Goal: Task Accomplishment & Management: Manage account settings

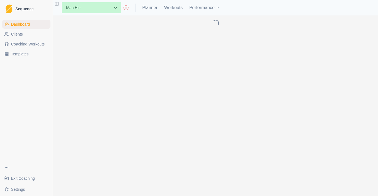
click at [31, 34] on link "Clients" at bounding box center [26, 34] width 48 height 9
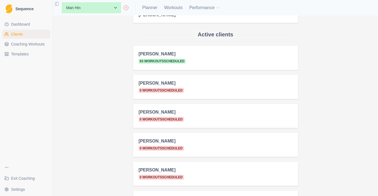
scroll to position [76, 0]
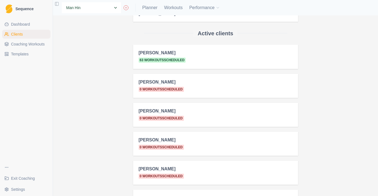
select select "22f17db2-8da4-4db6-aa2a-908a281903d8"
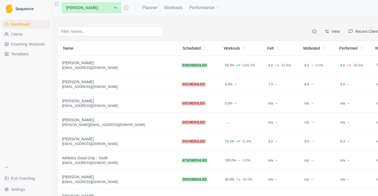
scroll to position [4, 0]
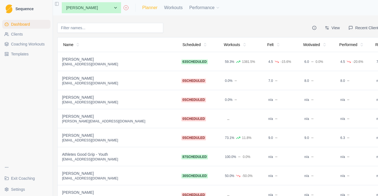
click at [156, 6] on link "Planner" at bounding box center [149, 7] width 15 height 7
click at [154, 10] on link "Planner" at bounding box center [149, 7] width 15 height 7
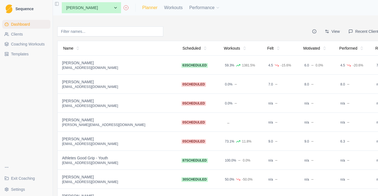
click at [153, 7] on link "Planner" at bounding box center [149, 7] width 15 height 7
select select "month"
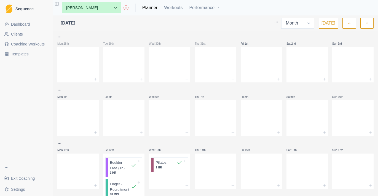
click at [351, 19] on button "button" at bounding box center [348, 23] width 13 height 11
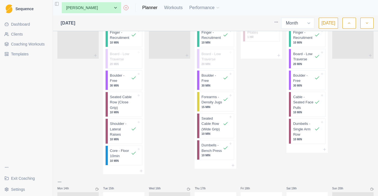
scroll to position [209, 0]
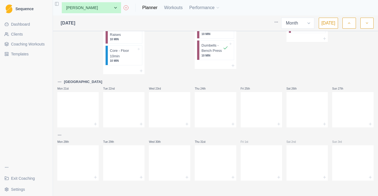
click at [332, 24] on button "[DATE]" at bounding box center [328, 23] width 19 height 11
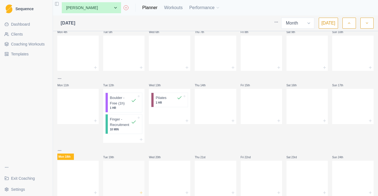
scroll to position [64, 0]
click at [78, 178] on div at bounding box center [77, 178] width 41 height 24
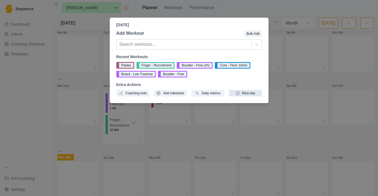
click at [255, 93] on button "Rest day" at bounding box center [245, 93] width 33 height 7
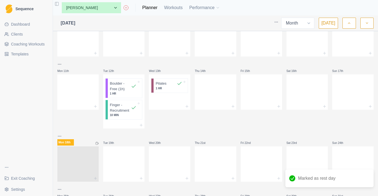
scroll to position [79, 0]
click at [217, 167] on div at bounding box center [215, 163] width 41 height 24
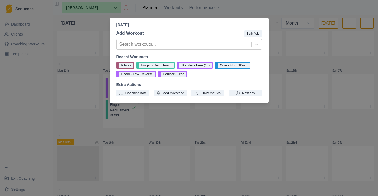
click at [261, 129] on div "Thursday, August 21st, 2025 Add Workout Bulk Add Search workouts... Recent Work…" at bounding box center [189, 98] width 378 height 196
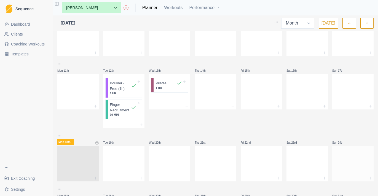
click at [346, 160] on div at bounding box center [352, 163] width 41 height 24
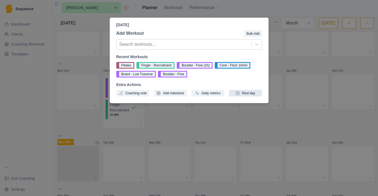
click at [242, 93] on button "Rest day" at bounding box center [245, 93] width 33 height 7
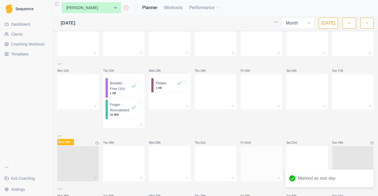
click at [267, 168] on div at bounding box center [261, 163] width 41 height 24
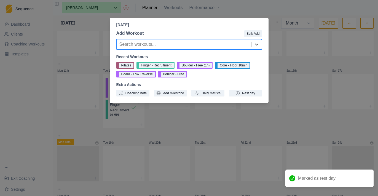
click at [303, 122] on div "Friday, August 22nd, 2025 Add Workout Bulk Add option , selected. Select is foc…" at bounding box center [189, 98] width 378 height 196
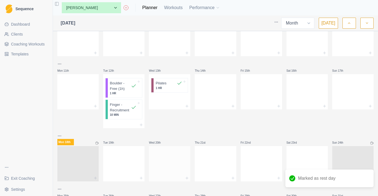
click at [180, 167] on div at bounding box center [169, 163] width 41 height 24
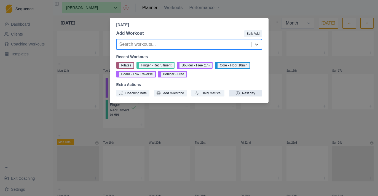
click at [247, 91] on button "Rest day" at bounding box center [245, 93] width 33 height 7
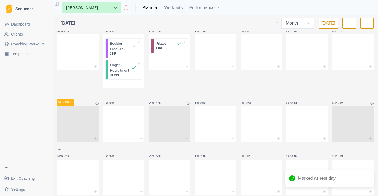
scroll to position [132, 0]
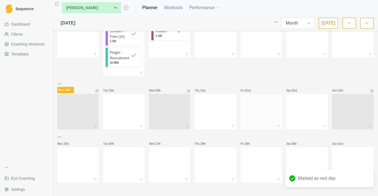
click at [264, 126] on div at bounding box center [261, 126] width 41 height 7
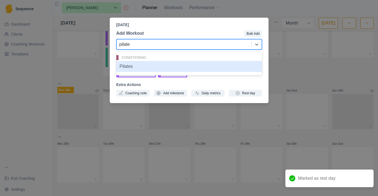
type input "pilates"
click at [145, 63] on div "Pilates" at bounding box center [189, 66] width 146 height 11
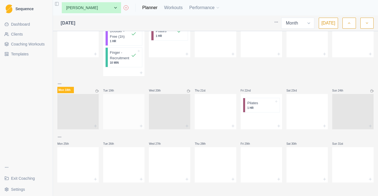
click at [133, 124] on div at bounding box center [123, 126] width 41 height 7
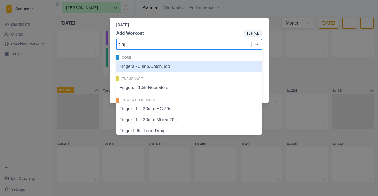
type input "finger"
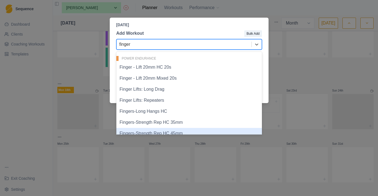
scroll to position [14, 0]
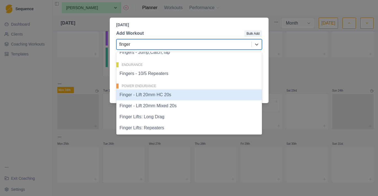
click at [181, 97] on div "Finger - Lift 20mm HC 20s" at bounding box center [189, 94] width 146 height 11
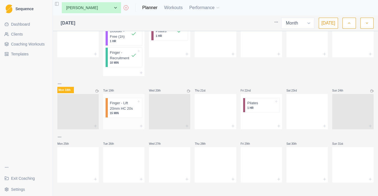
click at [134, 113] on p "15 MIN" at bounding box center [123, 113] width 27 height 4
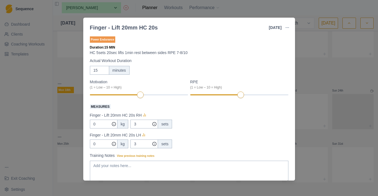
click at [284, 30] on button "button" at bounding box center [287, 27] width 11 height 11
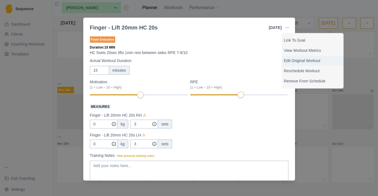
click at [295, 62] on p "Edit Original Workout" at bounding box center [312, 61] width 57 height 6
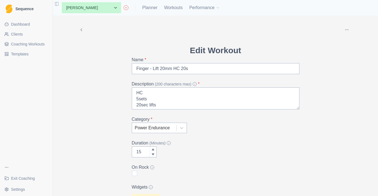
click at [35, 44] on span "Coaching Workouts" at bounding box center [28, 44] width 34 height 6
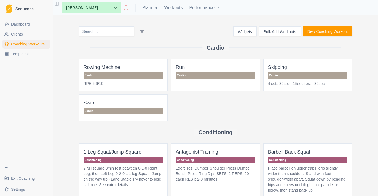
click at [264, 31] on button "Bulk Add Workouts" at bounding box center [280, 31] width 42 height 10
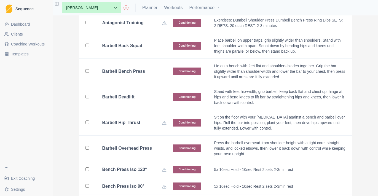
scroll to position [122, 0]
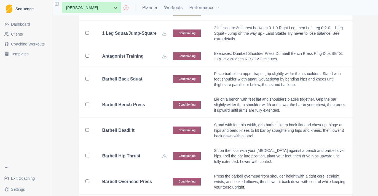
click at [143, 93] on td "Barbell Bench Press" at bounding box center [131, 105] width 71 height 26
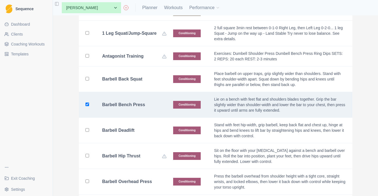
click at [142, 111] on td "Barbell Bench Press" at bounding box center [131, 105] width 71 height 26
checkbox input "false"
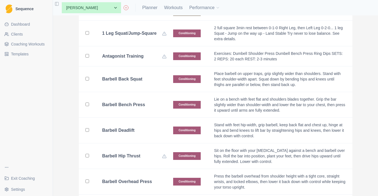
click at [148, 84] on td "Barbell Back Squat" at bounding box center [131, 79] width 71 height 26
checkbox input "true"
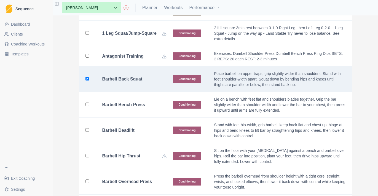
click at [148, 109] on td "Barbell Bench Press" at bounding box center [131, 105] width 71 height 26
checkbox input "true"
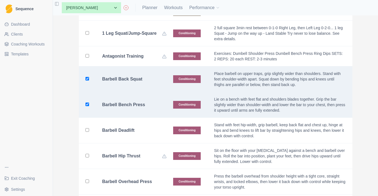
click at [148, 135] on td "Barbell Deadlift" at bounding box center [131, 131] width 71 height 26
checkbox input "true"
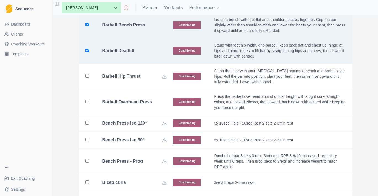
click at [167, 106] on td "Conditioning" at bounding box center [187, 102] width 41 height 26
checkbox input "true"
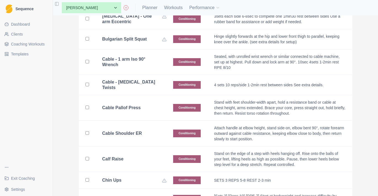
scroll to position [386, 0]
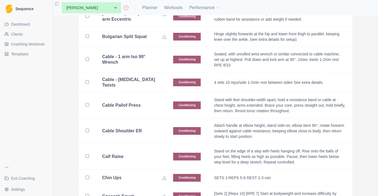
click at [147, 54] on div "Cable - 1 arm Iso 90° Wrench" at bounding box center [134, 59] width 65 height 11
checkbox input "true"
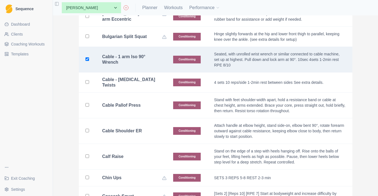
click at [144, 83] on b "Cable - Oblique Twists" at bounding box center [132, 82] width 60 height 11
checkbox input "true"
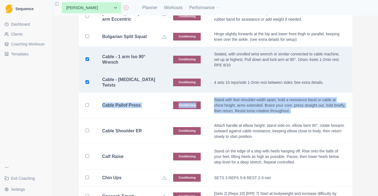
drag, startPoint x: 144, startPoint y: 98, endPoint x: 144, endPoint y: 117, distance: 19.3
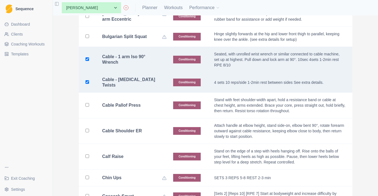
click at [141, 133] on td "Cable Shoulder ER" at bounding box center [131, 131] width 71 height 26
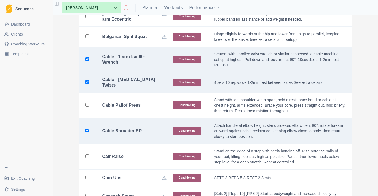
checkbox input "true"
click at [146, 107] on td "Cable Pallof Press" at bounding box center [131, 106] width 71 height 26
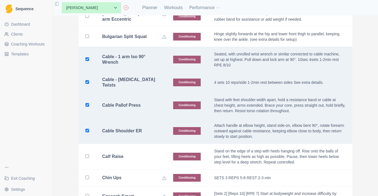
checkbox input "true"
click at [145, 154] on div "Calf Raise" at bounding box center [134, 157] width 65 height 6
checkbox input "true"
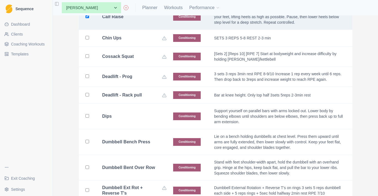
scroll to position [548, 0]
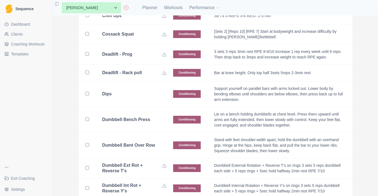
click at [143, 95] on td "Dips" at bounding box center [131, 94] width 71 height 26
checkbox input "true"
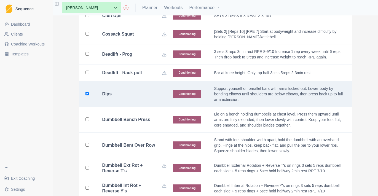
click at [143, 117] on b "Dumbbell Bench Press" at bounding box center [126, 120] width 48 height 6
checkbox input "true"
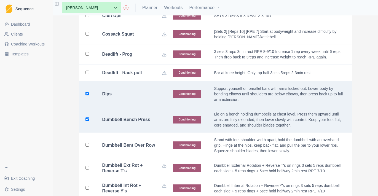
click at [139, 143] on b "Dumbbell Bent Over Row" at bounding box center [128, 146] width 53 height 6
checkbox input "true"
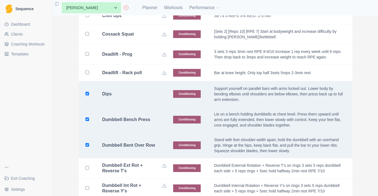
scroll to position [670, 0]
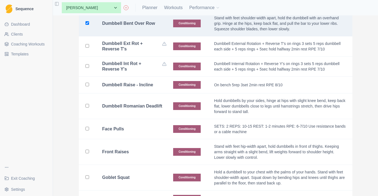
click at [167, 81] on td "Conditioning" at bounding box center [187, 85] width 41 height 17
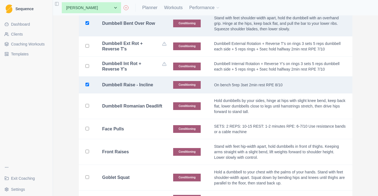
checkbox input "true"
click at [147, 103] on div "Dumbbell Romanian Deadlift" at bounding box center [134, 106] width 65 height 6
checkbox input "true"
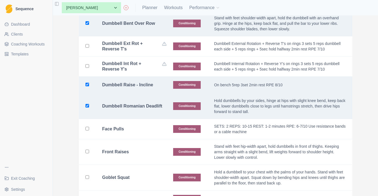
scroll to position [695, 0]
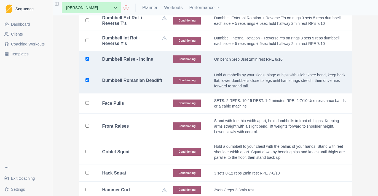
click at [141, 95] on td "Face Pulls" at bounding box center [131, 103] width 71 height 20
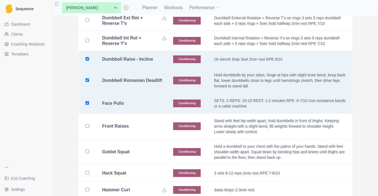
checkbox input "true"
click at [141, 127] on td "Front Raises" at bounding box center [131, 127] width 71 height 26
checkbox input "true"
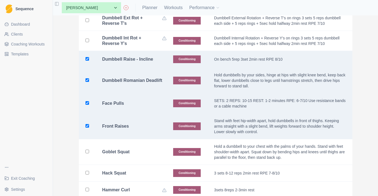
click at [141, 149] on div "Goblet Squat" at bounding box center [134, 152] width 65 height 6
checkbox input "true"
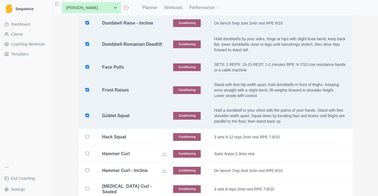
click at [145, 129] on td "Hack Squat" at bounding box center [131, 137] width 71 height 17
checkbox input "true"
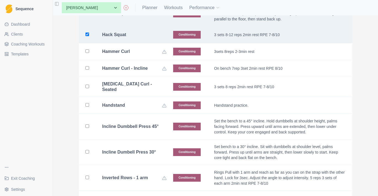
scroll to position [839, 0]
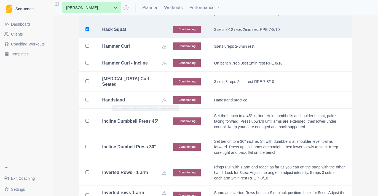
click at [149, 87] on div "Hamstring Curl - Seated" at bounding box center [134, 81] width 65 height 11
checkbox input "true"
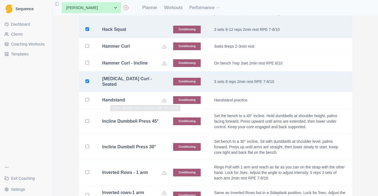
click at [149, 140] on td "Incline Dumbell Press 30°" at bounding box center [131, 147] width 71 height 26
checkbox input "true"
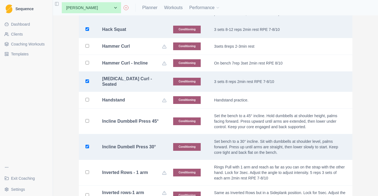
click at [147, 122] on div "Incline Dumbbell Press 45°" at bounding box center [134, 122] width 65 height 6
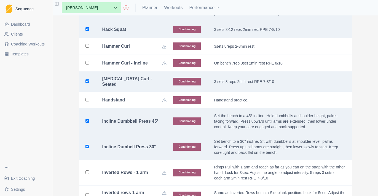
checkbox input "true"
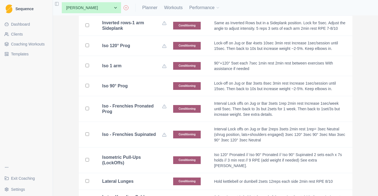
click at [146, 83] on div "Iso 90° Prog" at bounding box center [134, 86] width 65 height 6
checkbox input "true"
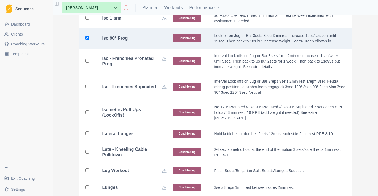
scroll to position [1091, 0]
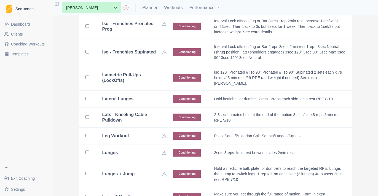
click at [147, 73] on div "Isometric Pull-Ups (LockOffs)" at bounding box center [134, 77] width 65 height 11
checkbox input "true"
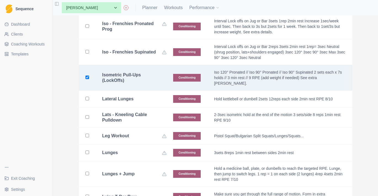
click at [147, 108] on td "Lats - Kneeling Cable Pulldown" at bounding box center [131, 118] width 71 height 20
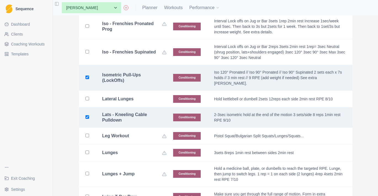
click at [147, 116] on div "Lats - Kneeling Cable Pulldown" at bounding box center [134, 117] width 65 height 11
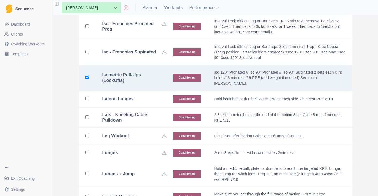
checkbox input "false"
click at [149, 96] on td "Lateral Lunges" at bounding box center [131, 99] width 71 height 17
checkbox input "true"
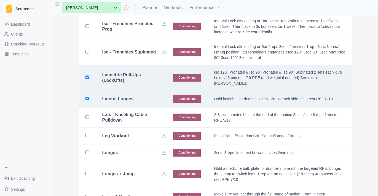
click at [149, 115] on div "Lats - Kneeling Cable Pulldown" at bounding box center [134, 117] width 65 height 11
checkbox input "true"
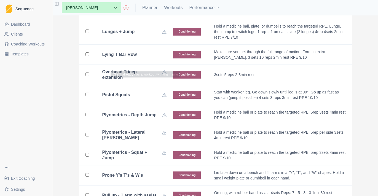
click at [145, 56] on td "Lying T Bar Row" at bounding box center [131, 55] width 71 height 20
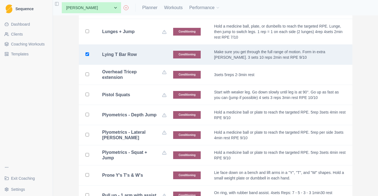
checkbox input "true"
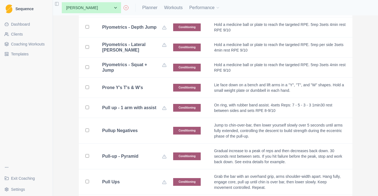
click at [147, 78] on td "Prone Y's T's & W's" at bounding box center [131, 88] width 71 height 20
checkbox input "true"
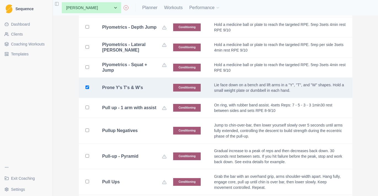
click at [147, 120] on td "Pullup Negatives" at bounding box center [131, 131] width 71 height 26
checkbox input "true"
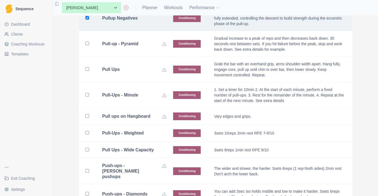
scroll to position [1435, 0]
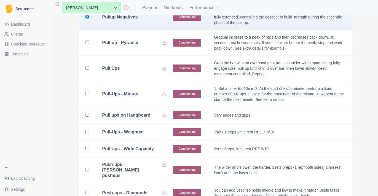
click at [147, 120] on td "Pull ups on Hangboard" at bounding box center [131, 115] width 71 height 17
checkbox input "true"
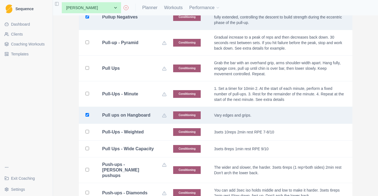
click at [147, 129] on div "Pull-Ups - Weighted" at bounding box center [134, 132] width 65 height 6
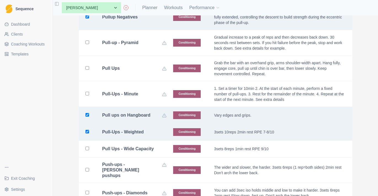
checkbox input "true"
click at [146, 118] on td "Pull ups on Hangboard" at bounding box center [131, 115] width 71 height 17
checkbox input "false"
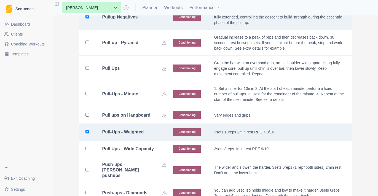
click at [146, 151] on div "Pull Ups - Wide Capacity" at bounding box center [134, 149] width 65 height 6
checkbox input "true"
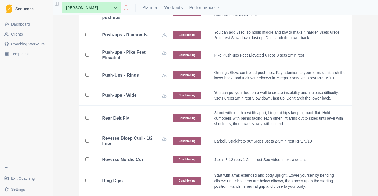
scroll to position [1597, 0]
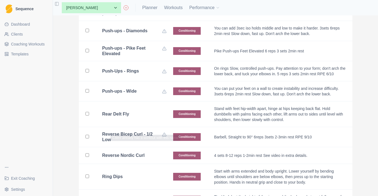
click at [149, 111] on div "Rear Delt Fly" at bounding box center [134, 114] width 65 height 6
checkbox input "true"
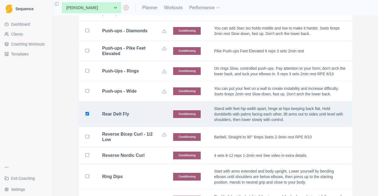
click at [148, 174] on div "Ring Dips" at bounding box center [134, 177] width 65 height 6
checkbox input "true"
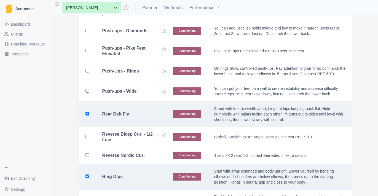
click at [146, 147] on td "Reverse Nordic Curl" at bounding box center [131, 155] width 71 height 17
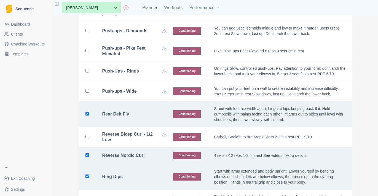
checkbox input "true"
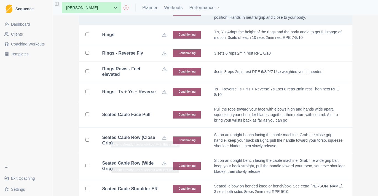
click at [147, 121] on td "Seated Cable Face Pull" at bounding box center [131, 115] width 71 height 26
checkbox input "true"
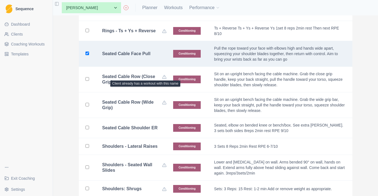
click at [148, 128] on div "Seated Cable Shoulder ER" at bounding box center [134, 128] width 65 height 6
checkbox input "true"
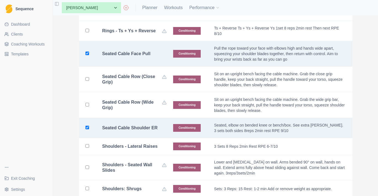
click at [148, 155] on td "Shoulders - Lateral Raises" at bounding box center [131, 146] width 71 height 17
checkbox input "true"
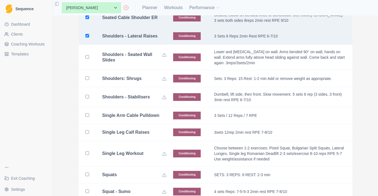
scroll to position [1973, 0]
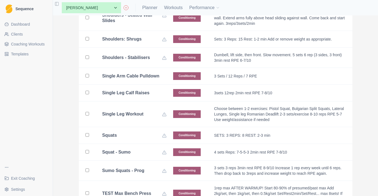
click at [149, 79] on div "Single Arm Cable Pulldown" at bounding box center [134, 76] width 65 height 6
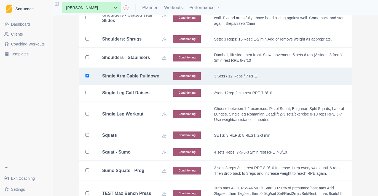
checkbox input "true"
click at [148, 96] on div "Single Leg Calf Raises" at bounding box center [134, 93] width 65 height 6
checkbox input "true"
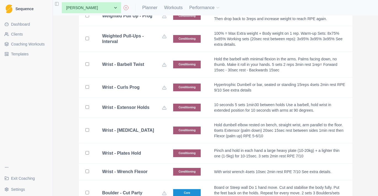
scroll to position [2335, 0]
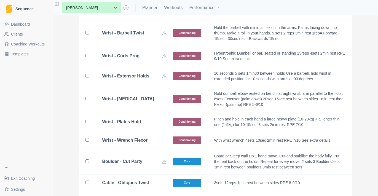
click at [148, 95] on td "Wrist - Isometrics" at bounding box center [131, 99] width 71 height 26
checkbox input "true"
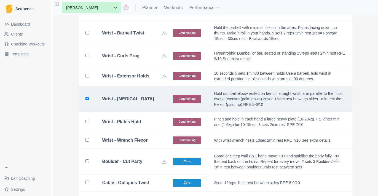
click at [146, 123] on td "Wrist - Plates Hold" at bounding box center [131, 122] width 71 height 20
checkbox input "true"
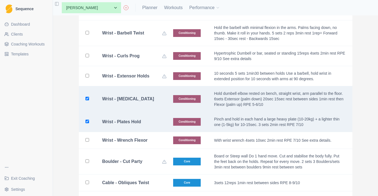
click at [143, 143] on b "Wrist - Wrench Flexor" at bounding box center [125, 141] width 46 height 6
checkbox input "true"
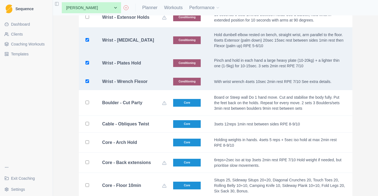
scroll to position [2407, 0]
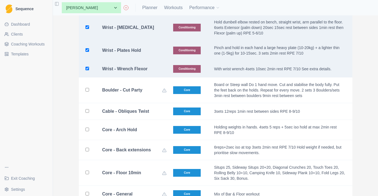
click at [149, 114] on td "Cable - Obliques Twist" at bounding box center [131, 111] width 71 height 17
checkbox input "true"
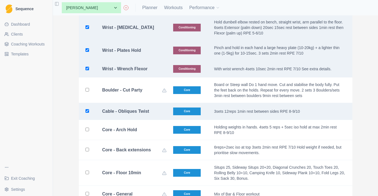
click at [148, 140] on td "Core - Arch Hold" at bounding box center [131, 130] width 71 height 20
checkbox input "true"
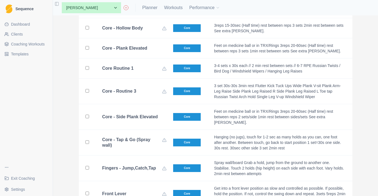
scroll to position [2638, 0]
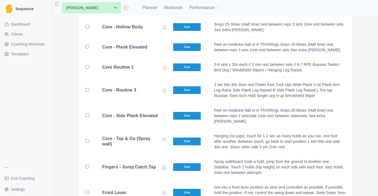
click at [167, 57] on td "Core" at bounding box center [187, 47] width 41 height 20
checkbox input "true"
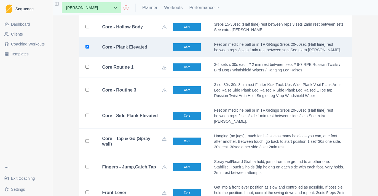
click at [167, 129] on td "Core" at bounding box center [187, 116] width 41 height 26
checkbox input "true"
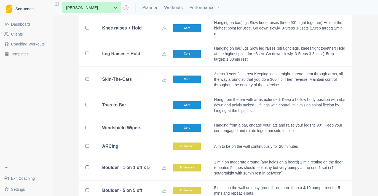
scroll to position [2842, 0]
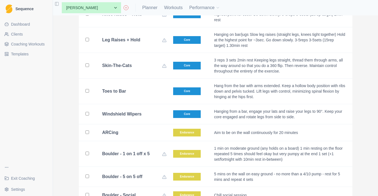
click at [149, 89] on div "Toes to Bar" at bounding box center [134, 92] width 65 height 6
checkbox input "true"
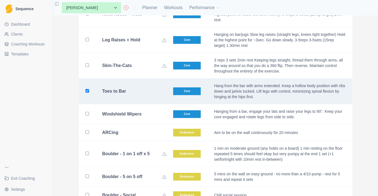
click at [148, 120] on td "Windshield Wipers" at bounding box center [131, 114] width 71 height 20
checkbox input "true"
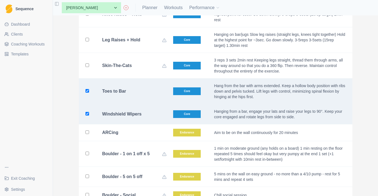
click at [148, 130] on div "ARCing" at bounding box center [134, 133] width 65 height 6
checkbox input "true"
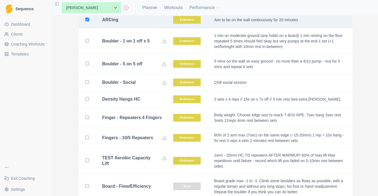
scroll to position [2964, 0]
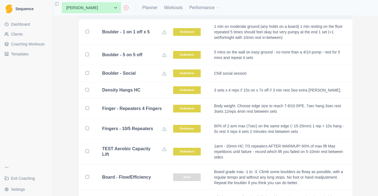
click at [167, 89] on td "Endurance" at bounding box center [187, 90] width 41 height 17
checkbox input "true"
click at [167, 104] on td "Endurance" at bounding box center [187, 109] width 41 height 20
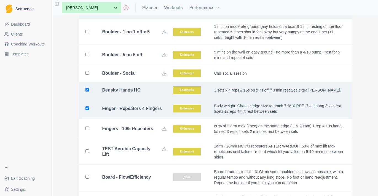
checkbox input "true"
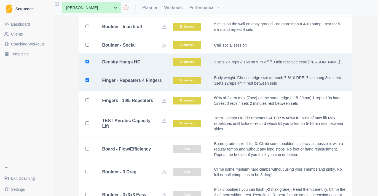
scroll to position [3014, 0]
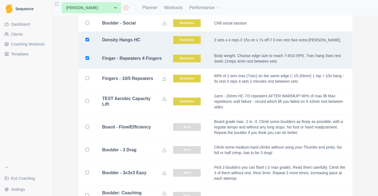
click at [145, 124] on b "Board - Flow/Efficiency" at bounding box center [126, 127] width 49 height 6
checkbox input "true"
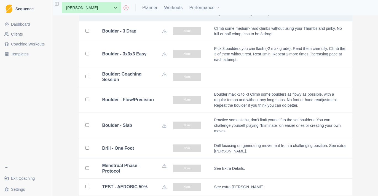
scroll to position [3152, 0]
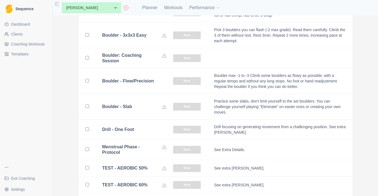
click at [147, 78] on div "Boulder - Flow/Precision" at bounding box center [134, 81] width 65 height 6
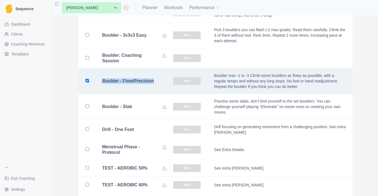
checkbox input "true"
click at [148, 120] on td "Drill - One Foot" at bounding box center [131, 130] width 71 height 20
checkbox input "true"
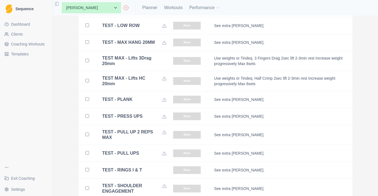
click at [144, 66] on b "TEST MAX - Lifts 3Drag 20mm" at bounding box center [132, 60] width 60 height 11
checkbox input "true"
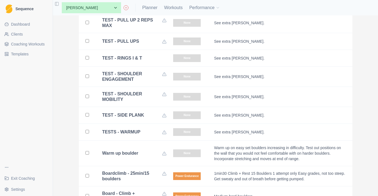
drag, startPoint x: 142, startPoint y: 77, endPoint x: 142, endPoint y: 82, distance: 5.0
click at [142, 67] on td "TEST - RINGS I & T" at bounding box center [131, 58] width 71 height 17
checkbox input "true"
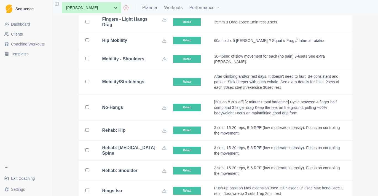
click at [144, 85] on b "Mobility/Stretchings" at bounding box center [123, 82] width 42 height 6
checkbox input "true"
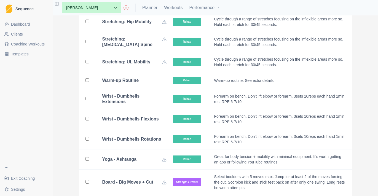
scroll to position [4657, 0]
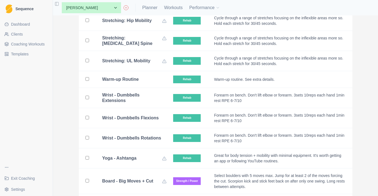
click at [144, 88] on td "Warm-up Routine" at bounding box center [131, 79] width 71 height 17
checkbox input "true"
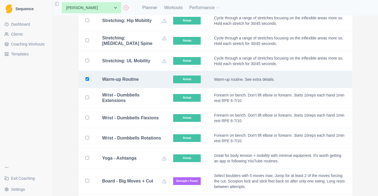
click at [142, 103] on b "Wrist - Dumbbells Extensions" at bounding box center [132, 97] width 60 height 11
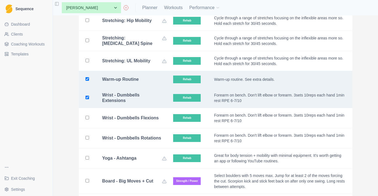
checkbox input "true"
click at [142, 121] on b "Wrist - Dumbbells Flexions" at bounding box center [130, 118] width 57 height 6
checkbox input "true"
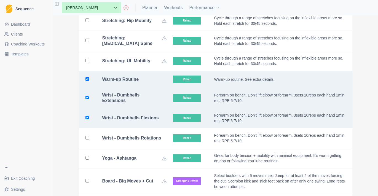
click at [142, 141] on b "Wrist - Dumbbells Rotations" at bounding box center [131, 138] width 59 height 6
checkbox input "true"
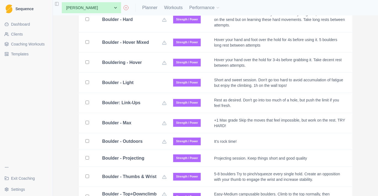
scroll to position [5185, 0]
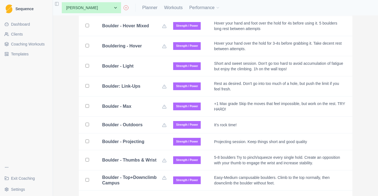
click at [146, 69] on div "Boulder - Light" at bounding box center [134, 66] width 65 height 6
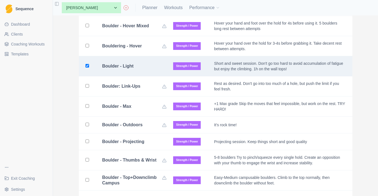
checkbox input "true"
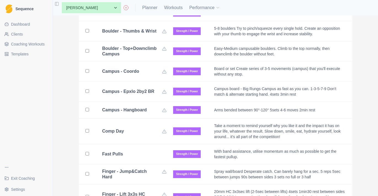
scroll to position [5270, 0]
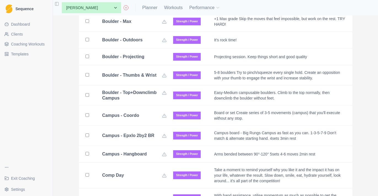
click at [145, 65] on td "Boulder - Projecting" at bounding box center [131, 57] width 71 height 17
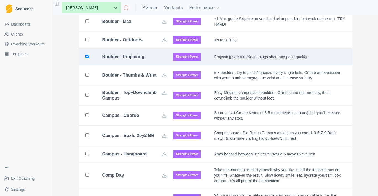
checkbox input "true"
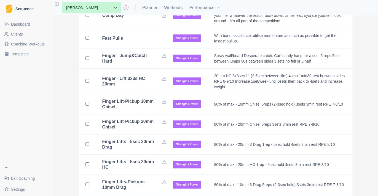
click at [138, 49] on td "Fast Pulls" at bounding box center [131, 38] width 71 height 20
checkbox input "true"
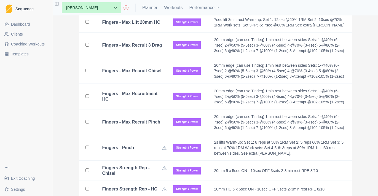
scroll to position [5929, 0]
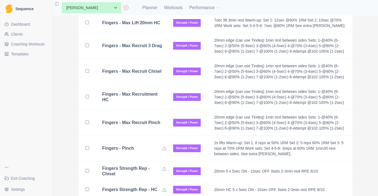
click at [145, 33] on td "Fingers - Max Lift 20mm HC" at bounding box center [131, 23] width 71 height 20
checkbox input "true"
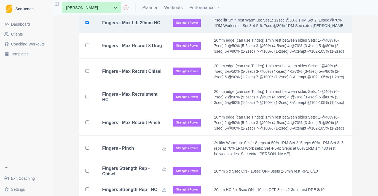
click at [143, 59] on td "Fingers - Max Recruit 3 Drag" at bounding box center [131, 46] width 71 height 26
checkbox input "true"
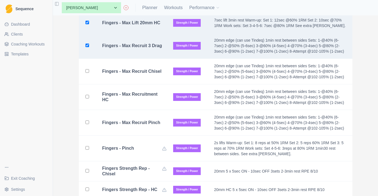
click at [143, 74] on b "Fingers - Max Recruit Chisel" at bounding box center [131, 72] width 59 height 6
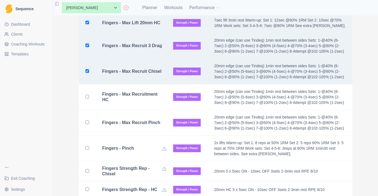
click at [143, 84] on td "Fingers - Max Recruit Chisel" at bounding box center [131, 72] width 71 height 26
checkbox input "false"
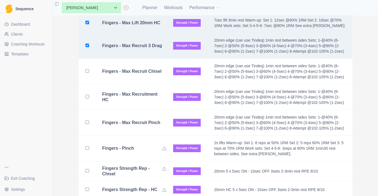
click at [141, 103] on b "Fingers - Max Recruitment HC" at bounding box center [132, 97] width 60 height 11
checkbox input "true"
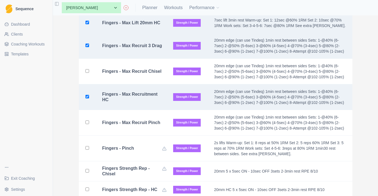
click at [141, 74] on b "Fingers - Max Recruit Chisel" at bounding box center [131, 72] width 59 height 6
checkbox input "true"
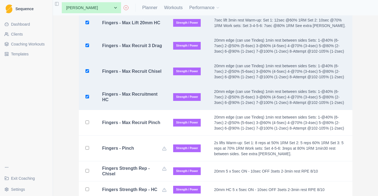
click at [141, 136] on td "Fingers - Max Recruit Pinch" at bounding box center [131, 123] width 71 height 26
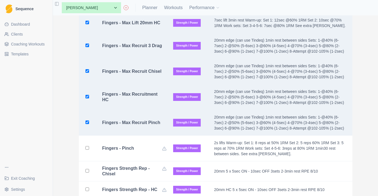
checkbox input "true"
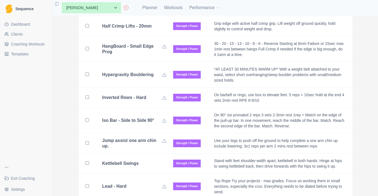
scroll to position [6166, 0]
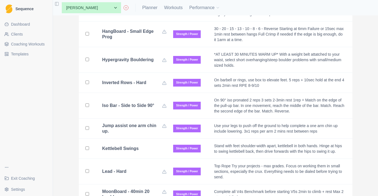
click at [141, 14] on b "Half Crimp Lifts - 20mm" at bounding box center [127, 12] width 50 height 6
checkbox input "true"
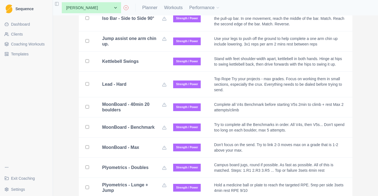
scroll to position [6268, 0]
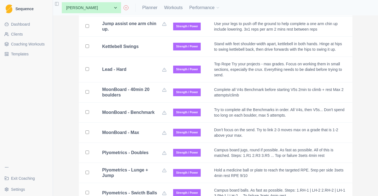
click at [139, 49] on div "Kettlebell Swings" at bounding box center [134, 47] width 65 height 6
checkbox input "true"
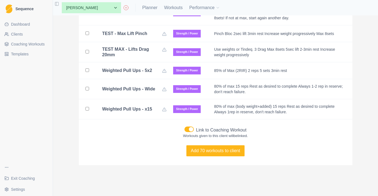
scroll to position [6683, 0]
click at [192, 133] on p "Workouts given to this client will be linked." at bounding box center [215, 136] width 65 height 6
click at [192, 130] on span at bounding box center [191, 129] width 4 height 4
click at [184, 127] on input "Link to Coaching Workout" at bounding box center [184, 126] width 0 height 0
click at [213, 151] on button "Add 70 workouts to client" at bounding box center [215, 150] width 58 height 11
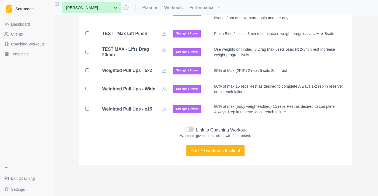
scroll to position [6659, 0]
checkbox input "false"
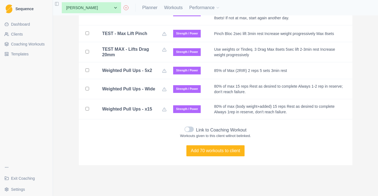
checkbox input "false"
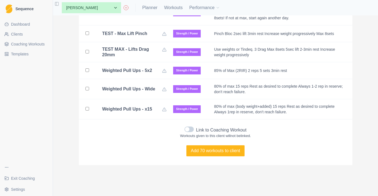
checkbox input "false"
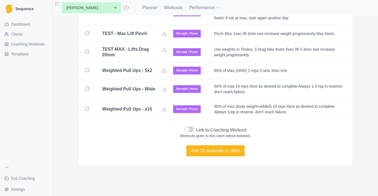
checkbox input "false"
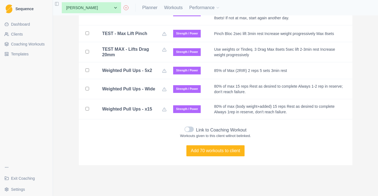
checkbox input "false"
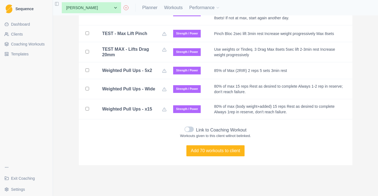
checkbox input "false"
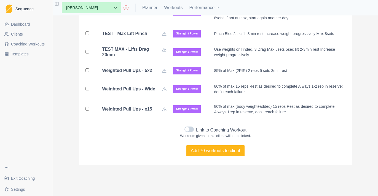
checkbox input "false"
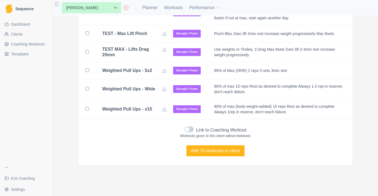
checkbox input "false"
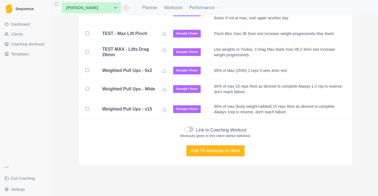
checkbox input "false"
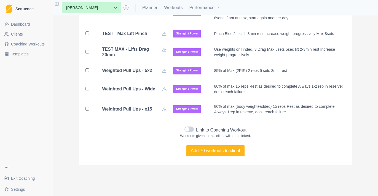
checkbox input "false"
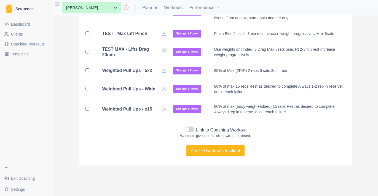
checkbox input "false"
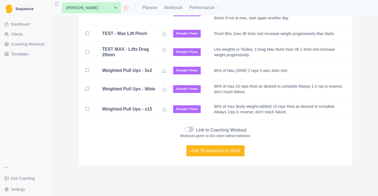
checkbox input "false"
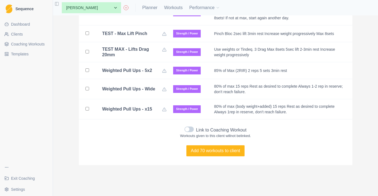
checkbox input "false"
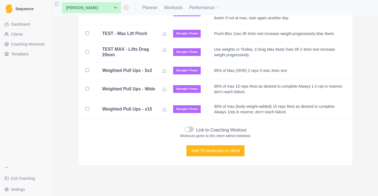
checkbox input "false"
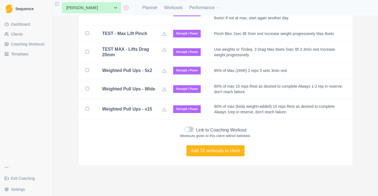
checkbox input "false"
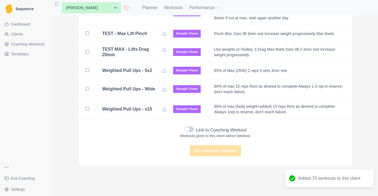
click at [160, 7] on div "None Aiden Emery Amelia Lim Andrew Summers Andy Lei Angus Favretti Athletes Goo…" at bounding box center [138, 7] width 163 height 11
click at [157, 7] on link "Planner" at bounding box center [149, 7] width 15 height 7
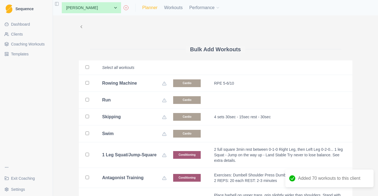
select select "month"
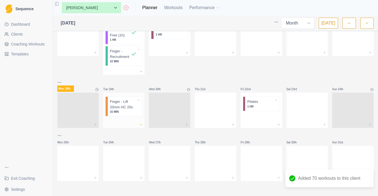
click at [143, 125] on line at bounding box center [141, 125] width 2 height 0
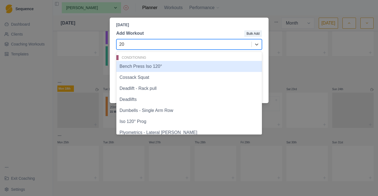
type input "20s"
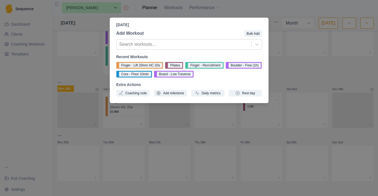
click at [167, 138] on div "Tuesday, August 19th, 2025 Add Workout Bulk Add Search workouts... Recent Worko…" at bounding box center [189, 98] width 378 height 196
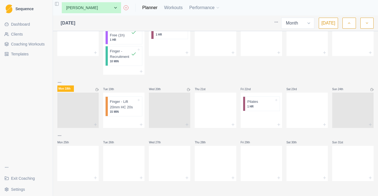
click at [140, 128] on div "Mon 28th Tue 29th Wed 30th Thu 31st Fri 1st Sat 2nd Sun 3rd Mon 4th Tue 5th Wed…" at bounding box center [215, 41] width 316 height 280
click at [140, 124] on icon at bounding box center [141, 124] width 4 height 4
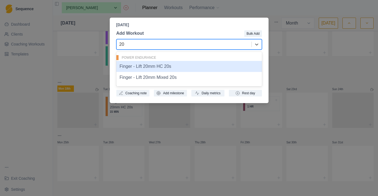
type input "2"
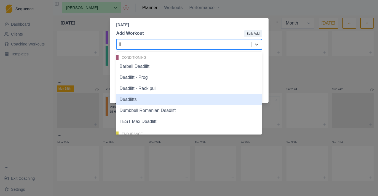
type input "l"
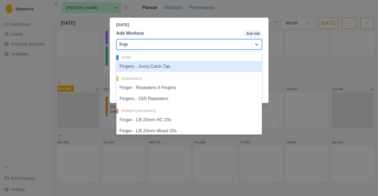
type input "finger"
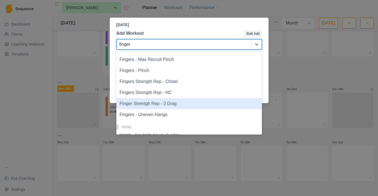
scroll to position [511, 0]
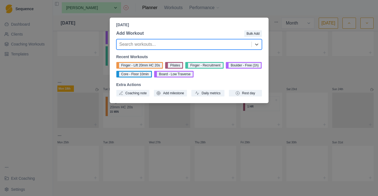
click at [149, 46] on div "Search workouts..." at bounding box center [184, 44] width 135 height 10
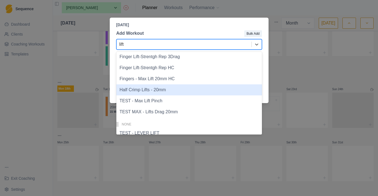
scroll to position [250, 0]
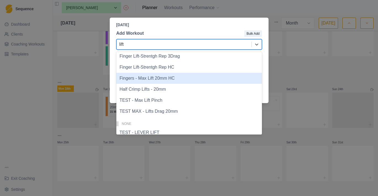
type input "lift"
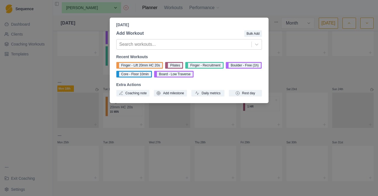
click at [30, 46] on div "Tuesday, August 19th, 2025 Add Workout Bulk Add Search workouts... Recent Worko…" at bounding box center [189, 98] width 378 height 196
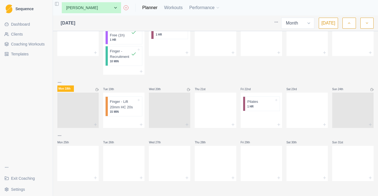
click at [33, 45] on span "Coaching Workouts" at bounding box center [28, 44] width 34 height 6
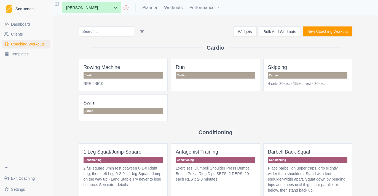
click at [114, 31] on input at bounding box center [106, 31] width 55 height 10
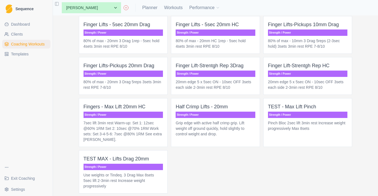
scroll to position [463, 0]
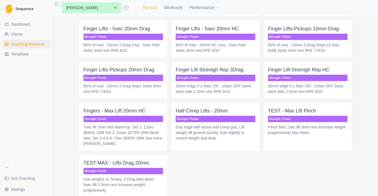
type input "lift"
click at [146, 9] on link "Planner" at bounding box center [149, 7] width 15 height 7
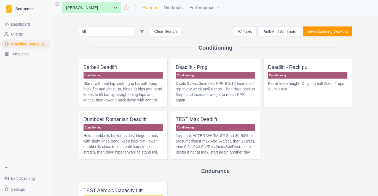
select select "month"
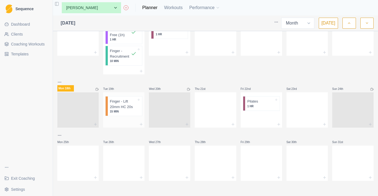
scroll to position [133, 0]
click at [131, 107] on p "Finger - Lift 20mm HC 20s" at bounding box center [123, 104] width 27 height 11
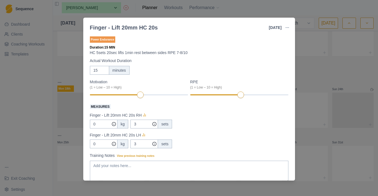
click at [290, 24] on button "button" at bounding box center [287, 27] width 11 height 11
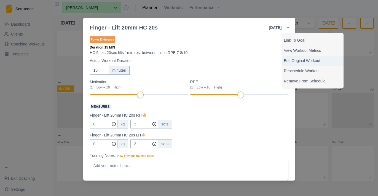
click at [291, 61] on p "Edit Original Workout" at bounding box center [312, 61] width 57 height 6
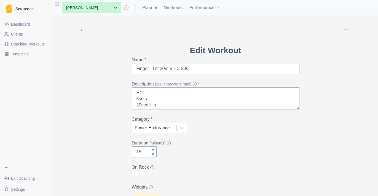
click at [144, 130] on div "Power Endurance" at bounding box center [154, 128] width 39 height 7
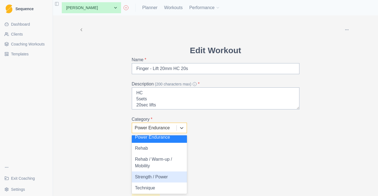
scroll to position [48, 0]
click at [160, 178] on div "Strength / Power" at bounding box center [159, 177] width 55 height 11
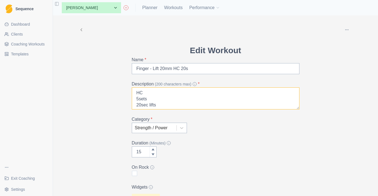
click at [152, 98] on textarea "HC 5sets 20sec lifts 1min rest between sides RPE 7-8/10" at bounding box center [216, 98] width 168 height 22
click at [192, 68] on input "Finger - Lift 20mm HC 20s" at bounding box center [216, 68] width 168 height 11
click at [139, 95] on textarea "HC 5sets 20sec lifts 1min rest between sides RPE 7-8/10" at bounding box center [216, 98] width 168 height 22
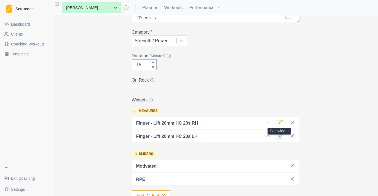
click at [280, 124] on icon at bounding box center [280, 123] width 6 height 6
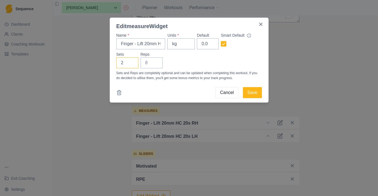
click at [132, 63] on input "2" at bounding box center [127, 62] width 22 height 11
click at [132, 63] on input "3" at bounding box center [127, 62] width 22 height 11
click at [131, 61] on input "4" at bounding box center [127, 62] width 22 height 11
type input "5"
click at [131, 61] on input "5" at bounding box center [127, 62] width 22 height 11
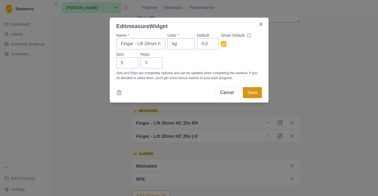
click at [255, 93] on button "Save" at bounding box center [252, 92] width 19 height 11
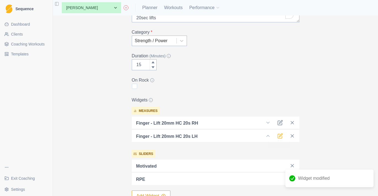
click at [279, 135] on icon at bounding box center [280, 136] width 6 height 6
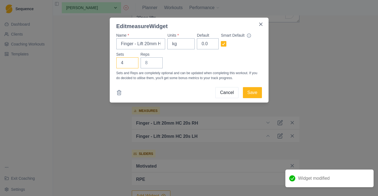
click at [131, 60] on input "4" at bounding box center [127, 62] width 22 height 11
type input "5"
click at [131, 60] on input "5" at bounding box center [127, 62] width 22 height 11
click at [260, 93] on button "Save" at bounding box center [252, 92] width 19 height 11
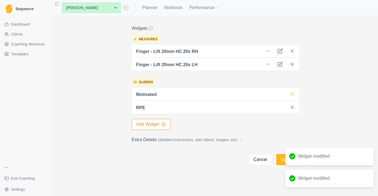
click at [295, 95] on icon at bounding box center [293, 94] width 6 height 6
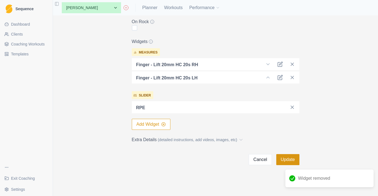
click at [281, 158] on button "Update" at bounding box center [287, 159] width 23 height 11
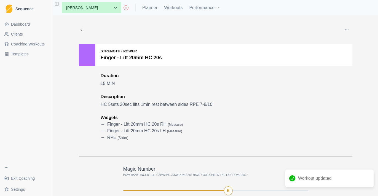
click at [348, 26] on button "button" at bounding box center [346, 29] width 11 height 11
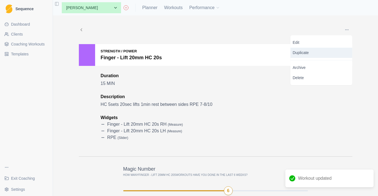
click at [324, 54] on p "Duplicate" at bounding box center [322, 53] width 62 height 10
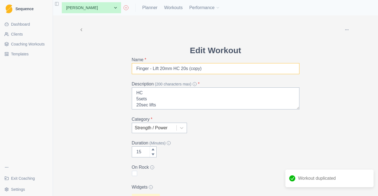
drag, startPoint x: 212, startPoint y: 69, endPoint x: 191, endPoint y: 69, distance: 21.2
click at [191, 69] on input "Finger - Lift 20mm HC 20s (copy)" at bounding box center [216, 68] width 168 height 11
click at [178, 68] on input "Finger - Lift 20mm HC 20s" at bounding box center [216, 68] width 168 height 11
type input "Finger - Lift 20mm Drag 20s"
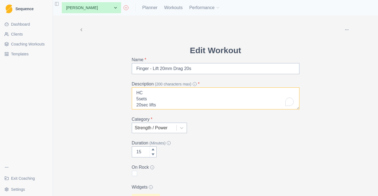
drag, startPoint x: 148, startPoint y: 93, endPoint x: 128, endPoint y: 93, distance: 19.9
click at [128, 93] on div "Edit Workout Name * Finger - Lift 20mm Drag 20s Description (200 characters max…" at bounding box center [215, 177] width 176 height 267
type textarea "3 Finger Drag 5sets 20sec lifts 1min rest between sides RPE 7-8/10"
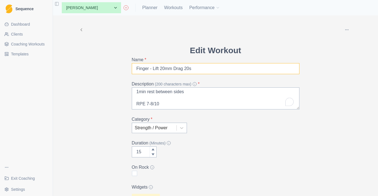
drag, startPoint x: 206, startPoint y: 68, endPoint x: 103, endPoint y: 70, distance: 103.7
click at [103, 70] on div "Archive Delete Edit Workout Name * Finger - Lift 20mm Drag 20s Description (200…" at bounding box center [215, 162] width 282 height 295
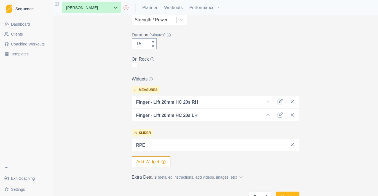
click at [167, 161] on button "Add Widget" at bounding box center [151, 161] width 39 height 11
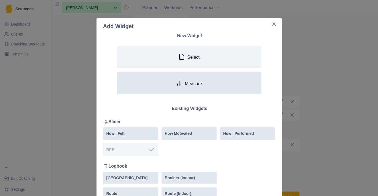
click at [182, 88] on button "Measure" at bounding box center [189, 83] width 144 height 22
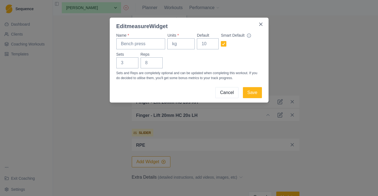
click at [151, 53] on label "Reps" at bounding box center [150, 55] width 19 height 6
click at [151, 57] on input "Reps" at bounding box center [152, 62] width 22 height 11
click at [148, 50] on div "Name * Units * Default Smart Default Sets Reps Sets and Reps are completely opt…" at bounding box center [189, 57] width 146 height 48
click at [147, 42] on input "Name *" at bounding box center [140, 43] width 49 height 11
paste input "Finger - Lift 20mm Drag 20s"
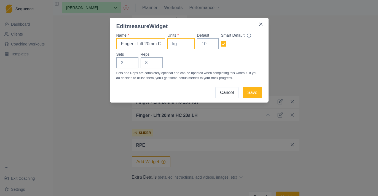
type input "Finger - Lift 20mm Drag 20s - RH"
click at [173, 44] on input "Units *" at bounding box center [180, 43] width 27 height 11
type input "kg"
click at [202, 45] on input "Default" at bounding box center [208, 43] width 22 height 11
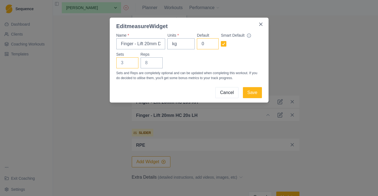
type input "0"
click at [128, 61] on input "Sets" at bounding box center [127, 62] width 22 height 11
type input "5"
click at [149, 63] on input "Reps" at bounding box center [152, 62] width 22 height 11
click at [256, 96] on button "Save" at bounding box center [252, 92] width 19 height 11
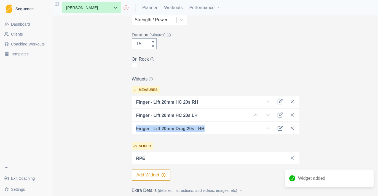
drag, startPoint x: 198, startPoint y: 128, endPoint x: 128, endPoint y: 128, distance: 69.5
click at [128, 128] on div "Edit Workout Name * Finger - Lift 20mm Drag 20s Description (200 characters max…" at bounding box center [215, 76] width 176 height 280
copy p "Finger - Lift 20mm Drag 20s - RH"
click at [165, 176] on icon "button" at bounding box center [163, 175] width 4 height 4
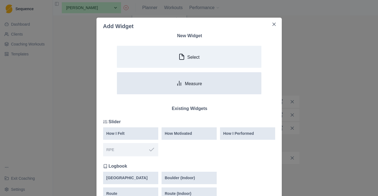
click at [164, 85] on button "Measure" at bounding box center [189, 83] width 144 height 22
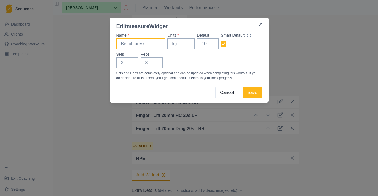
click at [147, 47] on input "Name *" at bounding box center [140, 43] width 49 height 11
paste input "Finger - Lift 20mm Drag 20s - RH"
type input "Finger - Lift 20mm Drag 20s - LH"
click at [181, 46] on input "Units *" at bounding box center [180, 43] width 27 height 11
type input "kg"
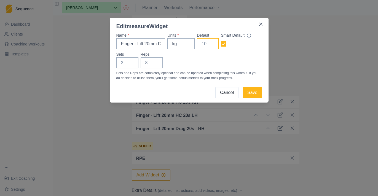
click at [200, 46] on input "Default" at bounding box center [208, 43] width 22 height 11
type input "0"
click at [126, 64] on input "Sets" at bounding box center [127, 62] width 22 height 11
type input "5"
click at [151, 64] on input "Reps" at bounding box center [152, 62] width 22 height 11
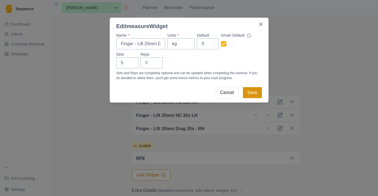
click at [247, 95] on button "Save" at bounding box center [252, 92] width 19 height 11
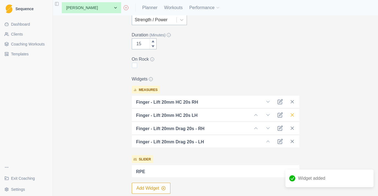
click at [292, 115] on line at bounding box center [292, 115] width 3 height 3
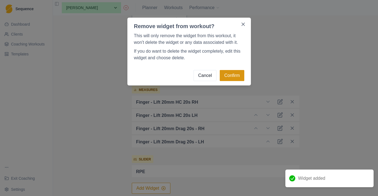
click at [231, 78] on button "Confirm" at bounding box center [232, 75] width 24 height 11
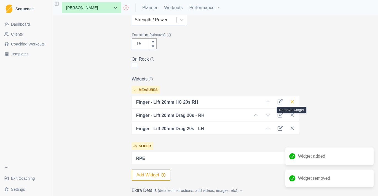
click at [293, 101] on line at bounding box center [292, 101] width 3 height 3
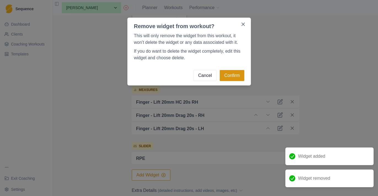
click at [234, 74] on button "Confirm" at bounding box center [232, 75] width 24 height 11
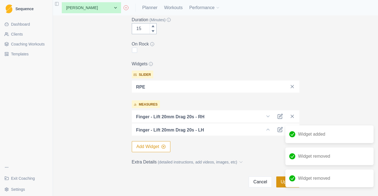
click at [280, 181] on button "Update" at bounding box center [287, 181] width 23 height 11
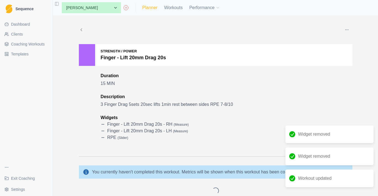
click at [152, 6] on link "Planner" at bounding box center [149, 7] width 15 height 7
select select "month"
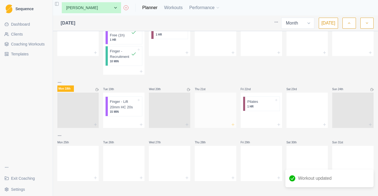
click at [234, 124] on icon at bounding box center [233, 124] width 4 height 4
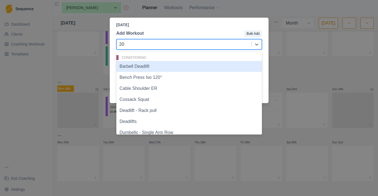
type input "20s"
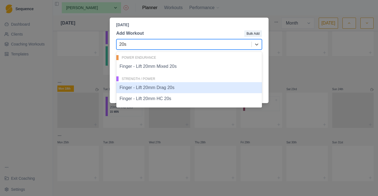
click at [185, 87] on div "Finger - Lift 20mm Drag 20s" at bounding box center [189, 87] width 146 height 11
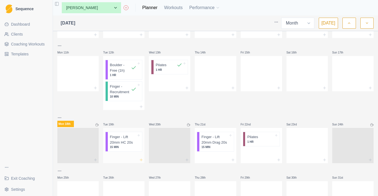
click at [142, 160] on icon at bounding box center [141, 160] width 4 height 4
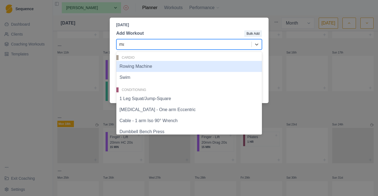
type input "max"
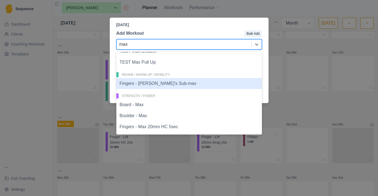
scroll to position [26, 0]
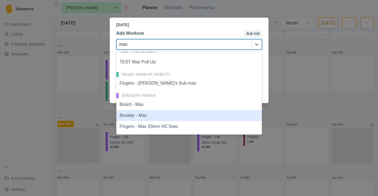
click at [158, 116] on div "Boulder - Max" at bounding box center [189, 115] width 146 height 11
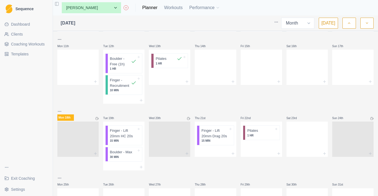
scroll to position [112, 0]
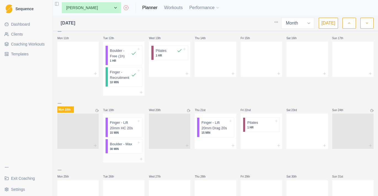
click at [142, 160] on div at bounding box center [123, 159] width 41 height 7
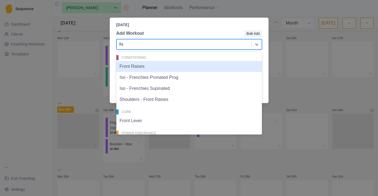
type input "free"
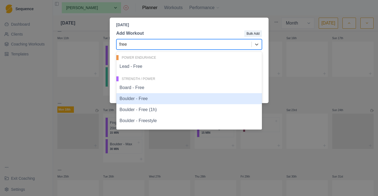
click at [154, 101] on div "Boulder - Free" at bounding box center [189, 98] width 146 height 11
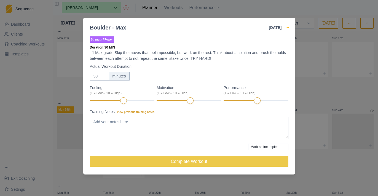
click at [288, 28] on circle "button" at bounding box center [288, 27] width 0 height 0
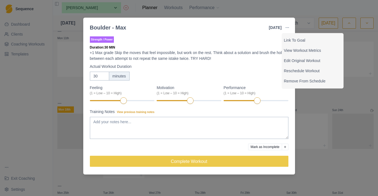
click at [242, 51] on p "+1 Max grade Skip the moves that feel impossible, but work on the rest. Think a…" at bounding box center [189, 56] width 199 height 12
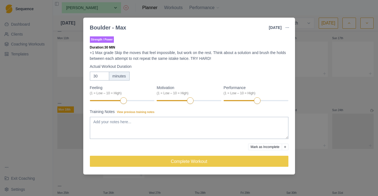
click at [281, 31] on div "Boulder - Max 19 Aug 2025 Link To Goal View Workout Metrics Edit Original Worko…" at bounding box center [189, 27] width 199 height 11
click at [309, 84] on div "Boulder - Max 19 Aug 2025 Link To Goal View Workout Metrics Edit Original Worko…" at bounding box center [189, 98] width 378 height 196
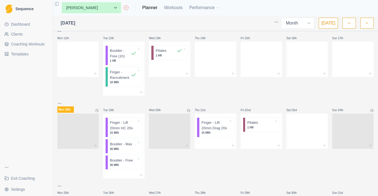
scroll to position [128, 0]
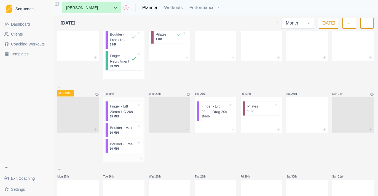
click at [139, 142] on icon at bounding box center [139, 142] width 2 height 2
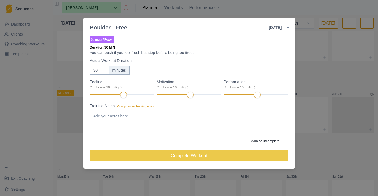
click at [288, 31] on button "button" at bounding box center [287, 27] width 11 height 11
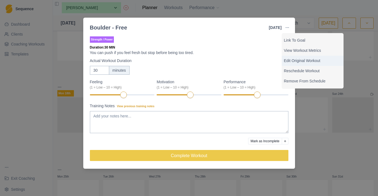
click at [300, 61] on p "Edit Original Workout" at bounding box center [312, 61] width 57 height 6
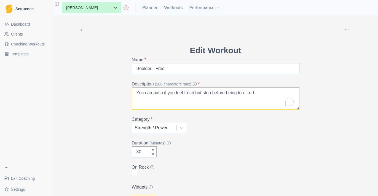
click at [168, 96] on textarea "You can push if you feel fresh but stop before being too tired." at bounding box center [216, 98] width 168 height 22
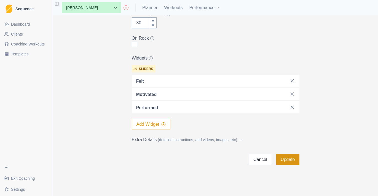
scroll to position [129, 0]
type textarea "Free time"
click at [287, 156] on button "Update" at bounding box center [287, 159] width 23 height 11
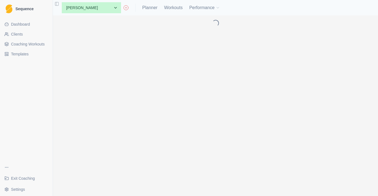
scroll to position [0, 0]
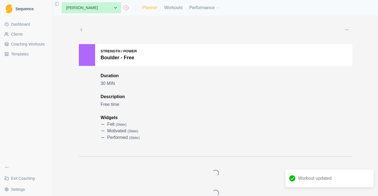
click at [155, 11] on link "Planner" at bounding box center [149, 7] width 15 height 7
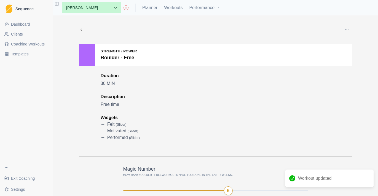
select select "month"
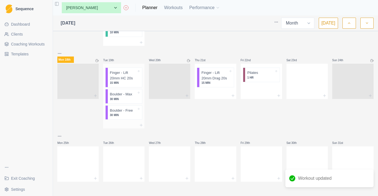
click at [141, 122] on div at bounding box center [123, 125] width 41 height 7
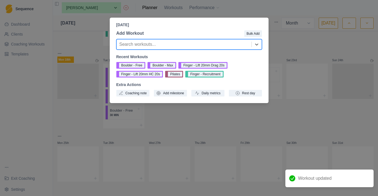
click at [184, 122] on div "Tuesday, August 19th, 2025 Add Workout Bulk Add Search workouts... Recent Worko…" at bounding box center [189, 98] width 378 height 196
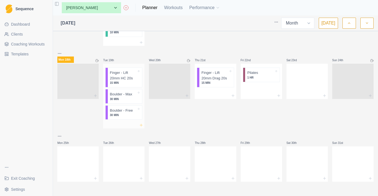
click at [142, 125] on icon at bounding box center [141, 125] width 4 height 4
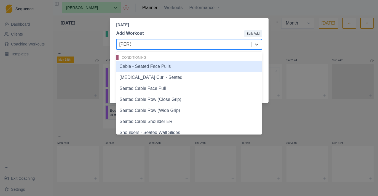
type input "seated"
click at [175, 69] on div "Cable - Seated Face Pulls" at bounding box center [189, 66] width 146 height 11
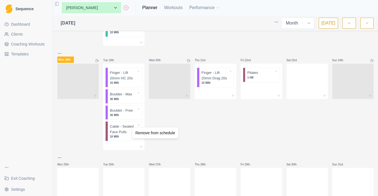
click at [154, 149] on html "Sequence Dashboard Clients Coaching Workouts Templates Exit Coaching Settings T…" at bounding box center [189, 98] width 378 height 196
click at [142, 145] on icon at bounding box center [141, 146] width 4 height 4
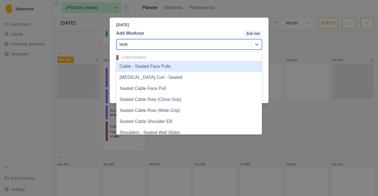
type input "seate"
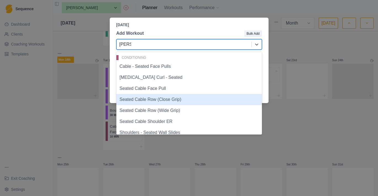
click at [167, 102] on div "Seated Cable Row (Close Grip)" at bounding box center [189, 99] width 146 height 11
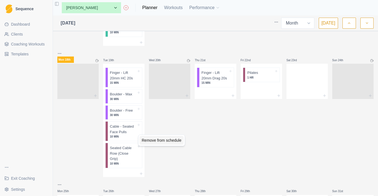
click at [149, 141] on div "Remove from schedule" at bounding box center [162, 140] width 44 height 9
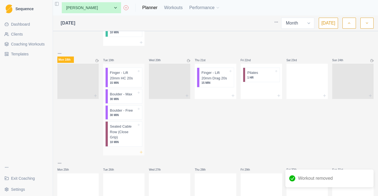
click at [142, 150] on icon at bounding box center [141, 152] width 4 height 4
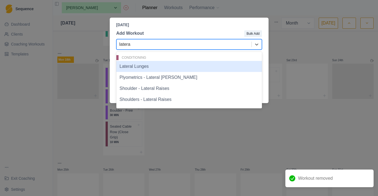
type input "lateral"
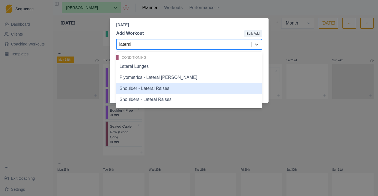
click at [173, 89] on div "Shoulder - Lateral Raises" at bounding box center [189, 88] width 146 height 11
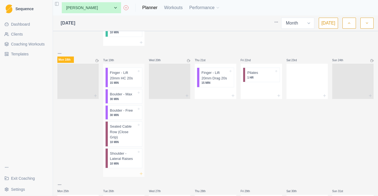
click at [142, 173] on icon at bounding box center [141, 174] width 4 height 4
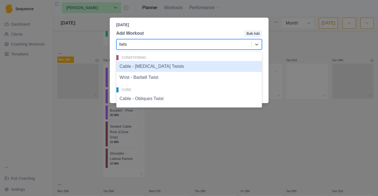
type input "twist"
click at [175, 68] on div "Cable - Oblique Twists" at bounding box center [189, 66] width 146 height 11
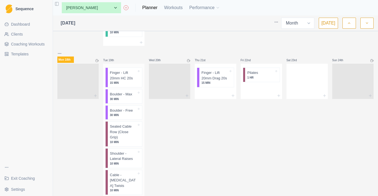
click at [128, 180] on p "Cable - Oblique Twists" at bounding box center [123, 180] width 27 height 16
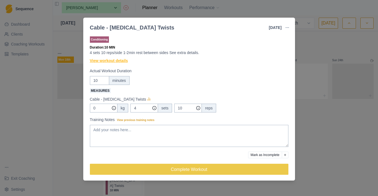
click at [120, 60] on link "View workout details" at bounding box center [109, 61] width 38 height 6
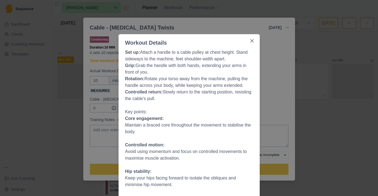
click at [270, 55] on div "Workout Details Set up: Attach a handle to a cable pulley at chest height. Stan…" at bounding box center [189, 98] width 378 height 196
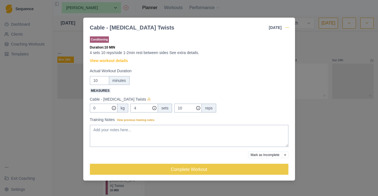
click at [289, 26] on icon "button" at bounding box center [287, 27] width 4 height 4
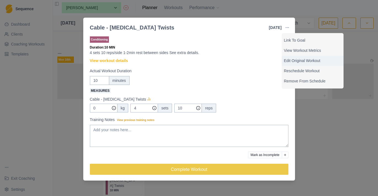
click at [293, 62] on p "Edit Original Workout" at bounding box center [312, 61] width 57 height 6
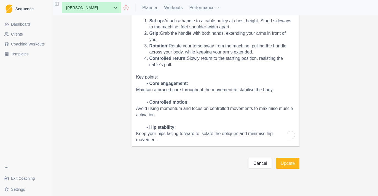
click at [189, 138] on p "Keep your hips facing forward to isolate the obliques and minimise hip movement." at bounding box center [215, 137] width 159 height 12
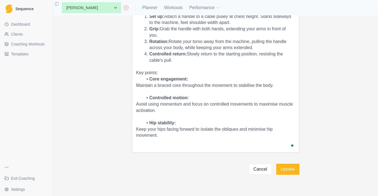
drag, startPoint x: 205, startPoint y: 149, endPoint x: 102, endPoint y: 146, distance: 103.2
click at [193, 146] on p "To enrich screen reader interactions, please activate Accessibility in Grammarl…" at bounding box center [215, 148] width 159 height 6
drag, startPoint x: 203, startPoint y: 149, endPoint x: 124, endPoint y: 149, distance: 79.7
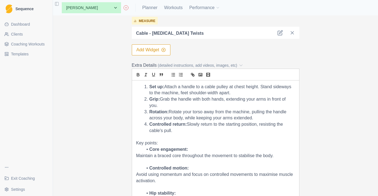
scroll to position [176, 0]
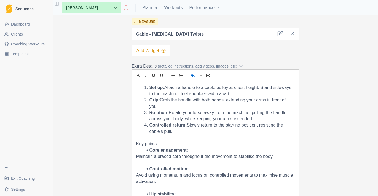
click at [195, 75] on button "link" at bounding box center [193, 75] width 8 height 7
type input "https://youtu.be/UQMJMRLvvUw"
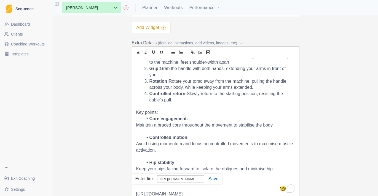
scroll to position [8, 0]
click at [216, 181] on link at bounding box center [211, 178] width 14 height 5
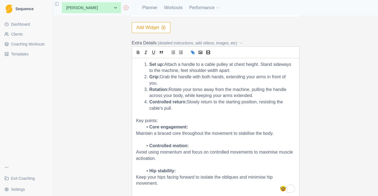
scroll to position [0, 0]
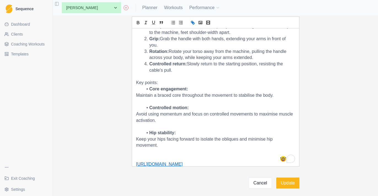
click at [204, 150] on p "To enrich screen reader interactions, please activate Accessibility in Grammarl…" at bounding box center [215, 152] width 159 height 6
click at [199, 155] on p "To enrich screen reader interactions, please activate Accessibility in Grammarl…" at bounding box center [215, 158] width 159 height 6
drag, startPoint x: 206, startPoint y: 161, endPoint x: 134, endPoint y: 156, distance: 72.4
click at [134, 156] on div "Set up: Attach a handle to a cable pulley at chest height. Stand sideways to th…" at bounding box center [215, 97] width 167 height 138
copy div "Form Video: https://youtu.be/UQMJMRLvvUw"
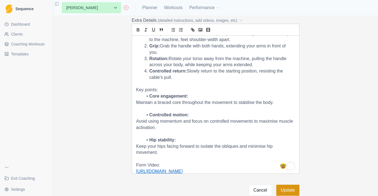
click at [288, 188] on button "Update" at bounding box center [287, 190] width 23 height 11
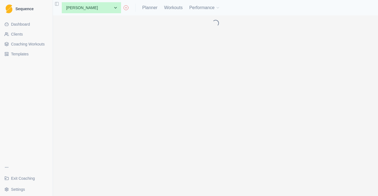
click at [38, 47] on link "Coaching Workouts" at bounding box center [26, 44] width 48 height 9
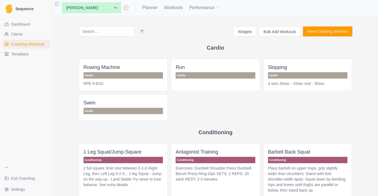
click at [104, 29] on input at bounding box center [106, 31] width 55 height 10
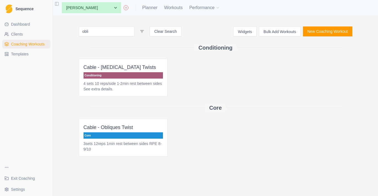
type input "obli"
click at [157, 86] on p "4 sets 10 reps/side 1-2min rest between sides See extra details." at bounding box center [124, 86] width 80 height 11
click at [152, 79] on span "Cable - Oblique Twists Conditioning 4 sets 10 reps/side 1-2min rest between sid…" at bounding box center [123, 78] width 89 height 38
click at [112, 142] on p "3sets 12reps 1min rest between sides RPE 8-9/10" at bounding box center [124, 146] width 80 height 11
click at [133, 141] on p "3sets 12reps 1min rest between sides RPE 8-9/10" at bounding box center [124, 146] width 80 height 11
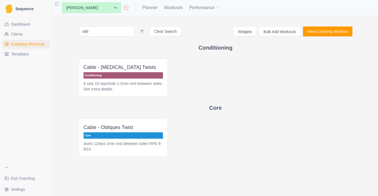
click at [109, 72] on p "Conditioning" at bounding box center [124, 75] width 80 height 6
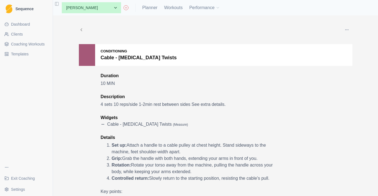
click at [343, 30] on button "button" at bounding box center [346, 29] width 11 height 11
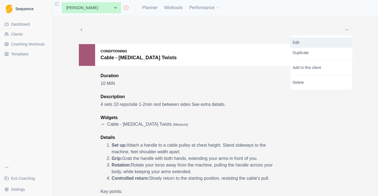
click at [322, 45] on p "Edit" at bounding box center [321, 43] width 57 height 6
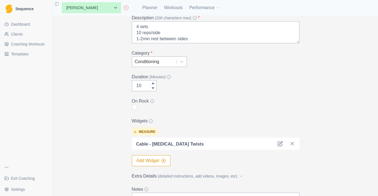
scroll to position [69, 0]
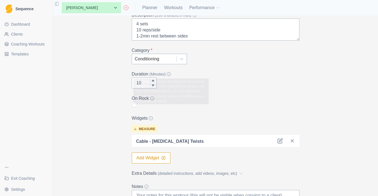
click at [174, 56] on div "Conditioning" at bounding box center [154, 59] width 44 height 10
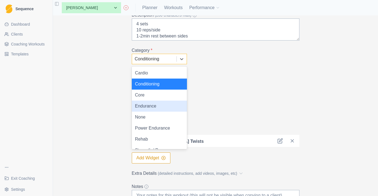
click at [163, 97] on div "Core" at bounding box center [159, 95] width 55 height 11
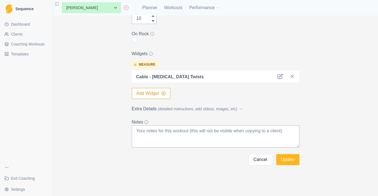
click at [182, 109] on span "(detailed instructions, add videos, images, etc)" at bounding box center [197, 109] width 79 height 6
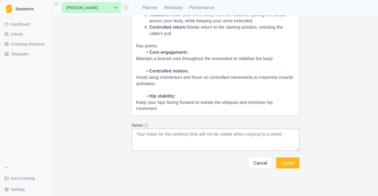
scroll to position [274, 0]
click at [175, 109] on div "Set up: Attach a handle to a cable pulley at chest height. Stand sideways to th…" at bounding box center [215, 50] width 167 height 132
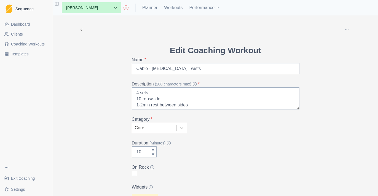
scroll to position [0, 0]
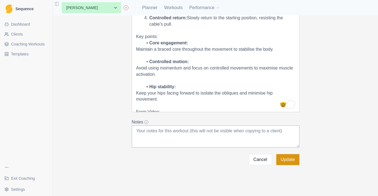
click at [294, 161] on button "Update" at bounding box center [287, 159] width 23 height 11
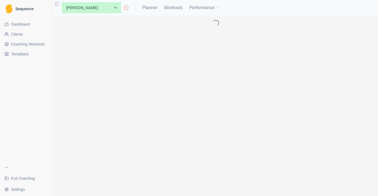
scroll to position [284, 0]
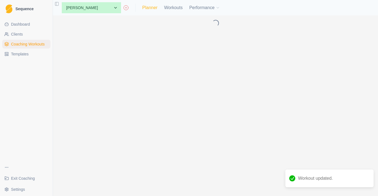
click at [148, 9] on link "Planner" at bounding box center [149, 7] width 15 height 7
select select "month"
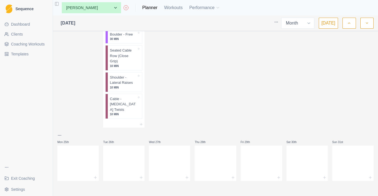
scroll to position [195, 0]
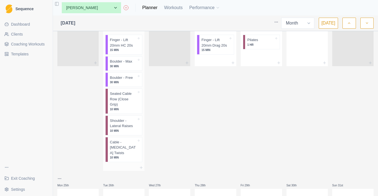
click at [119, 148] on p "Cable - Oblique Twists" at bounding box center [123, 148] width 27 height 16
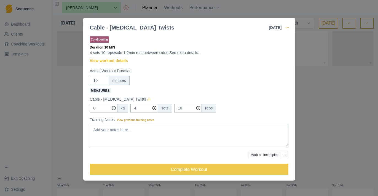
click at [288, 26] on icon "button" at bounding box center [287, 27] width 4 height 4
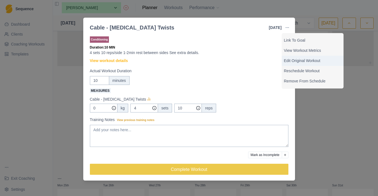
click at [294, 61] on p "Edit Original Workout" at bounding box center [312, 61] width 57 height 6
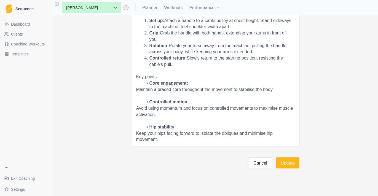
scroll to position [243, 0]
click at [170, 137] on p "Keep your hips facing forward to isolate the obliques and minimise hip movement." at bounding box center [215, 137] width 159 height 12
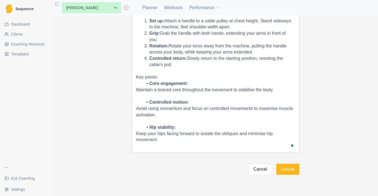
scroll to position [4, 0]
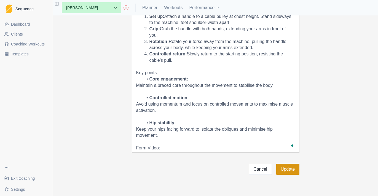
click at [288, 168] on button "Update" at bounding box center [287, 169] width 23 height 11
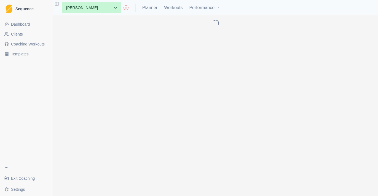
scroll to position [0, 0]
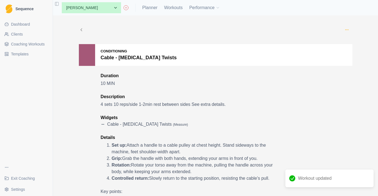
drag, startPoint x: 360, startPoint y: 30, endPoint x: 345, endPoint y: 30, distance: 14.6
click at [345, 30] on div "Edit Duplicate Archive Delete Conditioning Cable - Oblique Twists Duration 10 M…" at bounding box center [215, 105] width 325 height 181
click at [345, 30] on icon "button" at bounding box center [347, 30] width 4 height 4
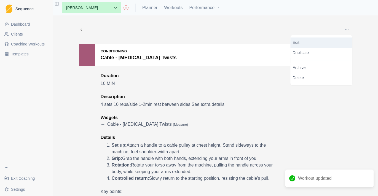
click at [333, 38] on link "Edit" at bounding box center [322, 43] width 62 height 10
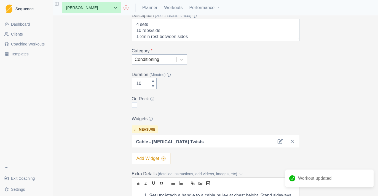
scroll to position [69, 0]
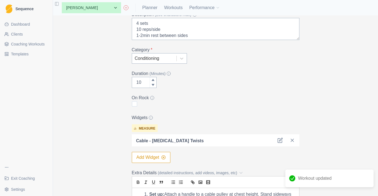
click at [169, 61] on div at bounding box center [154, 59] width 39 height 8
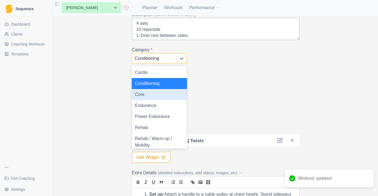
click at [165, 98] on div "Core" at bounding box center [159, 94] width 55 height 11
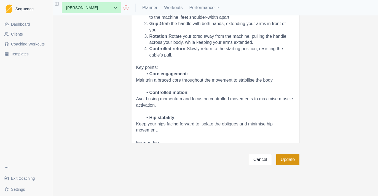
click at [283, 159] on button "Update" at bounding box center [287, 159] width 23 height 11
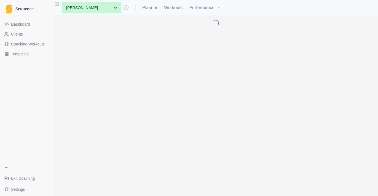
scroll to position [253, 0]
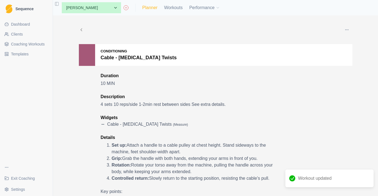
click at [152, 9] on link "Planner" at bounding box center [149, 7] width 15 height 7
select select "month"
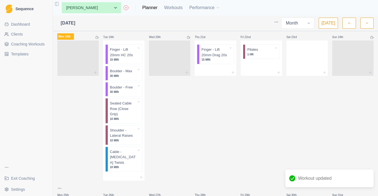
scroll to position [180, 0]
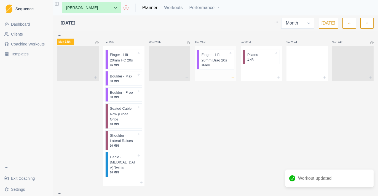
click at [233, 80] on icon at bounding box center [233, 78] width 4 height 4
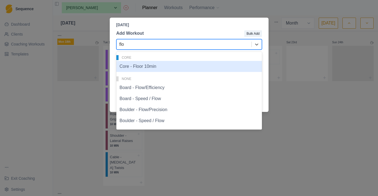
type input "floo"
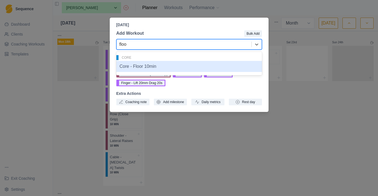
click at [151, 66] on div "Core - Floor 10min" at bounding box center [189, 66] width 146 height 11
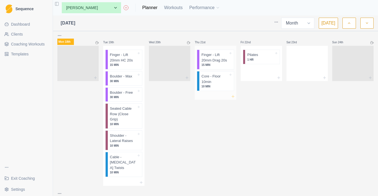
click at [234, 99] on icon at bounding box center [233, 96] width 4 height 4
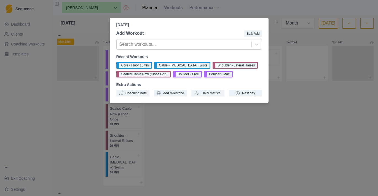
click at [202, 132] on div "Thursday, August 21st, 2025 Add Workout Bulk Add Search workouts... Recent Work…" at bounding box center [189, 98] width 378 height 196
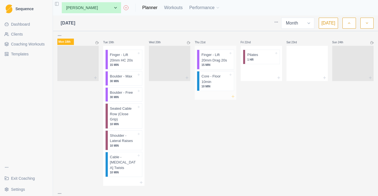
click at [234, 99] on icon at bounding box center [233, 96] width 4 height 4
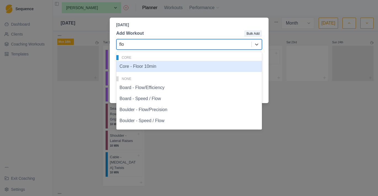
type input "flow"
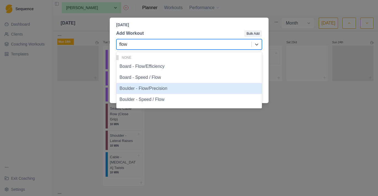
click at [183, 90] on div "Boulder - Flow/Precision" at bounding box center [189, 88] width 146 height 11
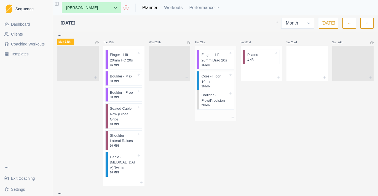
drag, startPoint x: 216, startPoint y: 109, endPoint x: 216, endPoint y: 87, distance: 22.1
click at [216, 87] on div "Finger - Lift 20mm Drag 20s 15 MIN Core - Floor 10min 10 MIN Boulder - Flow/Pre…" at bounding box center [215, 80] width 41 height 69
click at [222, 89] on p "20 MIN" at bounding box center [215, 86] width 27 height 4
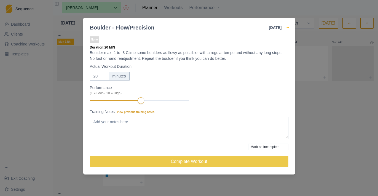
click at [288, 29] on icon "button" at bounding box center [287, 27] width 4 height 4
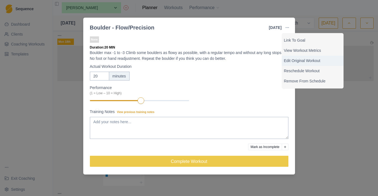
click at [298, 61] on p "Edit Original Workout" at bounding box center [312, 61] width 57 height 6
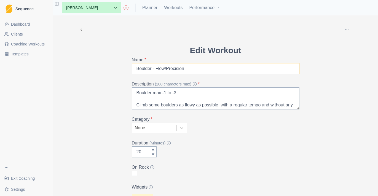
drag, startPoint x: 167, startPoint y: 69, endPoint x: 156, endPoint y: 69, distance: 10.5
click at [156, 69] on input "Boulder - Flow/Precision" at bounding box center [216, 68] width 168 height 11
type input "Boulder - Precision"
click at [177, 128] on div at bounding box center [182, 128] width 10 height 10
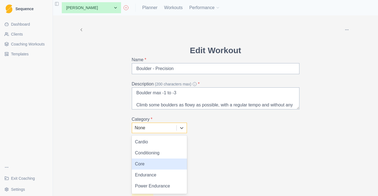
scroll to position [61, 0]
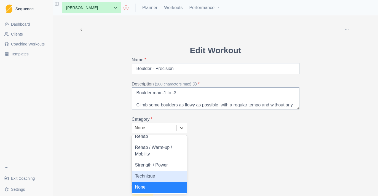
click at [163, 175] on div "Technique" at bounding box center [159, 176] width 55 height 11
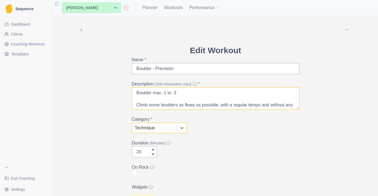
click at [179, 105] on textarea "Boulder max -1 to -3 Climb some boulders as flowy as possible, with a regular t…" at bounding box center [216, 98] width 168 height 22
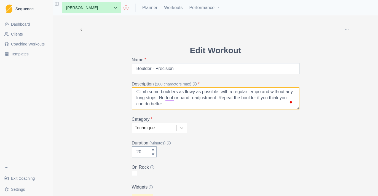
scroll to position [12, 0]
drag, startPoint x: 171, startPoint y: 99, endPoint x: 180, endPoint y: 92, distance: 11.1
click at [180, 92] on textarea "Boulder max -1 to -3 Climb some boulders as flowy as possible, with a regular t…" at bounding box center [216, 98] width 168 height 22
click at [202, 97] on textarea "Boulder max -1 to -3 Climb some boulders without any foot or hand readjustment.…" at bounding box center [216, 98] width 168 height 22
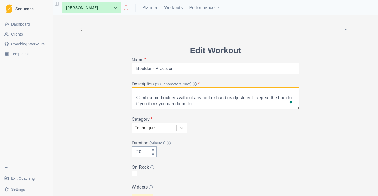
click at [220, 101] on textarea "Boulder max -1 to -3 Climb some boulders without any foot or hand readjustment.…" at bounding box center [216, 98] width 168 height 22
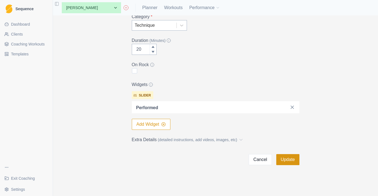
scroll to position [103, 0]
type textarea "Boulder max -1 to -3 Climb some boulders without any foot or hand readjustment.…"
click at [293, 160] on button "Update" at bounding box center [287, 159] width 23 height 11
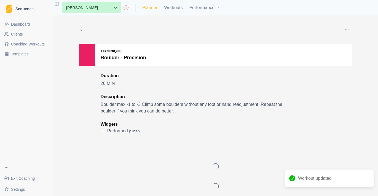
click at [150, 7] on link "Planner" at bounding box center [149, 7] width 15 height 7
select select "month"
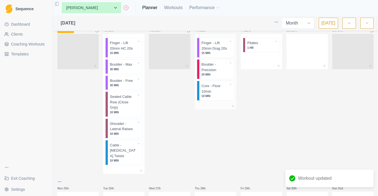
click at [235, 108] on div at bounding box center [215, 106] width 41 height 7
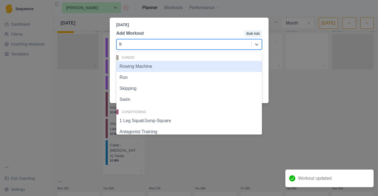
type input "free"
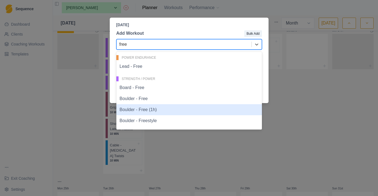
click at [148, 108] on div "Boulder - Free (1h)" at bounding box center [189, 109] width 146 height 11
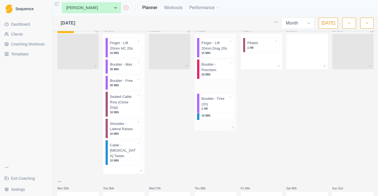
drag, startPoint x: 222, startPoint y: 121, endPoint x: 222, endPoint y: 97, distance: 24.8
click at [222, 97] on div "Finger - Lift 20mm Drag 20s 15 MIN Boulder - Precision 20 MIN Core - Floor 10mi…" at bounding box center [215, 79] width 41 height 90
click at [233, 130] on icon at bounding box center [233, 127] width 4 height 4
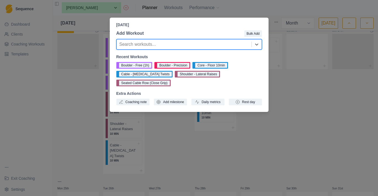
click at [245, 132] on div "Thursday, August 21st, 2025 Add Workout Bulk Add Search workouts... Recent Work…" at bounding box center [189, 98] width 378 height 196
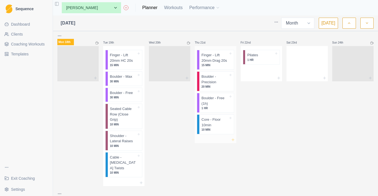
click at [234, 142] on icon at bounding box center [233, 140] width 4 height 4
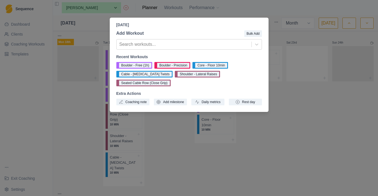
click at [239, 146] on div "Thursday, August 21st, 2025 Add Workout Bulk Add Search workouts... Recent Work…" at bounding box center [189, 98] width 378 height 196
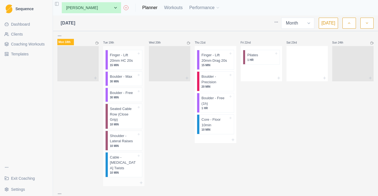
click at [130, 122] on p "10 MIN" at bounding box center [123, 124] width 27 height 4
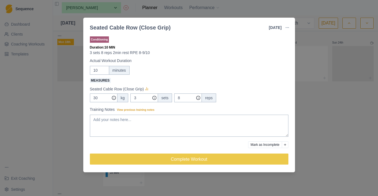
click at [74, 148] on div "Seated Cable Row (Close Grip) 19 Aug 2025 Link To Goal View Workout Metrics Edi…" at bounding box center [189, 98] width 378 height 196
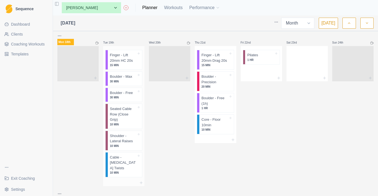
click at [137, 144] on p "10 MIN" at bounding box center [123, 146] width 27 height 4
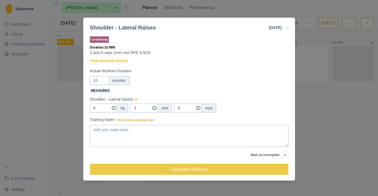
click at [75, 150] on div "Shoulder - Lateral Raises 19 Aug 2025 Link To Goal View Workout Metrics Edit Or…" at bounding box center [189, 98] width 378 height 196
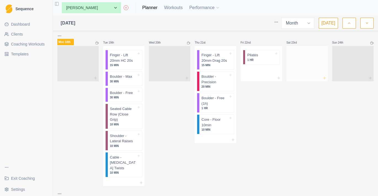
click at [325, 79] on icon at bounding box center [324, 78] width 4 height 4
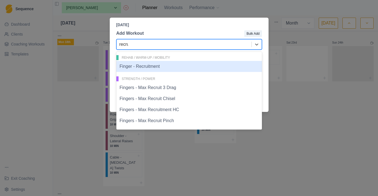
type input "recrui"
click at [252, 66] on div "Finger - Recruitment" at bounding box center [189, 66] width 146 height 11
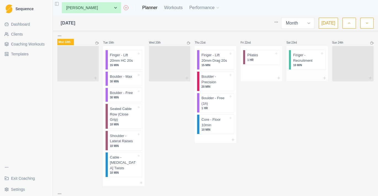
click at [312, 57] on p "Finger - Recruitment" at bounding box center [306, 57] width 27 height 11
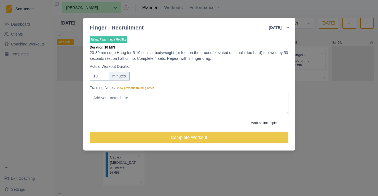
click at [318, 97] on div "Finger - Recruitment 23 Aug 2025 Link To Goal View Workout Metrics Edit Origina…" at bounding box center [189, 98] width 378 height 196
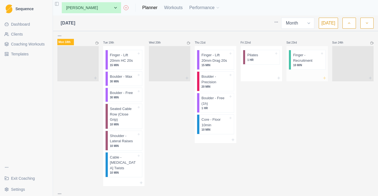
click at [325, 78] on icon at bounding box center [324, 78] width 4 height 4
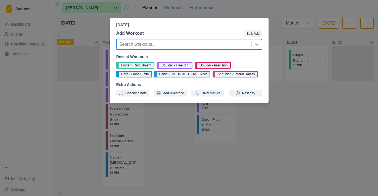
click at [313, 91] on div "Saturday, August 23rd, 2025 Add Workout Bulk Add Search workouts... Recent Work…" at bounding box center [189, 98] width 378 height 196
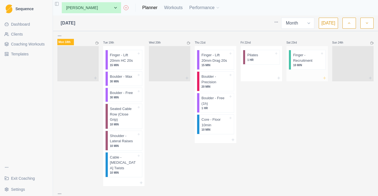
click at [325, 77] on icon at bounding box center [324, 78] width 4 height 4
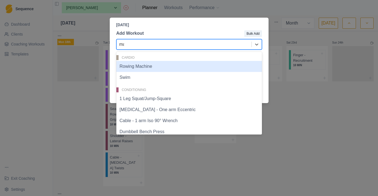
type input "max"
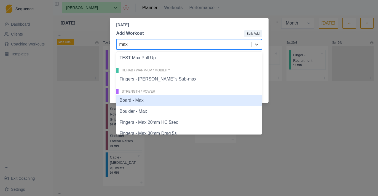
scroll to position [35, 0]
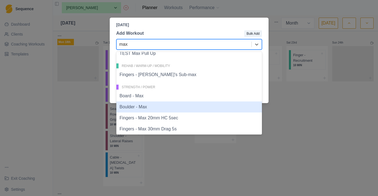
click at [164, 109] on div "Boulder - Max" at bounding box center [189, 106] width 146 height 11
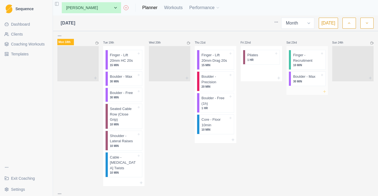
click at [324, 89] on icon at bounding box center [324, 91] width 4 height 4
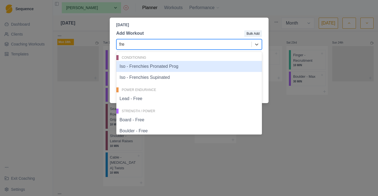
type input "free"
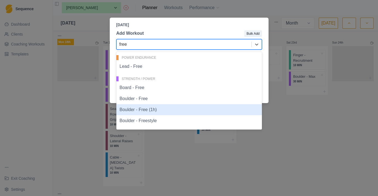
click at [215, 109] on div "Boulder - Free (1h)" at bounding box center [189, 109] width 146 height 11
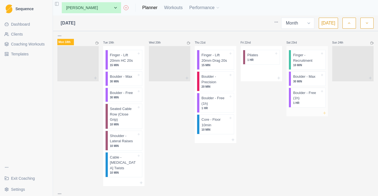
click at [325, 111] on icon at bounding box center [324, 113] width 4 height 4
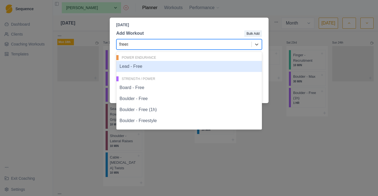
type input "freest"
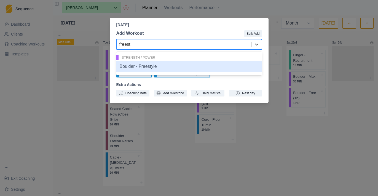
click at [254, 67] on div "Boulder - Freestyle" at bounding box center [189, 66] width 146 height 11
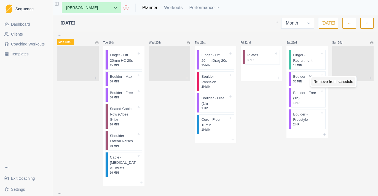
click at [317, 80] on div "Remove from schedule" at bounding box center [333, 81] width 44 height 9
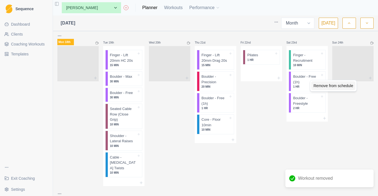
click at [322, 86] on div "Remove from schedule" at bounding box center [333, 85] width 44 height 9
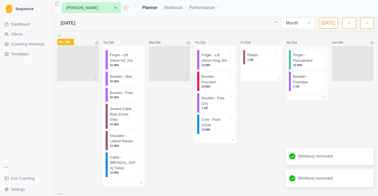
click at [326, 95] on icon at bounding box center [324, 97] width 4 height 4
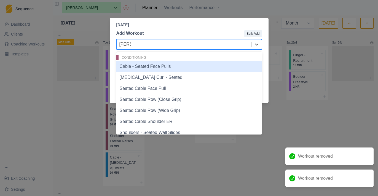
type input "seated"
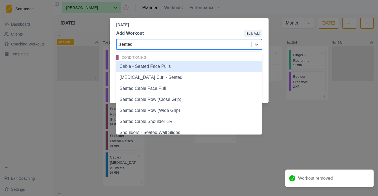
click at [210, 63] on div "Cable - Seated Face Pulls" at bounding box center [189, 66] width 146 height 11
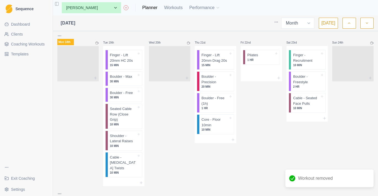
click at [308, 98] on p "Cable - Seated Face Pulls" at bounding box center [306, 100] width 27 height 11
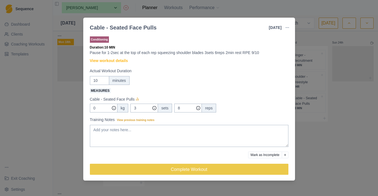
click at [337, 102] on div "Cable - Seated Face Pulls 23 Aug 2025 Link To Goal View Workout Metrics Edit Or…" at bounding box center [189, 98] width 378 height 196
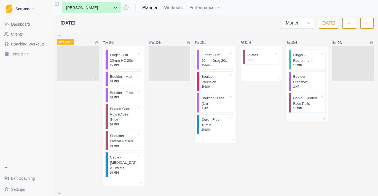
click at [325, 117] on icon at bounding box center [324, 118] width 4 height 4
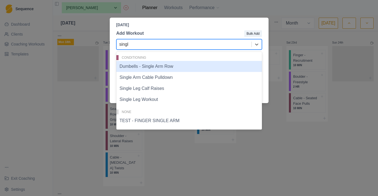
type input "single"
click at [213, 68] on div "Dumbells - Single Arm Row" at bounding box center [189, 66] width 146 height 11
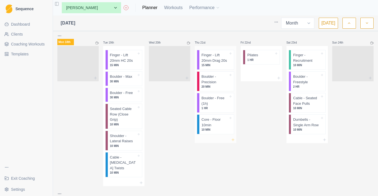
click at [234, 142] on icon at bounding box center [233, 140] width 4 height 4
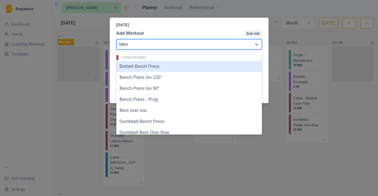
type input "bench"
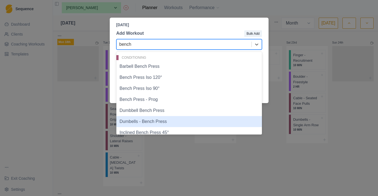
click at [177, 119] on div "Dumbells - Bench Press" at bounding box center [189, 121] width 146 height 11
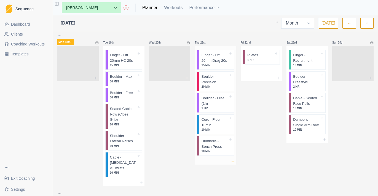
click at [233, 164] on icon at bounding box center [233, 161] width 4 height 4
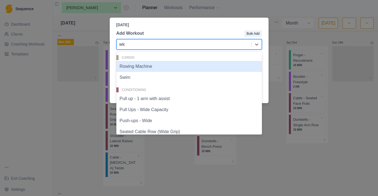
type input "wide"
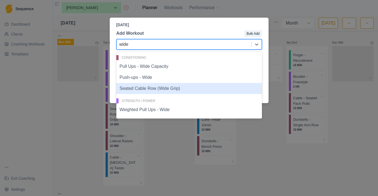
click at [174, 92] on div "Seated Cable Row (Wide Grip)" at bounding box center [189, 88] width 146 height 11
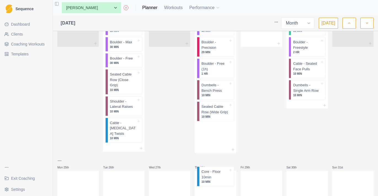
drag, startPoint x: 220, startPoint y: 130, endPoint x: 220, endPoint y: 180, distance: 50.5
click at [220, 180] on div "Mon 28th Tue 29th Wed 30th Thu 31st Fri 1st Sat 2nd Sun 3rd Mon 4th Tue 5th Wed…" at bounding box center [215, 13] width 316 height 387
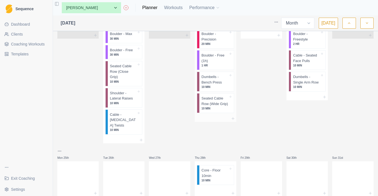
scroll to position [223, 0]
drag, startPoint x: 215, startPoint y: 168, endPoint x: 215, endPoint y: 129, distance: 38.6
click at [215, 129] on div "Mon 28th Tue 29th Wed 30th Thu 31st Fri 1st Sat 2nd Sun 3rd Mon 4th Tue 5th Wed…" at bounding box center [215, 3] width 316 height 385
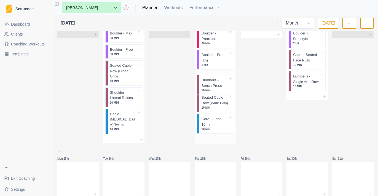
drag, startPoint x: 215, startPoint y: 90, endPoint x: 215, endPoint y: 109, distance: 19.6
click at [215, 109] on div "Finger - Lift 20mm Drag 20s 15 MIN Boulder - Precision 20 MIN Boulder - Free (1…" at bounding box center [215, 70] width 41 height 135
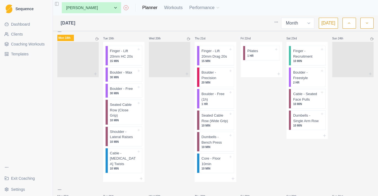
scroll to position [181, 0]
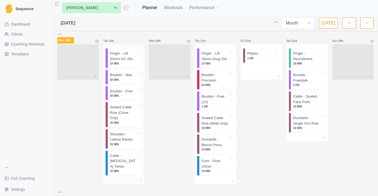
click at [142, 179] on icon at bounding box center [141, 181] width 4 height 4
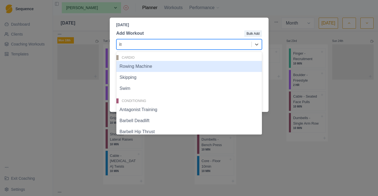
type input "iso"
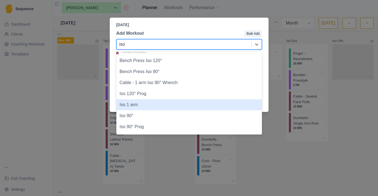
scroll to position [6, 0]
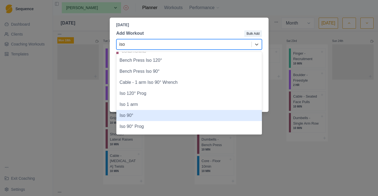
click at [156, 118] on div "Iso 90°" at bounding box center [189, 115] width 146 height 11
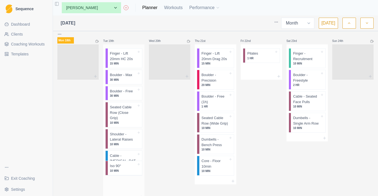
scroll to position [183, 0]
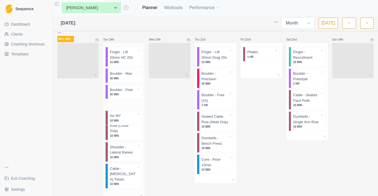
drag, startPoint x: 128, startPoint y: 178, endPoint x: 128, endPoint y: 116, distance: 61.5
click at [128, 116] on div "Finger - Lift 20mm HC 20s 15 MIN Boulder - Max 30 MIN Boulder - Free 30 MIN Sea…" at bounding box center [123, 117] width 41 height 149
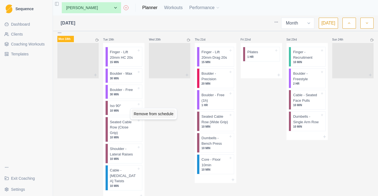
click at [141, 113] on div "Remove from schedule" at bounding box center [154, 113] width 44 height 9
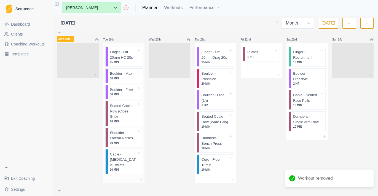
click at [133, 113] on p "Seated Cable Row (Close Grip)" at bounding box center [123, 111] width 27 height 16
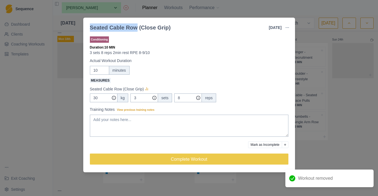
drag, startPoint x: 90, startPoint y: 27, endPoint x: 135, endPoint y: 27, distance: 44.9
click at [135, 27] on div "Seated Cable Row (Close Grip)" at bounding box center [130, 27] width 81 height 8
copy div "Seated Cable Row"
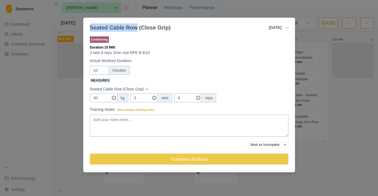
click at [63, 138] on div "Seated Cable Row (Close Grip) 19 Aug 2025 Link To Goal View Workout Metrics Edi…" at bounding box center [189, 98] width 378 height 196
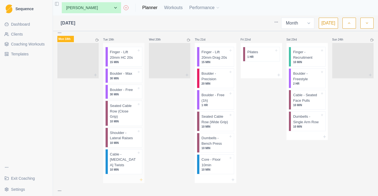
click at [142, 178] on icon at bounding box center [141, 180] width 4 height 4
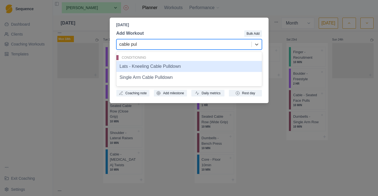
type input "cable pull"
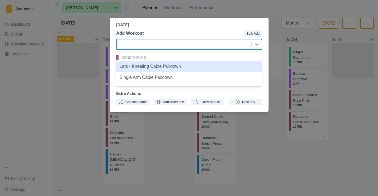
click at [163, 45] on div at bounding box center [183, 45] width 129 height 8
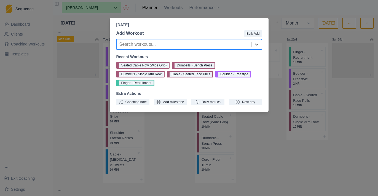
click at [163, 45] on div at bounding box center [183, 45] width 129 height 8
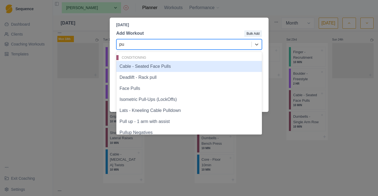
type input "p"
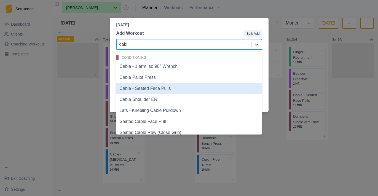
type input "cable"
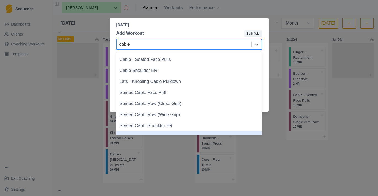
scroll to position [28, 0]
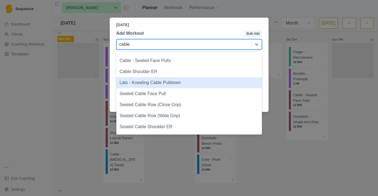
click at [178, 81] on div "Lats - Kneeling Cable Pulldown" at bounding box center [189, 82] width 146 height 11
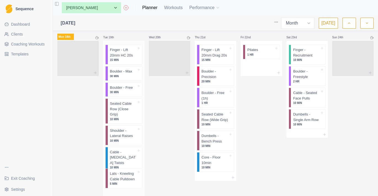
drag, startPoint x: 125, startPoint y: 182, endPoint x: 125, endPoint y: 154, distance: 27.6
click at [125, 154] on div "Finger - Lift 20mm HC 20s 15 MIN Boulder - Max 30 MIN Boulder - Free 30 MIN Sea…" at bounding box center [123, 118] width 41 height 155
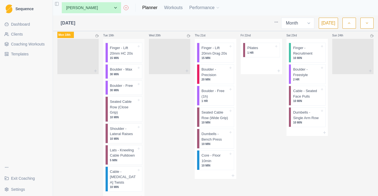
click at [125, 152] on p "Lats - Kneeling Cable Pulldown" at bounding box center [123, 153] width 27 height 11
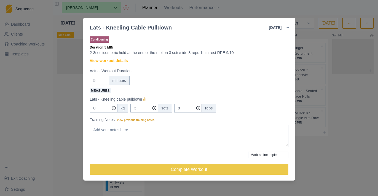
click at [287, 31] on button "button" at bounding box center [287, 27] width 11 height 11
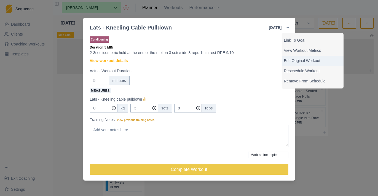
click at [295, 57] on div "Edit Original Workout" at bounding box center [313, 61] width 62 height 10
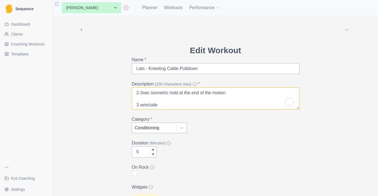
click at [165, 97] on textarea "2-3sec isometric hold at the end of the motion 3 sets/side 8 reps 1min rest RPE…" at bounding box center [216, 98] width 168 height 22
drag, startPoint x: 145, startPoint y: 70, endPoint x: 127, endPoint y: 71, distance: 18.2
click at [127, 71] on div "Edit Workout Name * Lats - Kneeling Cable Pulldown Description (200 characters …" at bounding box center [215, 196] width 176 height 305
click at [175, 68] on input "Cable - Kneeling Cable Pulldown" at bounding box center [216, 68] width 168 height 11
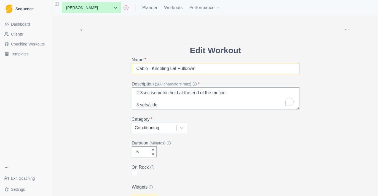
drag, startPoint x: 171, startPoint y: 69, endPoint x: 153, endPoint y: 69, distance: 17.9
click at [153, 69] on input "Cable - Kneeling Lat Pulldown" at bounding box center [216, 68] width 168 height 11
type input "Cable - Lat Pulldown"
click at [175, 108] on textarea "2-3sec isometric hold at the end of the motion 3 sets/side 8 reps 1min rest RPE…" at bounding box center [216, 98] width 168 height 22
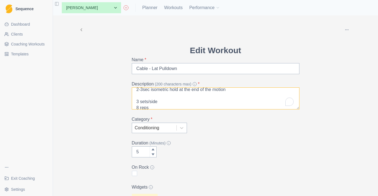
scroll to position [6, 0]
click at [139, 97] on textarea "2-3sec isometric hold at the end of the motion 3 sets/side 8 reps 1min rest RPE…" at bounding box center [216, 98] width 168 height 22
click at [139, 98] on textarea "2-3sec isometric hold at the end of the motion 3 sets/side 10 reps 1min rest RP…" at bounding box center [216, 98] width 168 height 22
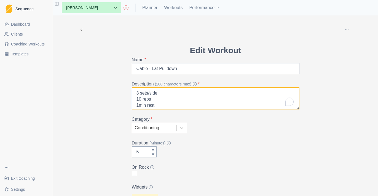
drag, startPoint x: 163, startPoint y: 93, endPoint x: 148, endPoint y: 93, distance: 15.2
click at [148, 93] on textarea "2-3sec isometric hold at the end of the motion 3 sets/side 10 reps 1min rest RP…" at bounding box center [216, 98] width 168 height 22
click at [138, 98] on textarea "2-3sec isometric hold at the end of the motion 3 sets 10 reps 1min rest RPE 9/10" at bounding box center [216, 98] width 168 height 22
drag, startPoint x: 146, startPoint y: 105, endPoint x: 151, endPoint y: 105, distance: 5.0
click at [149, 105] on textarea "2-3sec isometric hold at the end of the motion 3 sets 10 reps 2-3min rest RPE 9…" at bounding box center [216, 98] width 168 height 22
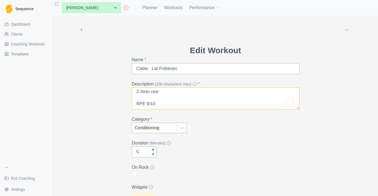
type textarea "2-3sec isometric hold at the end of the motion 3 sets 10 reps 2-3min rest RPE 8…"
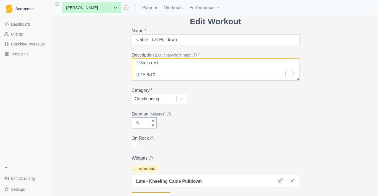
type input "6"
type textarea "2-3sec isometric hold at the end of the motion 3 sets 10 reps 2-3min rest RPE 8…"
click at [152, 120] on icon at bounding box center [152, 120] width 3 height 3
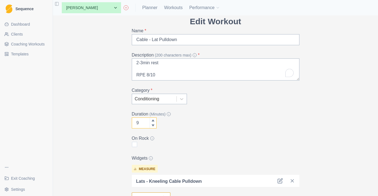
click at [152, 120] on icon at bounding box center [152, 120] width 3 height 3
type input "10"
click at [152, 120] on icon at bounding box center [152, 120] width 3 height 3
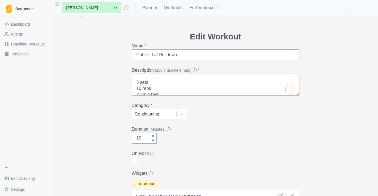
drag, startPoint x: 138, startPoint y: 82, endPoint x: 142, endPoint y: 82, distance: 4.7
click at [138, 82] on textarea "2-3sec isometric hold at the end of the motion 3 sets 10 reps 2-3min rest RPE 8…" at bounding box center [216, 85] width 168 height 22
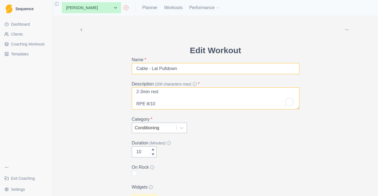
type textarea "2-3sec isometric hold at the end of the motion 3-4 sets 10 reps 2-3min rest RPE…"
drag, startPoint x: 186, startPoint y: 68, endPoint x: 121, endPoint y: 68, distance: 65.6
click at [121, 68] on div "Archive Delete Edit Workout Name * Cable - Lat Pulldown Description (200 charac…" at bounding box center [215, 181] width 282 height 333
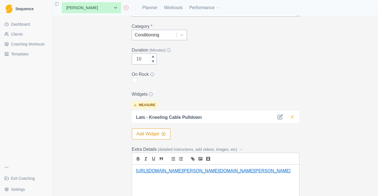
click at [290, 114] on icon at bounding box center [293, 117] width 6 height 6
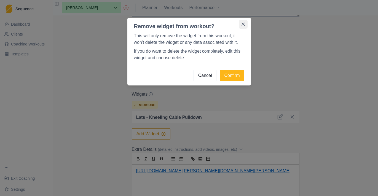
click at [247, 26] on button "Close" at bounding box center [243, 24] width 9 height 9
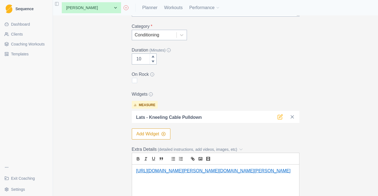
click at [281, 116] on icon at bounding box center [280, 116] width 3 height 3
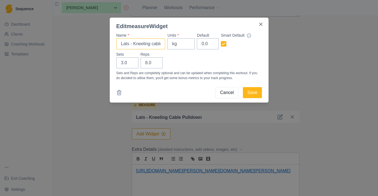
click at [149, 45] on input "Lats - Kneeling cable pulldown" at bounding box center [140, 43] width 49 height 11
paste input "Cable - Lat P"
type input "Cable - Lat Pulldown"
click at [184, 45] on input "kg" at bounding box center [180, 43] width 27 height 11
type input "4"
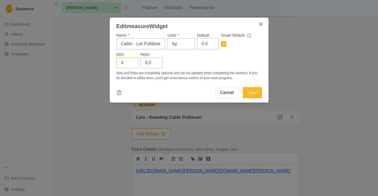
click at [132, 61] on input "4" at bounding box center [127, 62] width 22 height 11
click at [156, 60] on input "9" at bounding box center [152, 62] width 22 height 11
type input "10"
click at [156, 60] on input "10" at bounding box center [152, 62] width 22 height 11
click at [246, 95] on button "Save" at bounding box center [252, 92] width 19 height 11
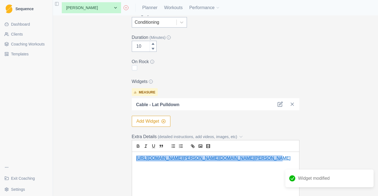
drag, startPoint x: 268, startPoint y: 162, endPoint x: 103, endPoint y: 154, distance: 164.5
click at [103, 154] on div "Archive Delete Edit Workout Name * Cable - Lat Pulldown Description (200 charac…" at bounding box center [215, 76] width 282 height 333
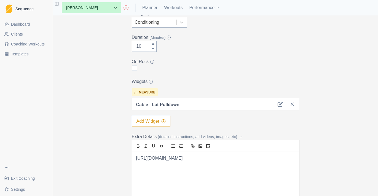
click at [171, 161] on p "https://training.fit/exercise/cable-lat-pulldown/" at bounding box center [215, 158] width 159 height 6
click at [191, 146] on icon "link" at bounding box center [192, 145] width 2 height 2
type input "https://training.fit/exercise/cable-lat-pulldown/"
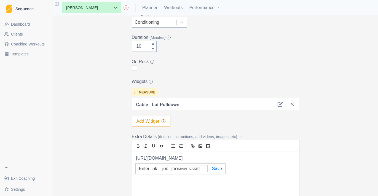
click at [204, 175] on div "https://training.fit/exercise/cable-lat-pulldown/" at bounding box center [215, 186] width 167 height 69
click at [209, 161] on p "https://training.fit/exercise/cable-lat-pulldown/" at bounding box center [215, 158] width 159 height 6
click at [192, 148] on icon "link" at bounding box center [192, 146] width 5 height 5
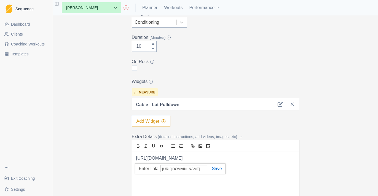
click at [216, 168] on link at bounding box center [214, 168] width 14 height 5
click at [235, 165] on div "https://training.fit/exercise/cable-lat-pulldown/" at bounding box center [215, 186] width 167 height 69
click at [277, 105] on div "Cable - Lat Pulldown" at bounding box center [216, 104] width 168 height 12
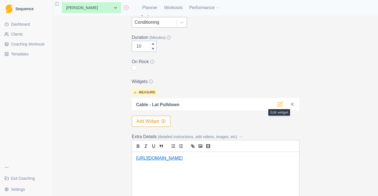
click at [279, 104] on icon at bounding box center [280, 104] width 6 height 6
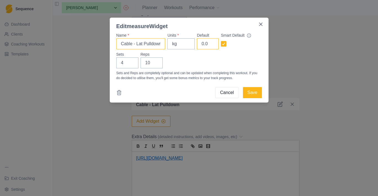
drag, startPoint x: 157, startPoint y: 44, endPoint x: 204, endPoint y: 45, distance: 47.7
click at [204, 45] on div "Name * Cable - Lat Pulldown Units * kg Default 0.0 Smart Default" at bounding box center [189, 41] width 146 height 17
click at [162, 44] on input "Cable - Lat Pulldown" at bounding box center [140, 43] width 49 height 11
type input "Cable - Lat Pulldown Wide"
click at [249, 93] on button "Save" at bounding box center [252, 92] width 19 height 11
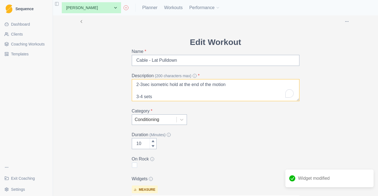
scroll to position [0, 0]
click at [141, 97] on textarea "2-3sec isometric hold at the end of the motion 3-4 sets 10 reps 2-3min rest RPE…" at bounding box center [216, 90] width 168 height 22
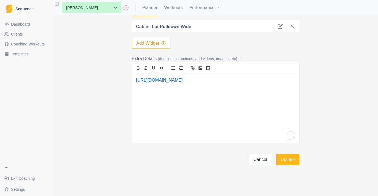
scroll to position [184, 0]
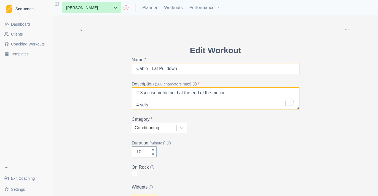
type textarea "2-3sec isometric hold at the end of the motion 4 sets 10 reps 2-3min rest RPE 8…"
click at [191, 67] on input "Cable - Lat Pulldown" at bounding box center [216, 68] width 168 height 11
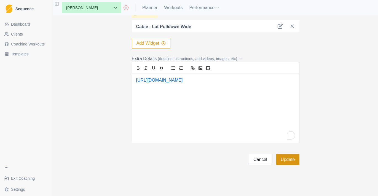
scroll to position [184, 0]
type input "Cable - Lat Pulldown Wide"
click at [250, 82] on p "https://training.fit/exercise/cable-lat-pulldown/" at bounding box center [215, 80] width 159 height 6
click at [240, 119] on div "https://training.fit/exercise/cable-lat-pulldown/" at bounding box center [215, 108] width 167 height 69
click at [297, 159] on button "Update" at bounding box center [287, 159] width 23 height 11
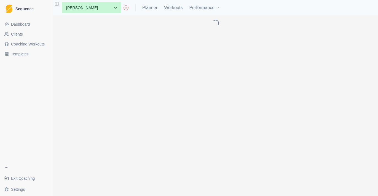
scroll to position [0, 0]
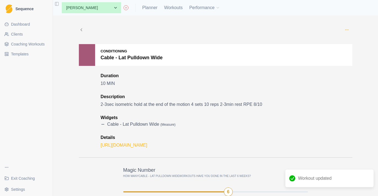
click at [347, 30] on circle "button" at bounding box center [347, 30] width 0 height 0
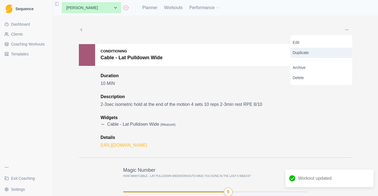
click at [341, 53] on p "Duplicate" at bounding box center [322, 53] width 62 height 10
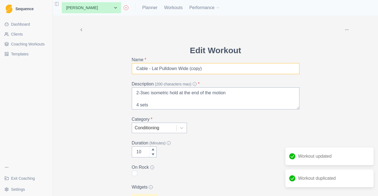
drag, startPoint x: 206, startPoint y: 68, endPoint x: 180, endPoint y: 69, distance: 26.5
click at [180, 69] on input "Cable - Lat Pulldown Wide (copy)" at bounding box center [216, 68] width 168 height 11
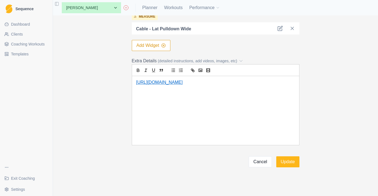
scroll to position [153, 0]
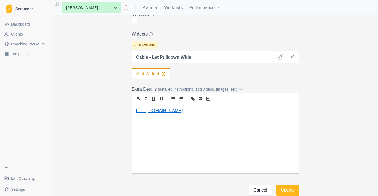
type input "Cable - Lat Pulldown Close"
click at [281, 53] on div "Cable - Lat Pulldown Wide" at bounding box center [216, 57] width 168 height 12
click at [281, 54] on div "Cable - Lat Pulldown Wide" at bounding box center [216, 57] width 168 height 12
click at [279, 56] on icon at bounding box center [280, 57] width 6 height 6
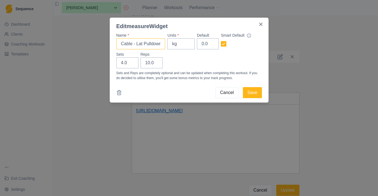
click at [153, 48] on input "Cable - Lat Pulldown Wide" at bounding box center [140, 43] width 49 height 11
click at [151, 44] on input "Cable - Lat Pulldown Wide" at bounding box center [140, 43] width 49 height 11
paste input "Clos"
type input "Cable - Lat Pulldown Close Grip"
click at [246, 95] on button "Save" at bounding box center [252, 92] width 19 height 11
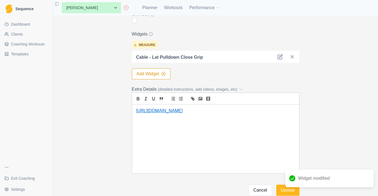
click at [226, 116] on div "https://training.fit/exercise/cable-lat-pulldown/" at bounding box center [215, 139] width 167 height 69
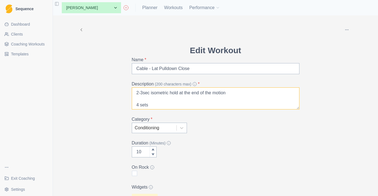
scroll to position [0, 0]
click at [136, 93] on textarea "2-3sec isometric hold at the end of the motion 4 sets 10 reps 2-3min rest RPE 8…" at bounding box center [216, 98] width 168 height 22
click at [339, 1] on div "None Aiden Emery Amelia Lim Andrew Summers Andy Lei Angus Favretti Athletes Goo…" at bounding box center [215, 7] width 325 height 15
drag, startPoint x: 161, startPoint y: 93, endPoint x: 135, endPoint y: 94, distance: 26.5
click at [135, 94] on textarea "Hands apart 2-3sec isometric hold at the end of the motion 4 sets 10 reps 2-3mi…" at bounding box center [216, 98] width 168 height 22
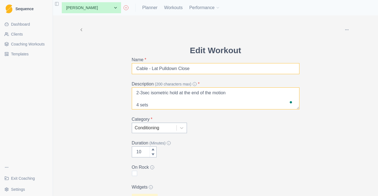
type textarea "2-3sec isometric hold at the end of the motion 4 sets 10 reps 2-3min rest RPE 8…"
click at [212, 69] on input "Cable - Lat Pulldown Close" at bounding box center [216, 68] width 168 height 11
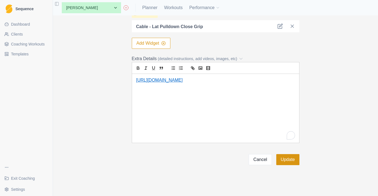
scroll to position [122, 0]
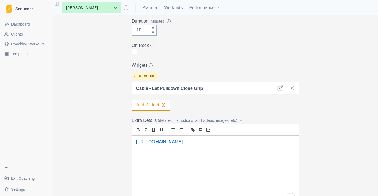
click at [170, 108] on button "Add Widget" at bounding box center [151, 105] width 39 height 11
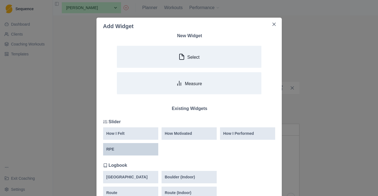
click at [142, 152] on div "RPE" at bounding box center [130, 149] width 49 height 6
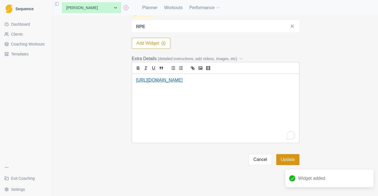
scroll to position [214, 0]
click at [287, 154] on button "Update" at bounding box center [287, 159] width 23 height 11
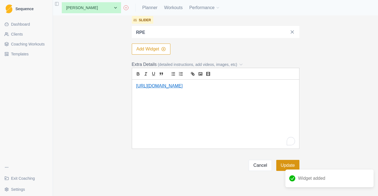
scroll to position [0, 0]
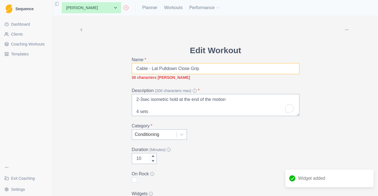
click at [203, 69] on input "Cable - Lat Pulldown Close Grip" at bounding box center [216, 68] width 168 height 11
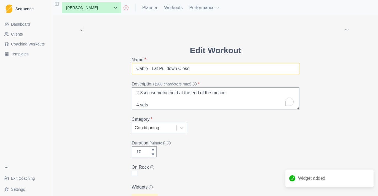
type input "Cable - Lat Pulldown Close"
drag, startPoint x: 185, startPoint y: 79, endPoint x: 137, endPoint y: 94, distance: 50.3
click at [137, 94] on textarea "2-3sec isometric hold at the end of the motion 4 sets 10 reps 2-3min rest RPE 8…" at bounding box center [216, 98] width 168 height 22
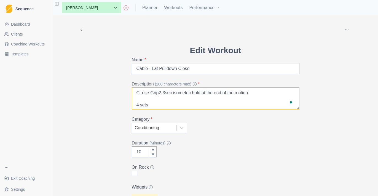
click at [142, 92] on textarea "CLose Grip2-3sec isometric hold at the end of the motion 4 sets 10 reps 2-3min …" at bounding box center [216, 98] width 168 height 22
click at [156, 92] on textarea "Close Grip2-3sec isometric hold at the end of the motion 4 sets 10 reps 2-3min …" at bounding box center [216, 98] width 168 height 22
click at [172, 92] on textarea "Close Grip 2-3sec isometric hold at the end of the motion 4 sets 10 reps 2-3min…" at bounding box center [216, 98] width 168 height 22
click at [160, 93] on textarea "Close Grip (shoulder width 2-3sec isometric hold at the end of the motion 4 set…" at bounding box center [216, 98] width 168 height 22
click at [200, 95] on textarea "Close Grip (~shoulder width 2-3sec isometric hold at the end of the motion 4 se…" at bounding box center [216, 98] width 168 height 22
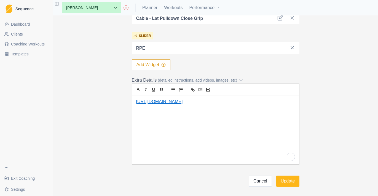
scroll to position [210, 0]
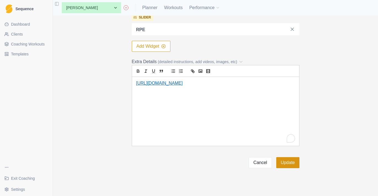
type textarea "Close Grip (~shoulder width) 2-3sec isometric hold at the end of the motion 4 s…"
click at [289, 164] on button "Update" at bounding box center [287, 162] width 23 height 11
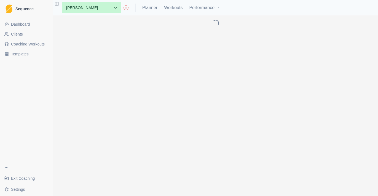
scroll to position [0, 0]
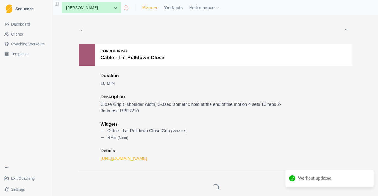
click at [151, 10] on link "Planner" at bounding box center [149, 7] width 15 height 7
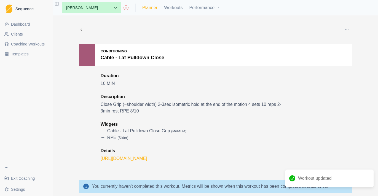
select select "month"
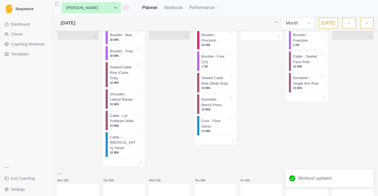
scroll to position [219, 0]
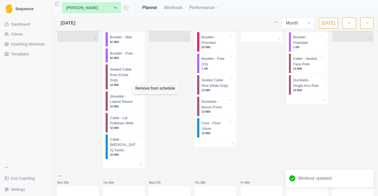
click at [141, 87] on div "Remove from schedule" at bounding box center [155, 88] width 44 height 9
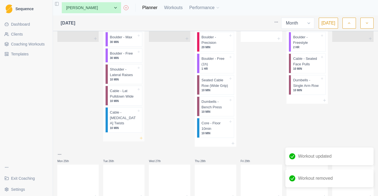
click at [143, 136] on icon at bounding box center [141, 138] width 4 height 4
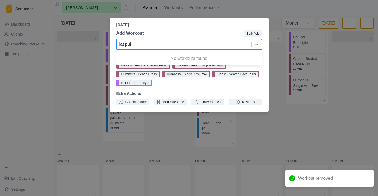
type input "lat pull"
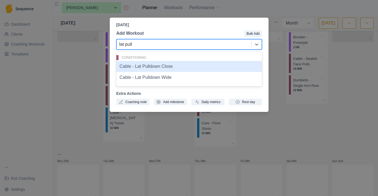
click at [170, 67] on div "Cable - Lat Pulldown Close" at bounding box center [189, 66] width 146 height 11
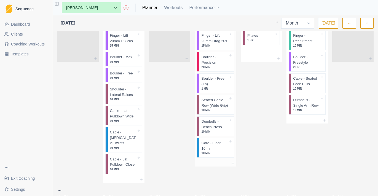
scroll to position [199, 0]
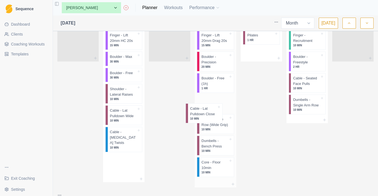
drag, startPoint x: 130, startPoint y: 156, endPoint x: 214, endPoint y: 109, distance: 95.3
click at [214, 109] on div "Mon 28th Tue 29th Wed 30th Thu 31st Fri 1st Sat 2nd Sun 3rd Mon 4th Tue 5th Wed…" at bounding box center [215, 37] width 316 height 406
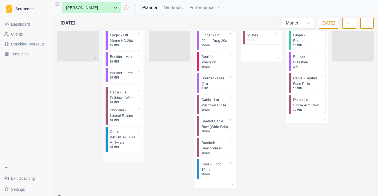
drag, startPoint x: 129, startPoint y: 116, endPoint x: 130, endPoint y: 96, distance: 19.9
click at [129, 96] on div "Finger - Lift 20mm HC 20s 15 MIN Boulder - Max 30 MIN Boulder - Free 30 MIN Sho…" at bounding box center [123, 91] width 41 height 130
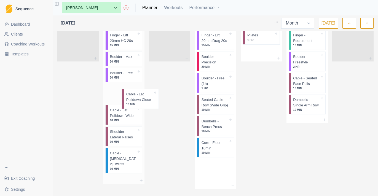
drag, startPoint x: 213, startPoint y: 111, endPoint x: 127, endPoint y: 102, distance: 86.0
click at [127, 102] on div "Mon 28th Tue 29th Wed 30th Thu 31st Fri 1st Sat 2nd Sun 3rd Mon 4th Tue 5th Wed…" at bounding box center [215, 38] width 316 height 408
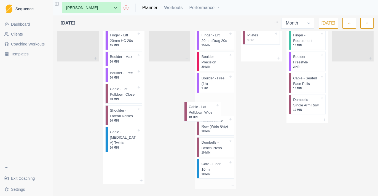
drag, startPoint x: 127, startPoint y: 117, endPoint x: 211, endPoint y: 115, distance: 84.1
click at [211, 115] on div "Mon 28th Tue 29th Wed 30th Thu 31st Fri 1st Sat 2nd Sun 3rd Mon 4th Tue 5th Wed…" at bounding box center [215, 38] width 316 height 408
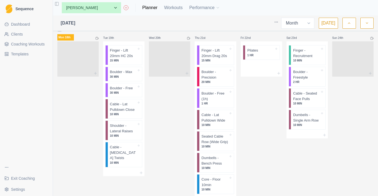
scroll to position [183, 0]
click at [215, 128] on p "10 MIN" at bounding box center [215, 126] width 27 height 4
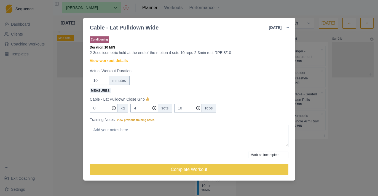
click at [283, 30] on button "button" at bounding box center [287, 27] width 11 height 11
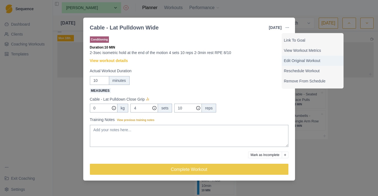
click at [299, 61] on p "Edit Original Workout" at bounding box center [312, 61] width 57 height 6
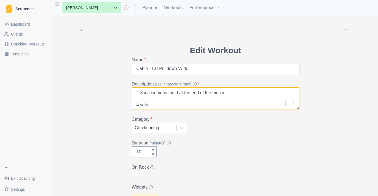
click at [135, 93] on textarea "2-3sec isometric hold at the end of the motion 4 sets 10 reps 2-3min rest RPE 8…" at bounding box center [216, 98] width 168 height 22
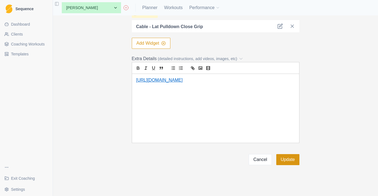
type textarea "Wide Grip (~2x shoulder width) 2-3sec isometric hold at the end of the motion 4…"
click at [289, 158] on button "Update" at bounding box center [287, 159] width 23 height 11
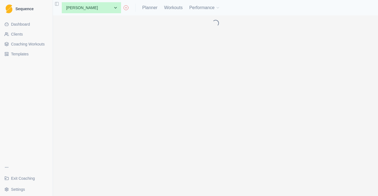
scroll to position [0, 0]
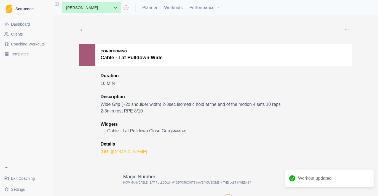
click at [344, 26] on button "button" at bounding box center [346, 29] width 11 height 11
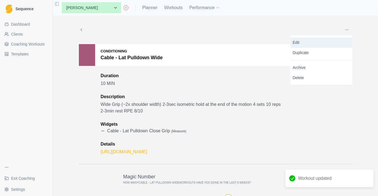
click at [334, 39] on link "Edit" at bounding box center [322, 43] width 62 height 10
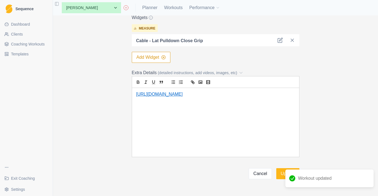
scroll to position [184, 0]
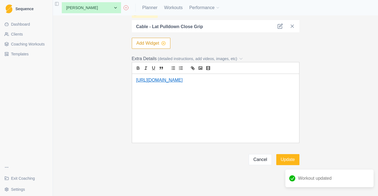
click at [163, 42] on icon "button" at bounding box center [163, 43] width 4 height 4
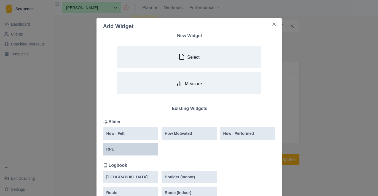
click at [133, 149] on div "RPE" at bounding box center [130, 149] width 49 height 6
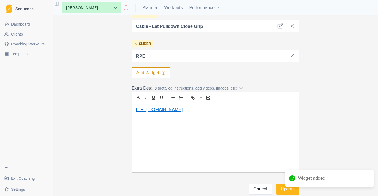
scroll to position [212, 0]
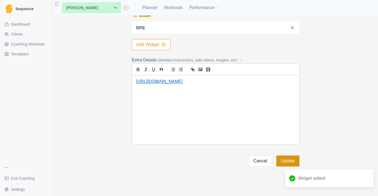
click at [285, 158] on button "Update" at bounding box center [287, 161] width 23 height 11
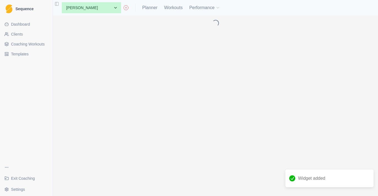
scroll to position [0, 0]
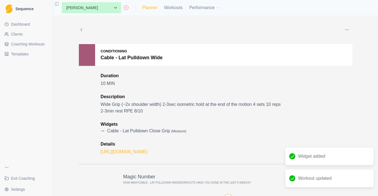
click at [149, 9] on link "Planner" at bounding box center [149, 7] width 15 height 7
select select "month"
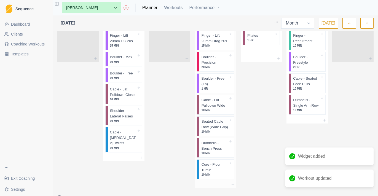
scroll to position [199, 0]
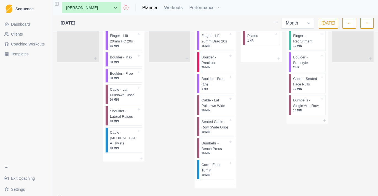
click at [324, 117] on div at bounding box center [307, 120] width 41 height 7
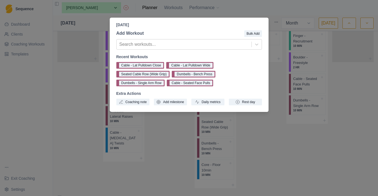
click at [253, 144] on div "Saturday, August 23rd, 2025 Add Workout Bulk Add Search workouts... Recent Work…" at bounding box center [189, 98] width 378 height 196
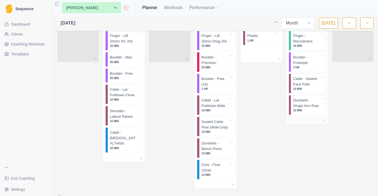
click at [327, 118] on div at bounding box center [307, 120] width 41 height 7
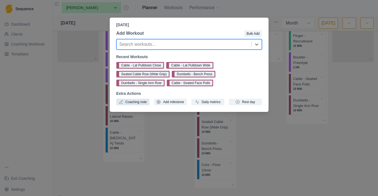
click at [141, 103] on button "Coaching note" at bounding box center [132, 102] width 33 height 7
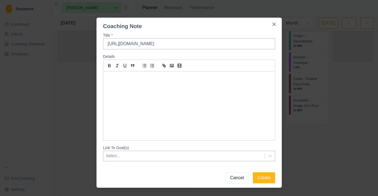
type input "https://training.fit/exercise/cable-curls/"
click at [271, 29] on header "Coaching Note" at bounding box center [189, 24] width 185 height 13
click at [277, 22] on button "Close" at bounding box center [274, 24] width 9 height 9
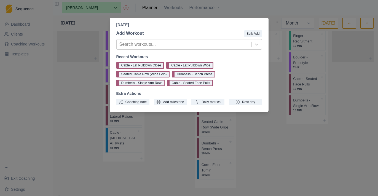
click at [254, 154] on div "Saturday, August 23rd, 2025 Add Workout Bulk Add Search workouts... Recent Work…" at bounding box center [189, 98] width 378 height 196
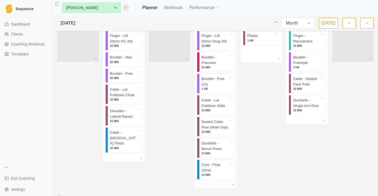
click at [218, 112] on p "10 MIN" at bounding box center [215, 110] width 27 height 4
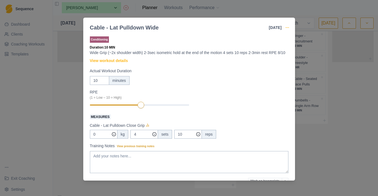
click at [285, 29] on icon "button" at bounding box center [287, 27] width 4 height 4
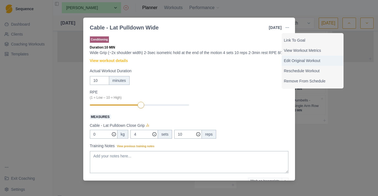
click at [296, 61] on p "Edit Original Workout" at bounding box center [312, 61] width 57 height 6
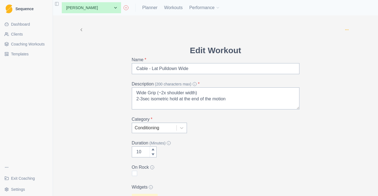
click at [346, 28] on icon "button" at bounding box center [347, 30] width 4 height 4
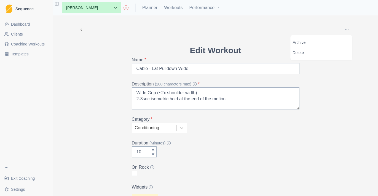
click at [322, 80] on div "Archive Delete Edit Workout Name * Cable - Lat Pulldown Wide Description (200 c…" at bounding box center [215, 196] width 282 height 363
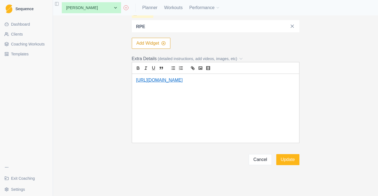
click at [290, 168] on div "Archive Delete Edit Workout Name * Cable - Lat Pulldown Wide Description (200 c…" at bounding box center [215, 105] width 325 height 181
click at [291, 158] on button "Update" at bounding box center [287, 159] width 23 height 11
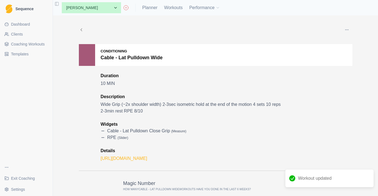
click at [347, 32] on button "button" at bounding box center [346, 29] width 11 height 11
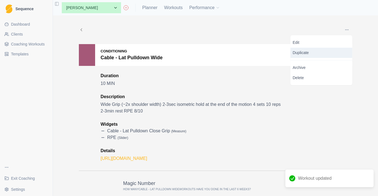
click at [334, 53] on p "Duplicate" at bounding box center [322, 53] width 62 height 10
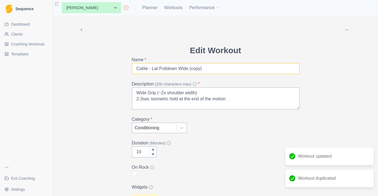
drag, startPoint x: 213, startPoint y: 64, endPoint x: 157, endPoint y: 66, distance: 55.8
click at [157, 66] on input "Cable - Lat Pulldown Wide (copy)" at bounding box center [216, 68] width 168 height 11
click at [152, 69] on input "Cable - Lat Pulldown Wide (copy)" at bounding box center [216, 68] width 168 height 11
drag, startPoint x: 152, startPoint y: 69, endPoint x: 229, endPoint y: 69, distance: 76.4
click at [229, 69] on input "Cable - Lat Pulldown Wide (copy)" at bounding box center [216, 68] width 168 height 11
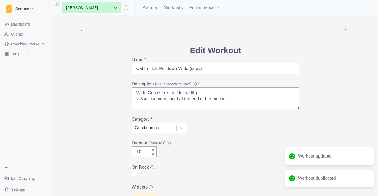
paste input "https://training.fit/exercise/cable-curls/"
drag, startPoint x: 235, startPoint y: 70, endPoint x: 153, endPoint y: 69, distance: 82.5
click at [153, 69] on input "Cable - https://training.fit/exercise/cable-curls/" at bounding box center [216, 68] width 168 height 11
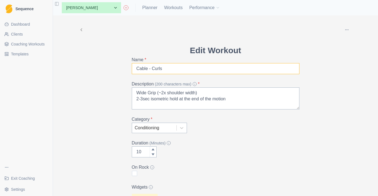
click at [153, 69] on input "Cable - Curls" at bounding box center [216, 68] width 168 height 11
type input "Cable - Bicep Curls"
drag, startPoint x: 209, startPoint y: 94, endPoint x: 127, endPoint y: 94, distance: 82.5
click at [127, 94] on div "Archive Delete Edit Workout Name * Cable - Bicep Curls Description (200 charact…" at bounding box center [215, 196] width 282 height 363
click at [140, 93] on textarea "Wide Grip (~2x shoulder width) 2-3sec isometric hold at the end of the motion 4…" at bounding box center [216, 98] width 168 height 22
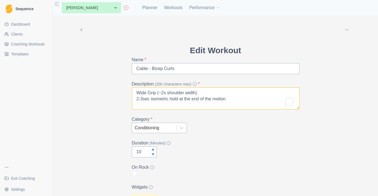
click at [140, 93] on textarea "Wide Grip (~2x shoulder width) 2-3sec isometric hold at the end of the motion 4…" at bounding box center [216, 98] width 168 height 22
click at [168, 92] on textarea "Close Grip (~2x shoulder width) 2-3sec isometric hold at the end of the motion …" at bounding box center [216, 98] width 168 height 22
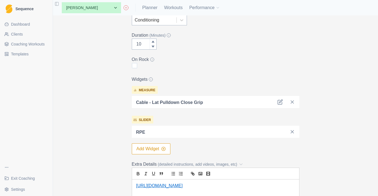
scroll to position [109, 0]
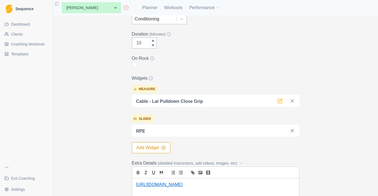
type textarea "Close Grip (~shoulder width) 2-3sec isometric hold at the end of the motion 4 s…"
click at [280, 103] on icon at bounding box center [280, 101] width 4 height 4
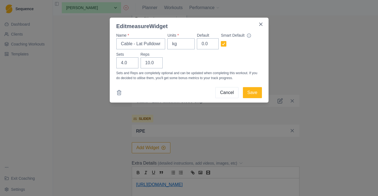
click at [212, 147] on div "Edit measure Widget Name * Cable - Lat Pulldown Close Grip Units * kg Default 0…" at bounding box center [189, 98] width 378 height 196
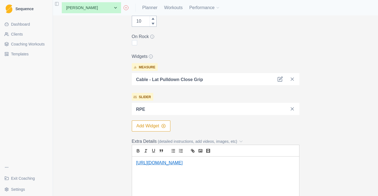
scroll to position [144, 0]
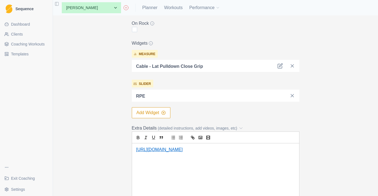
drag, startPoint x: 234, startPoint y: 149, endPoint x: 93, endPoint y: 146, distance: 140.9
click at [93, 146] on div "Archive Delete Edit Workout Name * Cable - Bicep Curls Description (200 charact…" at bounding box center [215, 52] width 282 height 363
click at [194, 138] on icon "link" at bounding box center [192, 137] width 5 height 5
drag, startPoint x: 216, startPoint y: 150, endPoint x: 111, endPoint y: 150, distance: 105.6
click at [111, 150] on div "Archive Delete Edit Workout Name * Cable - Bicep Curls Description (200 charact…" at bounding box center [215, 52] width 282 height 363
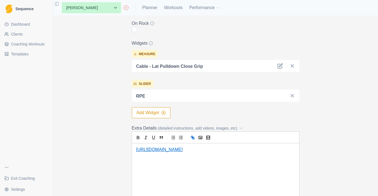
click at [193, 141] on div at bounding box center [216, 138] width 168 height 12
click at [193, 137] on icon "link" at bounding box center [192, 137] width 2 height 2
type input "https://training.fit/exercise/cable-curls/"
drag, startPoint x: 192, startPoint y: 161, endPoint x: 213, endPoint y: 161, distance: 21.5
click at [213, 161] on div "https://training.fit/exercise/cable-curls/" at bounding box center [177, 160] width 90 height 11
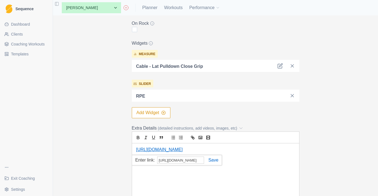
click at [216, 161] on link at bounding box center [211, 160] width 14 height 5
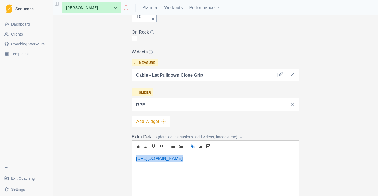
scroll to position [103, 0]
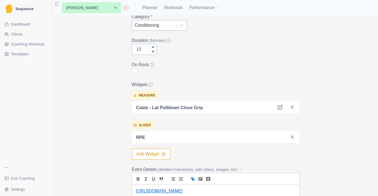
click at [217, 146] on div "measure Cable - Lat Pulldown Close Grip slider RPE Add Widget" at bounding box center [216, 124] width 168 height 71
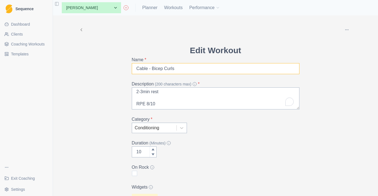
drag, startPoint x: 207, startPoint y: 73, endPoint x: 119, endPoint y: 73, distance: 87.7
click at [119, 73] on div "Archive Delete Edit Workout Name * Cable - Bicep Curls Description (200 charact…" at bounding box center [215, 196] width 282 height 363
drag, startPoint x: 192, startPoint y: 70, endPoint x: 115, endPoint y: 70, distance: 76.9
click at [115, 70] on div "Archive Delete Edit Workout Name * Cable - Bicep Curls Description (200 charact…" at bounding box center [215, 196] width 282 height 363
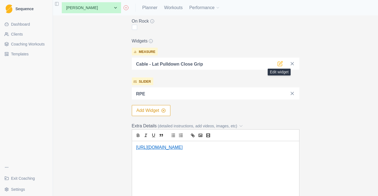
click at [279, 61] on icon at bounding box center [280, 64] width 6 height 6
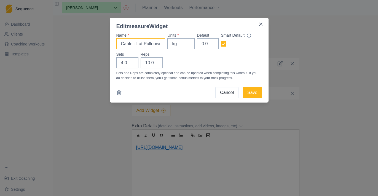
click at [146, 43] on input "Cable - Lat Pulldown Close Grip" at bounding box center [140, 43] width 49 height 11
paste input "Bicep Curls"
type input "Cable - Bicep Curls"
click at [258, 97] on button "Save" at bounding box center [252, 92] width 19 height 11
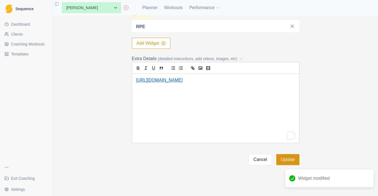
click at [280, 157] on button "Update" at bounding box center [287, 159] width 23 height 11
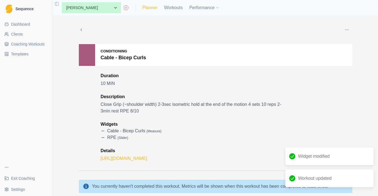
click at [152, 7] on link "Planner" at bounding box center [149, 7] width 15 height 7
select select "month"
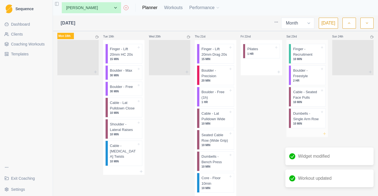
click at [325, 132] on icon at bounding box center [324, 134] width 4 height 4
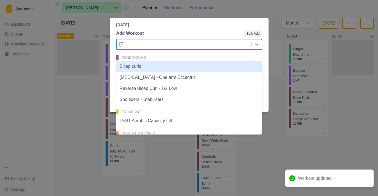
type input "bicep"
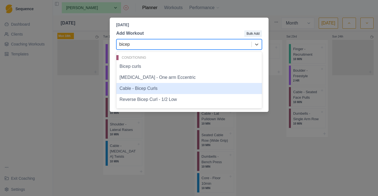
click at [177, 92] on div "Cable - Bicep Curls" at bounding box center [189, 88] width 146 height 11
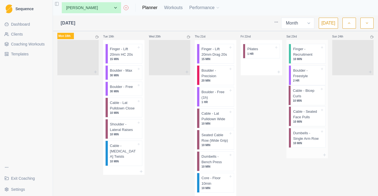
drag, startPoint x: 309, startPoint y: 141, endPoint x: 308, endPoint y: 93, distance: 48.0
click at [308, 93] on div "Finger - Recruitment 10 MIN Boulder - Freestyle 2 HR Cable - Seated Face Pulls …" at bounding box center [307, 96] width 41 height 112
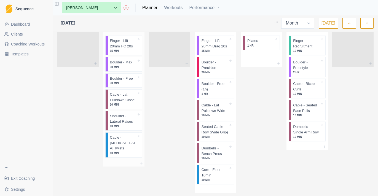
click at [132, 103] on p "10 MIN" at bounding box center [123, 105] width 27 height 4
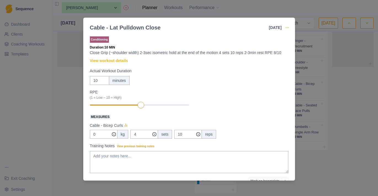
click at [289, 28] on icon "button" at bounding box center [287, 27] width 4 height 4
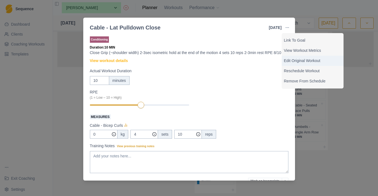
click at [295, 63] on p "Edit Original Workout" at bounding box center [312, 61] width 57 height 6
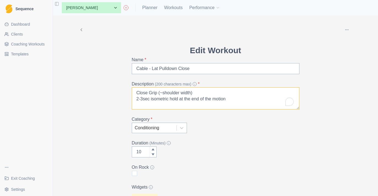
click at [136, 91] on textarea "Close Grip (~shoulder width) 2-3sec isometric hold at the end of the motion 4 s…" at bounding box center [216, 98] width 168 height 22
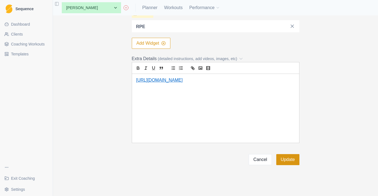
type textarea "Seated. Close Grip (~shoulder width) 2-3sec isometric hold at the end of the mo…"
click at [281, 158] on button "Update" at bounding box center [287, 159] width 23 height 11
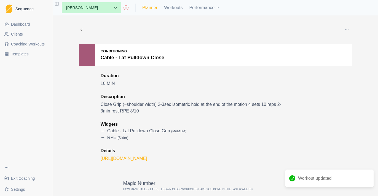
click at [152, 7] on link "Planner" at bounding box center [149, 7] width 15 height 7
select select "month"
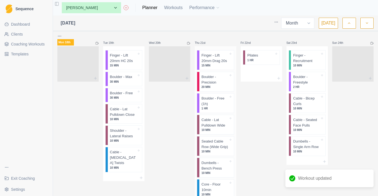
click at [216, 128] on p "Cable - Lat Pulldown Wide" at bounding box center [215, 122] width 27 height 11
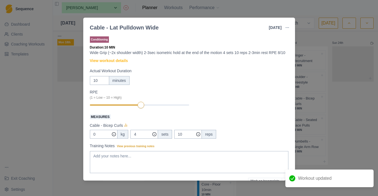
click at [287, 21] on header "Cable - Lat Pulldown Wide 21 Aug 2025 Link To Goal View Workout Metrics Edit Or…" at bounding box center [189, 25] width 212 height 15
click at [287, 27] on icon "button" at bounding box center [287, 27] width 4 height 4
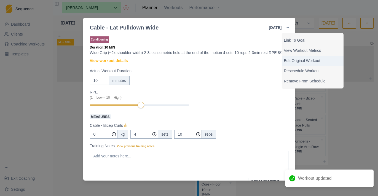
click at [288, 58] on p "Edit Original Workout" at bounding box center [312, 61] width 57 height 6
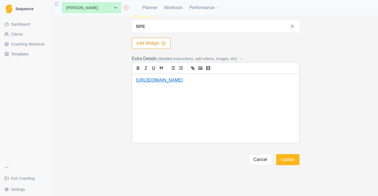
scroll to position [175, 0]
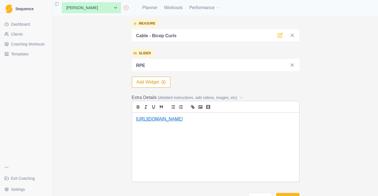
type textarea "Standing. Close Grip (~shoulder width) 2-3sec isometric hold at the end of the …"
click at [280, 38] on icon at bounding box center [280, 35] width 4 height 4
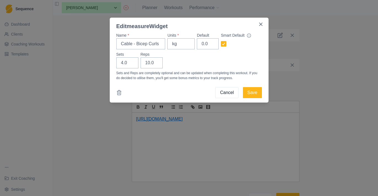
click at [290, 55] on div "Edit measure Widget Name * Cable - Bicep Curls Units * kg Default 0.0 Smart Def…" at bounding box center [189, 98] width 378 height 196
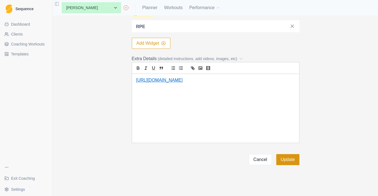
click at [288, 160] on button "Update" at bounding box center [287, 159] width 23 height 11
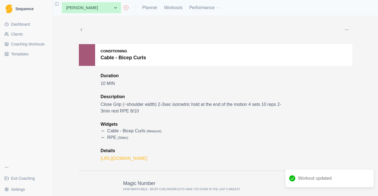
click at [148, 12] on div "None Aiden Emery Amelia Lim Andrew Summers Andy Lei Angus Favretti Athletes Goo…" at bounding box center [138, 7] width 163 height 11
click at [153, 7] on link "Planner" at bounding box center [149, 7] width 15 height 7
select select "month"
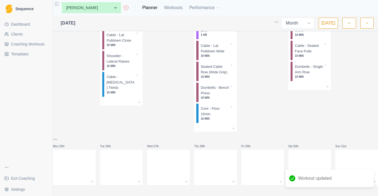
scroll to position [221, 0]
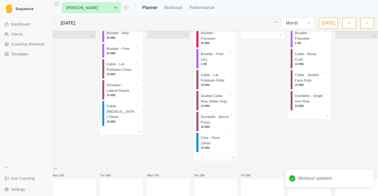
click at [219, 87] on p "10 MIN" at bounding box center [215, 85] width 28 height 4
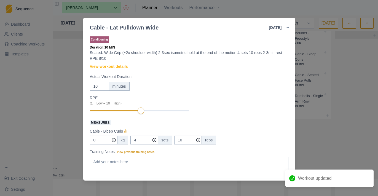
click at [284, 30] on button "button" at bounding box center [287, 27] width 11 height 11
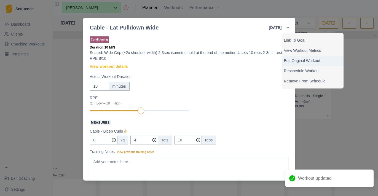
click at [294, 59] on p "Edit Original Workout" at bounding box center [312, 61] width 57 height 6
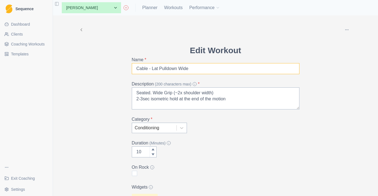
drag, startPoint x: 183, startPoint y: 71, endPoint x: 94, endPoint y: 71, distance: 88.5
click at [94, 71] on div "Archive Delete Edit Workout Name * Cable - Lat Pulldown Wide Description (200 c…" at bounding box center [215, 196] width 282 height 363
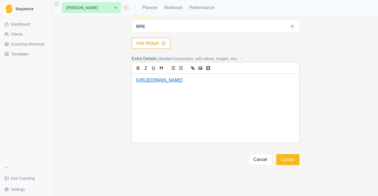
scroll to position [156, 0]
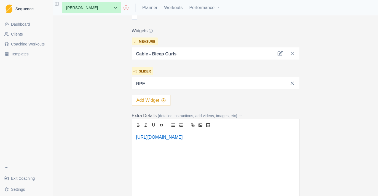
click at [164, 103] on button "Add Widget" at bounding box center [151, 100] width 39 height 11
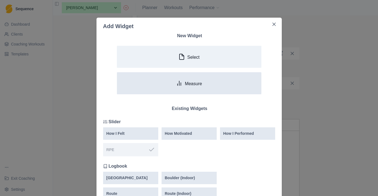
click at [161, 86] on button "Measure" at bounding box center [189, 83] width 144 height 22
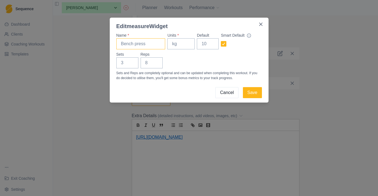
click at [149, 48] on input "Name *" at bounding box center [140, 43] width 49 height 11
paste input "Cable - Lat Pulldown Wide"
type input "Cable - Lat Pulldown Wide"
click at [187, 46] on input "Units *" at bounding box center [180, 43] width 27 height 11
type input "kg"
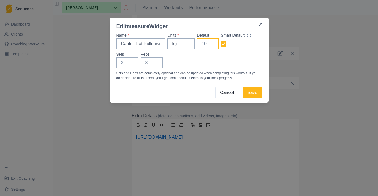
click at [201, 46] on input "Default" at bounding box center [208, 43] width 22 height 11
type input "0"
click at [126, 60] on input "Sets" at bounding box center [127, 62] width 22 height 11
type input "4"
click at [152, 65] on input "Reps" at bounding box center [152, 62] width 22 height 11
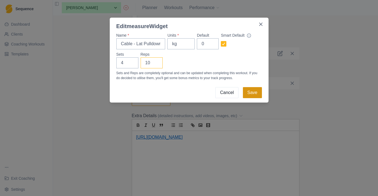
type input "10"
click at [249, 94] on button "Save" at bounding box center [252, 92] width 19 height 11
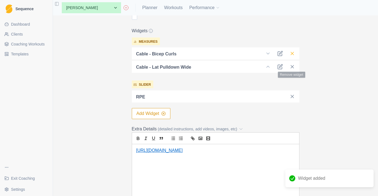
click at [294, 53] on icon at bounding box center [293, 54] width 6 height 6
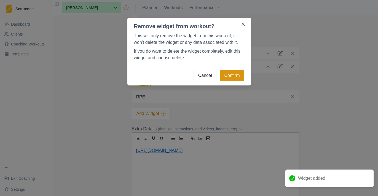
click at [232, 75] on button "Confirm" at bounding box center [232, 75] width 24 height 11
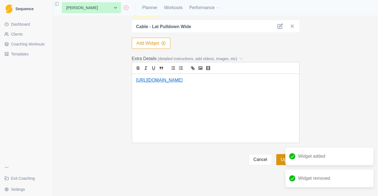
scroll to position [214, 0]
click at [279, 162] on button "Update" at bounding box center [287, 159] width 23 height 11
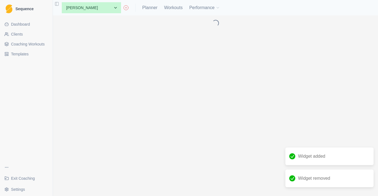
scroll to position [0, 0]
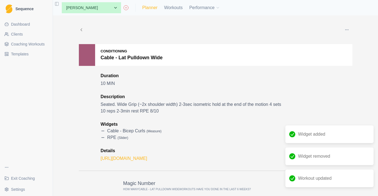
click at [150, 8] on link "Planner" at bounding box center [149, 7] width 15 height 7
select select "month"
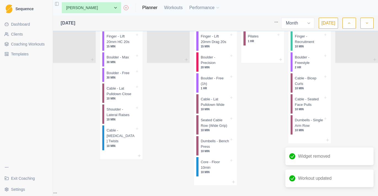
scroll to position [204, 0]
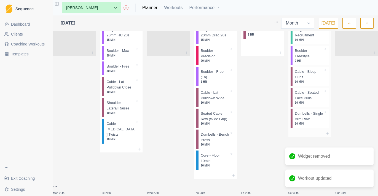
click at [308, 76] on p "Cable - Bicep Curls" at bounding box center [309, 74] width 28 height 11
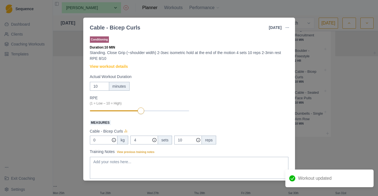
click at [330, 81] on div "Cable - Bicep Curls 23 Aug 2025 Link To Goal View Workout Metrics Edit Original…" at bounding box center [189, 98] width 378 height 196
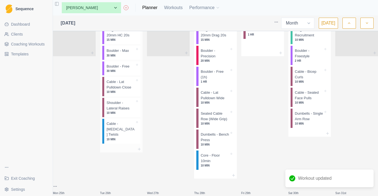
click at [125, 90] on p "Cable - Lat Pulldown Close" at bounding box center [120, 84] width 28 height 11
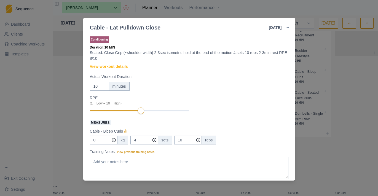
click at [76, 132] on div "Cable - Lat Pulldown Close 19 Aug 2025 Link To Goal View Workout Metrics Edit O…" at bounding box center [189, 98] width 378 height 196
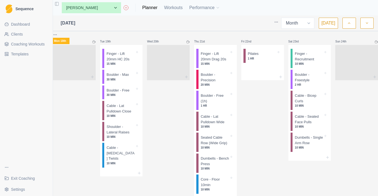
scroll to position [180, 0]
click at [141, 170] on icon at bounding box center [139, 172] width 4 height 4
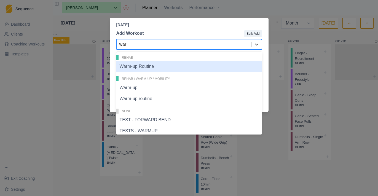
type input "warm"
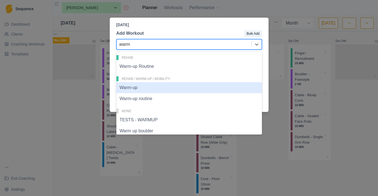
click at [155, 91] on div "Warm-up" at bounding box center [189, 87] width 146 height 11
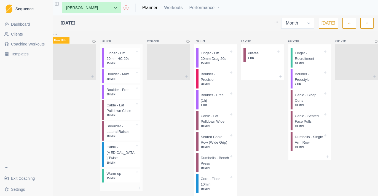
click at [129, 176] on p "15 MIN" at bounding box center [120, 178] width 28 height 4
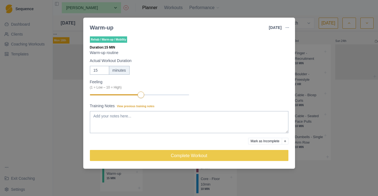
click at [68, 158] on div "Warm-up 19 Aug 2025 Link To Goal View Workout Metrics Edit Original Workout Res…" at bounding box center [189, 98] width 378 height 196
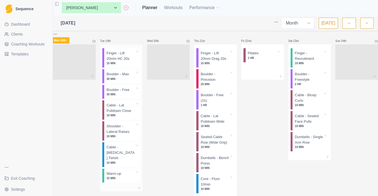
click at [105, 178] on div "Finger - Lift 20mm HC 20s 15 MIN Boulder - Max 30 MIN Boulder - Free 30 MIN Cab…" at bounding box center [121, 114] width 43 height 140
click at [109, 174] on div "Warm-up 15 MIN" at bounding box center [122, 176] width 36 height 14
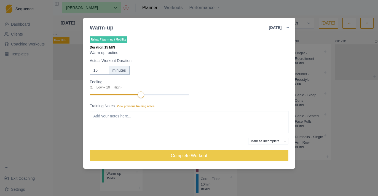
click at [87, 172] on div "Warm-up 19 Aug 2025 Link To Goal View Workout Metrics Edit Original Workout Res…" at bounding box center [189, 98] width 378 height 196
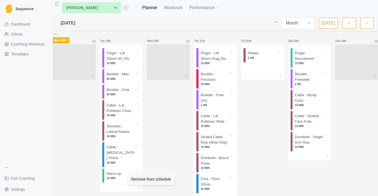
click at [145, 177] on div "Remove from schedule" at bounding box center [151, 179] width 44 height 9
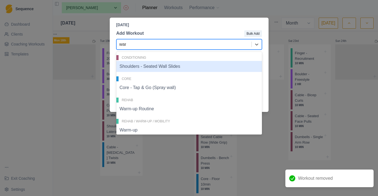
type input "warm"
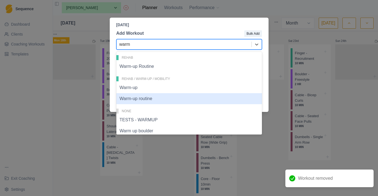
click at [165, 99] on div "Warm-up routine" at bounding box center [189, 98] width 146 height 11
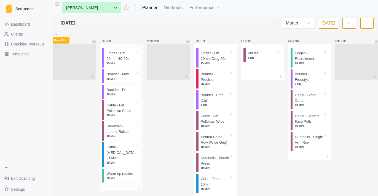
click at [118, 172] on p "Warm-up routine" at bounding box center [119, 174] width 26 height 6
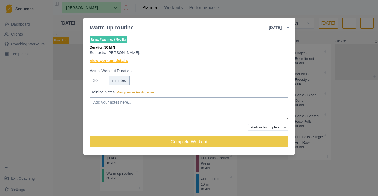
click at [112, 59] on link "View workout details" at bounding box center [109, 61] width 38 height 6
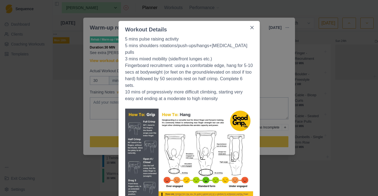
scroll to position [14, 0]
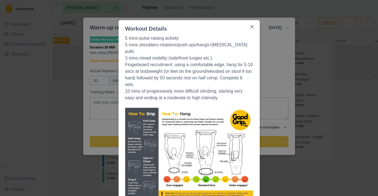
click at [271, 48] on div "Workout Details 5 mins pulse raising activity 5 mins shoulders rotations/push-u…" at bounding box center [189, 98] width 378 height 196
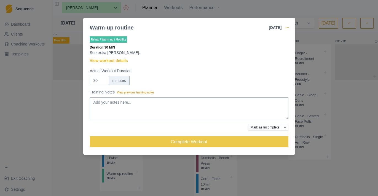
click at [287, 26] on icon "button" at bounding box center [287, 27] width 4 height 4
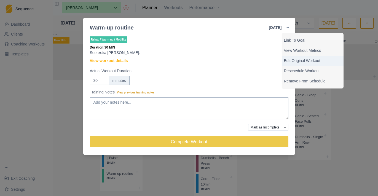
click at [297, 61] on p "Edit Original Workout" at bounding box center [312, 61] width 57 height 6
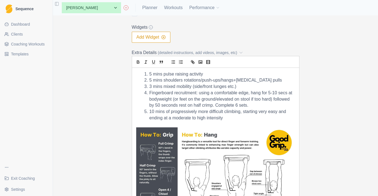
click at [149, 94] on li "Fingerboard recruitment: using a comfortable edge, hang for 5-10 secs at bodywe…" at bounding box center [219, 99] width 152 height 19
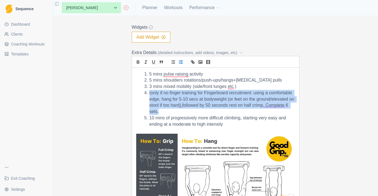
drag, startPoint x: 162, startPoint y: 111, endPoint x: 149, endPoint y: 92, distance: 23.0
click at [149, 92] on li "(only if no finger training for Fingerboard recruitment: using a comfortable ed…" at bounding box center [219, 102] width 152 height 25
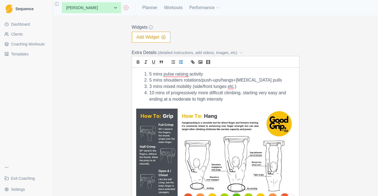
click at [210, 74] on li "5 mins pulse raising activity" at bounding box center [219, 74] width 152 height 6
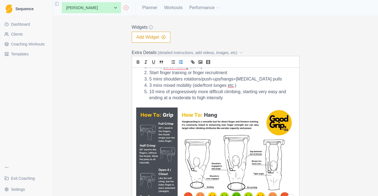
scroll to position [8, 0]
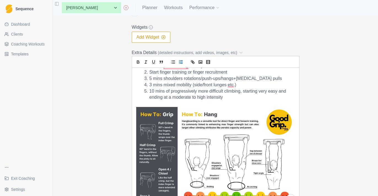
click at [220, 144] on img "To enrich screen reader interactions, please activate Accessibility in Grammarl…" at bounding box center [215, 163] width 159 height 112
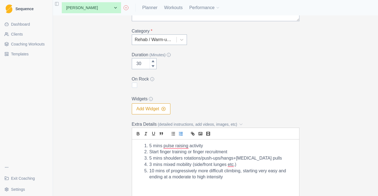
scroll to position [89, 0]
drag, startPoint x: 145, startPoint y: 65, endPoint x: 131, endPoint y: 66, distance: 14.1
click at [131, 66] on div "Edit Workout Name * Warm-up routine Description (200 characters max) * See extr…" at bounding box center [215, 93] width 176 height 275
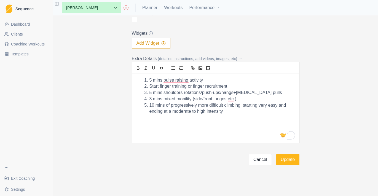
scroll to position [154, 0]
type input "25"
click at [151, 92] on li "5 mins shoulders rotations/push-ups/hangs+scapula pulls" at bounding box center [219, 93] width 152 height 6
click at [289, 161] on button "Update" at bounding box center [287, 159] width 23 height 11
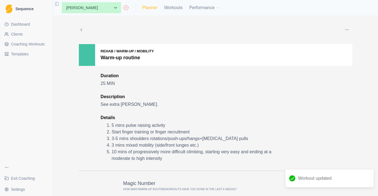
click at [154, 9] on link "Planner" at bounding box center [149, 7] width 15 height 7
select select "month"
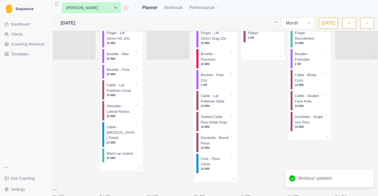
scroll to position [200, 0]
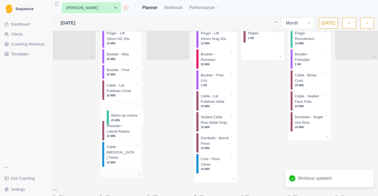
drag, startPoint x: 122, startPoint y: 158, endPoint x: 124, endPoint y: 43, distance: 115.3
click at [124, 43] on div "Finger - Lift 20mm HC 20s 15 MIN Boulder - Max 30 MIN Boulder - Free 30 MIN Cab…" at bounding box center [121, 98] width 43 height 146
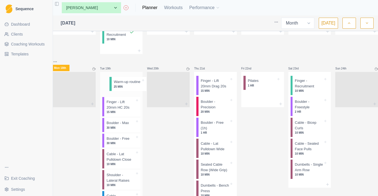
scroll to position [154, 0]
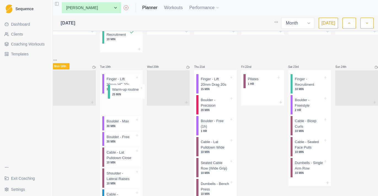
drag, startPoint x: 125, startPoint y: 132, endPoint x: 127, endPoint y: 86, distance: 45.8
click at [127, 87] on div "Finger - Lift 20mm HC 20s 15 MIN Boulder - Max 30 MIN Boulder - Free 30 MIN Cab…" at bounding box center [121, 144] width 43 height 148
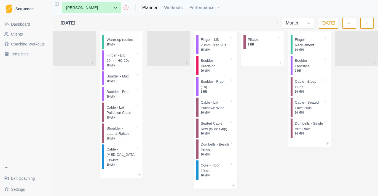
scroll to position [194, 0]
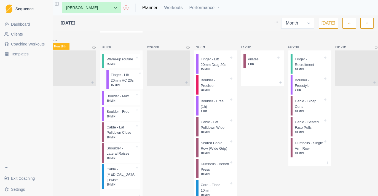
drag, startPoint x: 123, startPoint y: 71, endPoint x: 125, endPoint y: 85, distance: 14.4
click at [125, 85] on div "Warm-up routine 25 MIN Finger - Lift 20mm HC 20s 15 MIN Boulder - Max 30 MIN Bo…" at bounding box center [121, 121] width 43 height 142
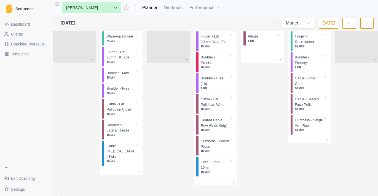
scroll to position [224, 0]
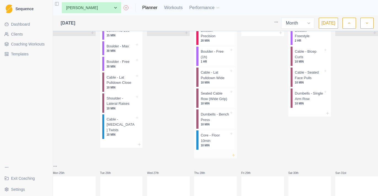
click at [234, 157] on icon at bounding box center [233, 155] width 4 height 4
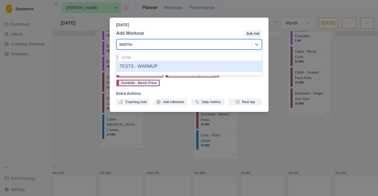
type input "warm"
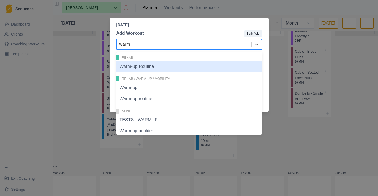
click at [187, 68] on div "Warm-up Routine" at bounding box center [189, 66] width 146 height 11
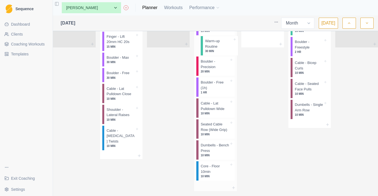
drag, startPoint x: 216, startPoint y: 173, endPoint x: 220, endPoint y: 41, distance: 132.1
click at [220, 41] on div "Finger - Lift 20mm Drag 20s 15 MIN Boulder - Precision 20 MIN Boulder - Free (1…" at bounding box center [215, 98] width 43 height 172
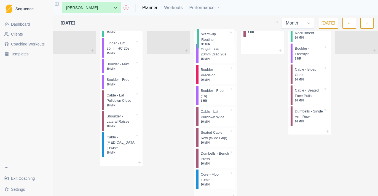
drag, startPoint x: 216, startPoint y: 52, endPoint x: 216, endPoint y: 33, distance: 19.3
click at [216, 33] on div "Finger - Lift 20mm Drag 20s 15 MIN Warm-up Routine 30 MIN Boulder - Precision 2…" at bounding box center [215, 106] width 43 height 174
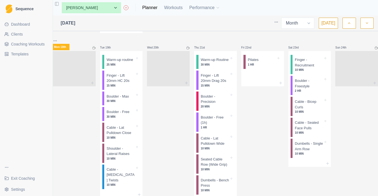
scroll to position [169, 0]
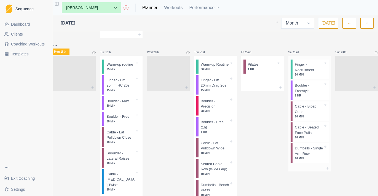
click at [324, 172] on div at bounding box center [309, 168] width 43 height 7
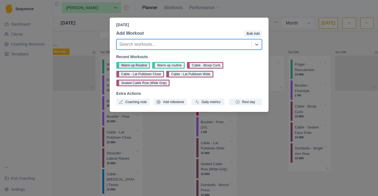
click at [144, 64] on button "Warm-up Routine" at bounding box center [133, 65] width 34 height 7
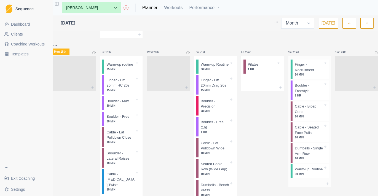
scroll to position [169, 0]
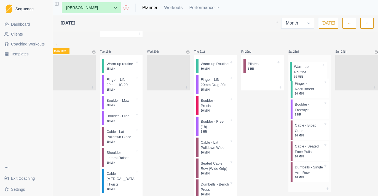
drag, startPoint x: 307, startPoint y: 175, endPoint x: 308, endPoint y: 67, distance: 107.8
click at [308, 67] on div "Finger - Recruitment 10 MIN Boulder - Freestyle 2 HR Cable - Bicep Curls 10 MIN…" at bounding box center [309, 120] width 43 height 130
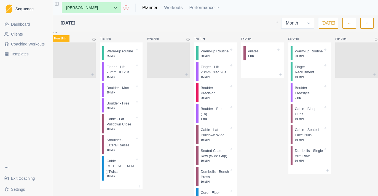
scroll to position [176, 0]
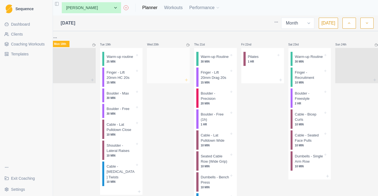
click at [189, 80] on icon at bounding box center [186, 80] width 4 height 4
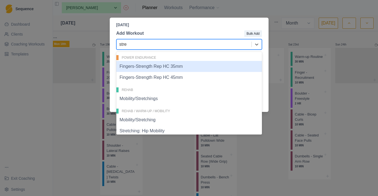
type input "stret"
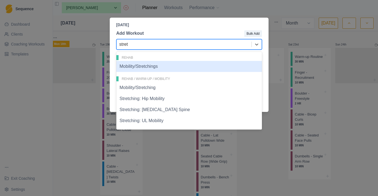
click at [170, 68] on div "Mobility/Stretchings" at bounding box center [189, 66] width 146 height 11
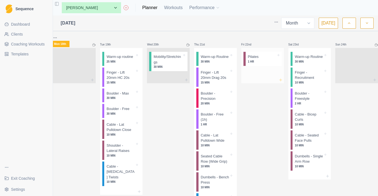
click at [279, 78] on icon at bounding box center [281, 80] width 4 height 4
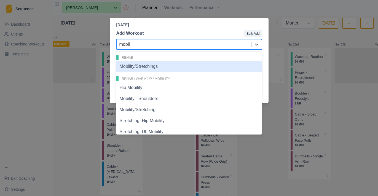
type input "mobili"
click at [216, 68] on div "Mobility/Stretchings" at bounding box center [189, 66] width 146 height 11
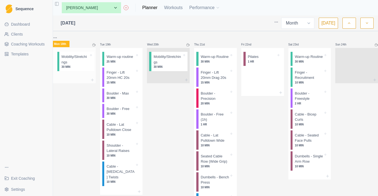
drag, startPoint x: 259, startPoint y: 83, endPoint x: 68, endPoint y: 66, distance: 192.1
click at [68, 66] on div "Mon 28th Tue 29th Wed 30th Thu 31st Fri 1st Sat 2nd Sun 3rd Mon 4th Tue 5th Wed…" at bounding box center [215, 66] width 325 height 418
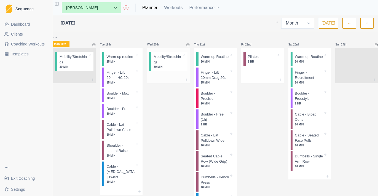
click at [171, 58] on p "Mobility/Stretchings" at bounding box center [168, 59] width 28 height 11
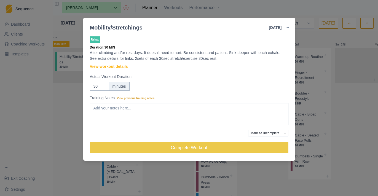
drag, startPoint x: 284, startPoint y: 18, endPoint x: 291, endPoint y: 22, distance: 7.3
click at [291, 22] on header "Mobility/Stretchings 20 Aug 2025 Link To Goal View Workout Metrics Edit Origina…" at bounding box center [189, 25] width 212 height 15
click at [289, 29] on icon "button" at bounding box center [287, 27] width 4 height 4
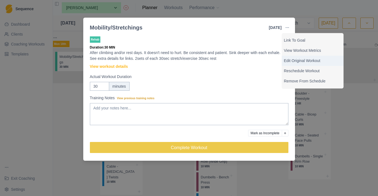
click at [294, 62] on p "Edit Original Workout" at bounding box center [312, 61] width 57 height 6
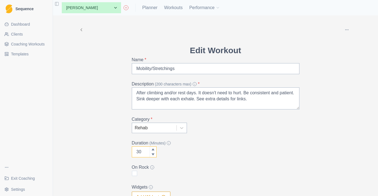
drag, startPoint x: 144, startPoint y: 153, endPoint x: 120, endPoint y: 153, distance: 24.8
click at [120, 153] on div "Archive Delete Edit Workout Name * Mobility/Stretchings Description (200 charac…" at bounding box center [215, 189] width 282 height 348
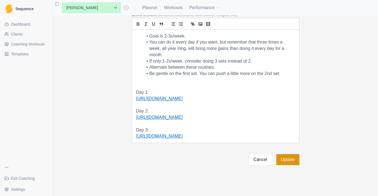
type input "25"
click at [287, 161] on button "Update" at bounding box center [287, 159] width 23 height 11
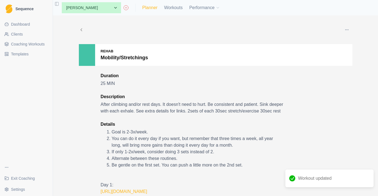
click at [153, 10] on link "Planner" at bounding box center [149, 7] width 15 height 7
select select "month"
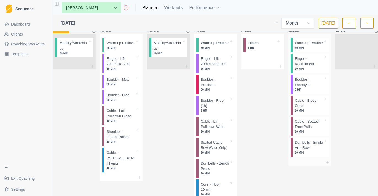
scroll to position [189, 0]
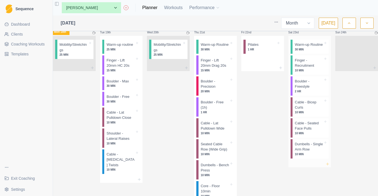
click at [325, 166] on icon at bounding box center [327, 164] width 4 height 4
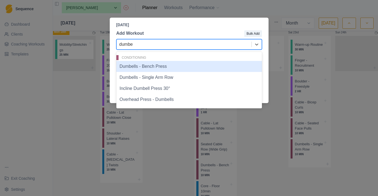
type input "dumbel"
click at [279, 135] on div "Saturday, August 23rd, 2025 Add Workout Bulk Add Dumbells - Bench Press, 1 of 4…" at bounding box center [189, 98] width 378 height 196
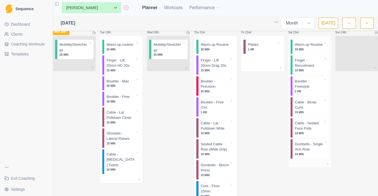
click at [326, 166] on icon at bounding box center [327, 164] width 4 height 4
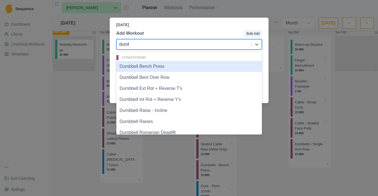
type input "dumbb"
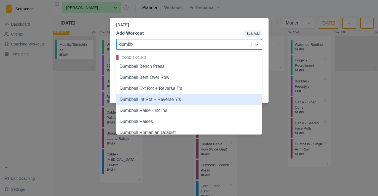
scroll to position [61, 0]
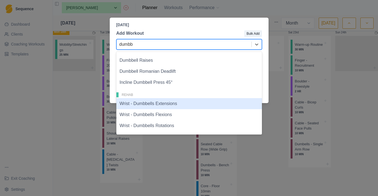
click at [177, 107] on div "Wrist - Dumbbells Extensions" at bounding box center [189, 103] width 146 height 11
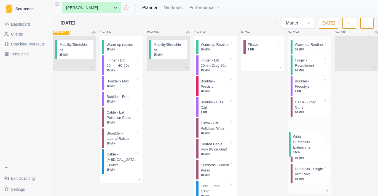
scroll to position [189, 0]
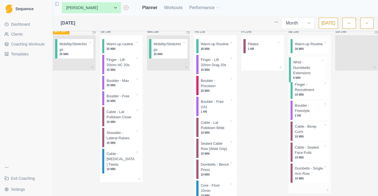
drag, startPoint x: 307, startPoint y: 181, endPoint x: 307, endPoint y: 71, distance: 110.3
click at [307, 71] on div "Warm-up Routine 30 MIN Finger - Recruitment 10 MIN Boulder - Freestyle 2 HR Cab…" at bounding box center [309, 110] width 43 height 151
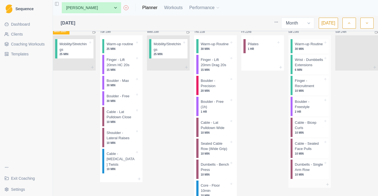
scroll to position [193, 0]
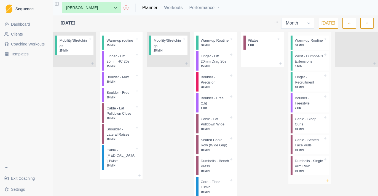
click at [325, 183] on icon at bounding box center [327, 181] width 4 height 4
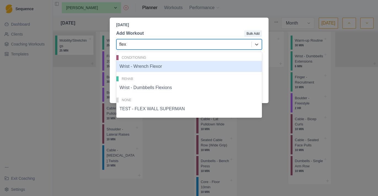
type input "flexi"
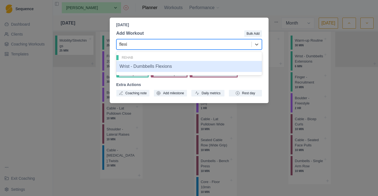
click at [170, 63] on div "Wrist - Dumbbells Flexions" at bounding box center [189, 66] width 146 height 11
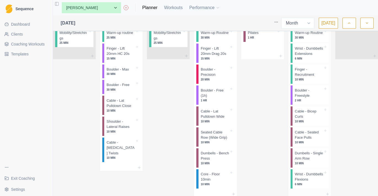
scroll to position [201, 0]
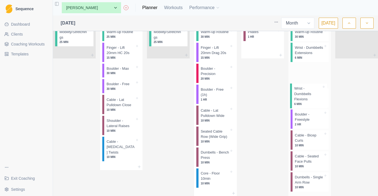
drag, startPoint x: 304, startPoint y: 189, endPoint x: 307, endPoint y: 79, distance: 110.3
click at [307, 79] on div "Warm-up Routine 30 MIN Wrist - Dumbbells Extensions 6 MIN Finger - Recruitment …" at bounding box center [309, 109] width 43 height 172
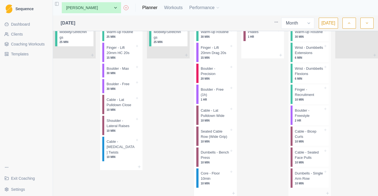
click at [307, 60] on p "6 MIN" at bounding box center [309, 58] width 28 height 4
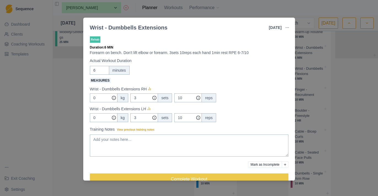
click at [282, 22] on button "button" at bounding box center [287, 27] width 11 height 11
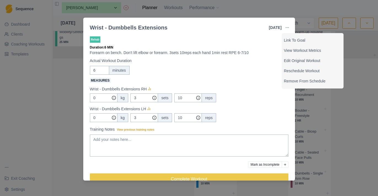
click at [335, 99] on div "Wrist - Dumbbells Extensions 23 Aug 2025 Link To Goal View Workout Metrics Edit…" at bounding box center [189, 98] width 378 height 196
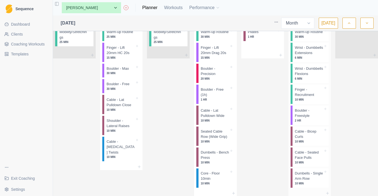
click at [305, 56] on p "Wrist - Dumbbells Extensions" at bounding box center [309, 50] width 28 height 11
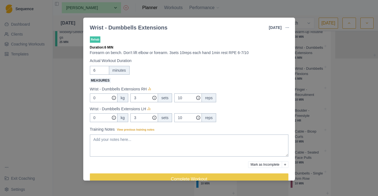
click at [343, 70] on div "Wrist - Dumbbells Extensions 23 Aug 2025 Link To Goal View Workout Metrics Edit…" at bounding box center [189, 98] width 378 height 196
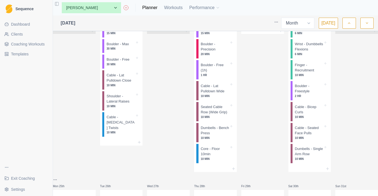
scroll to position [228, 0]
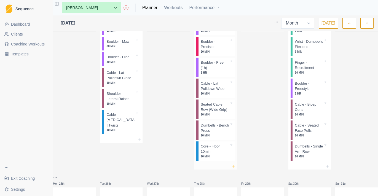
click at [233, 166] on line at bounding box center [233, 166] width 2 height 0
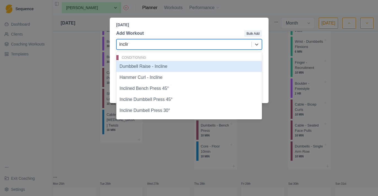
type input "incline"
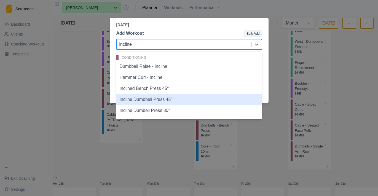
click at [180, 98] on div "Incline Dumbbell Press 45°" at bounding box center [189, 99] width 146 height 11
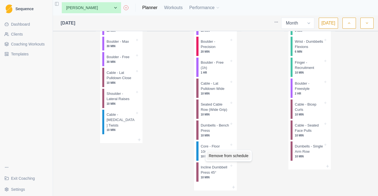
click at [215, 154] on div "Remove from schedule" at bounding box center [229, 155] width 44 height 9
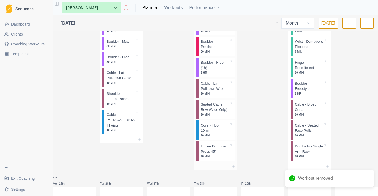
scroll to position [230, 0]
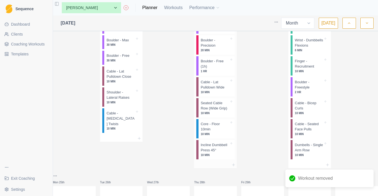
drag, startPoint x: 228, startPoint y: 176, endPoint x: 228, endPoint y: 151, distance: 25.1
click at [228, 151] on div "Warm-up Routine 30 MIN Finger - Lift 20mm Drag 20s 15 MIN Boulder - Precision 2…" at bounding box center [215, 78] width 43 height 167
click at [233, 133] on div "Remove from schedule" at bounding box center [243, 132] width 44 height 9
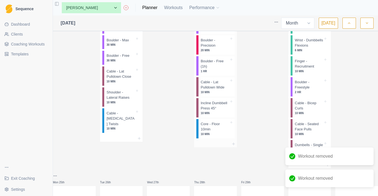
click at [225, 111] on p "Incline Dumbbell Press 45°" at bounding box center [215, 105] width 28 height 11
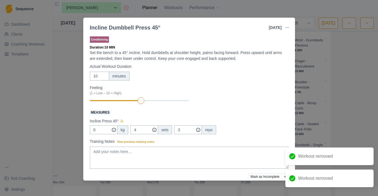
click at [73, 108] on div "Incline Dumbbell Press 45° 21 Aug 2025 Link To Goal View Workout Metrics Edit O…" at bounding box center [189, 98] width 378 height 196
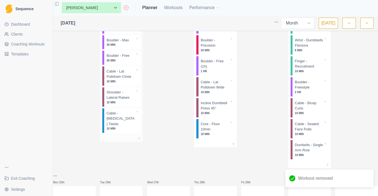
click at [141, 140] on icon at bounding box center [139, 138] width 4 height 4
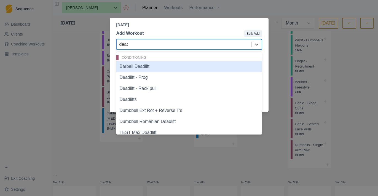
type input "deadl"
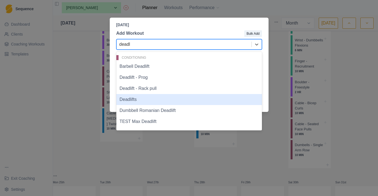
click at [151, 99] on div "Deadlifts" at bounding box center [189, 99] width 146 height 11
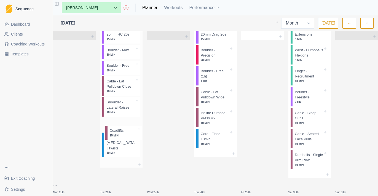
scroll to position [220, 0]
drag, startPoint x: 129, startPoint y: 154, endPoint x: 130, endPoint y: 127, distance: 26.5
click at [130, 127] on div "Warm-up routine 25 MIN Finger - Lift 20mm HC 20s 15 MIN Boulder - Max 30 MIN Bo…" at bounding box center [121, 82] width 43 height 156
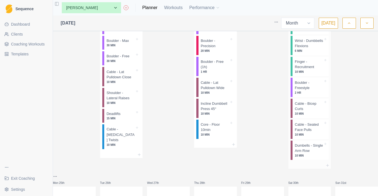
scroll to position [231, 0]
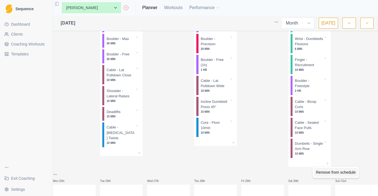
click at [329, 172] on div "Remove from schedule" at bounding box center [336, 172] width 44 height 9
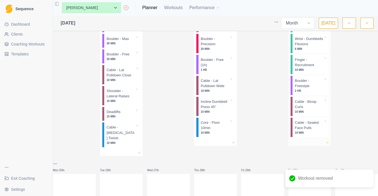
click at [327, 143] on line at bounding box center [328, 143] width 2 height 0
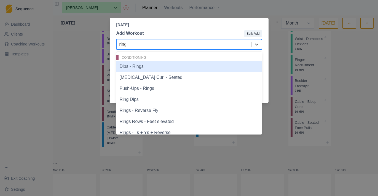
type input "rings"
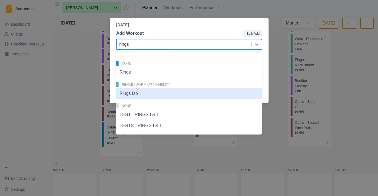
scroll to position [60, 0]
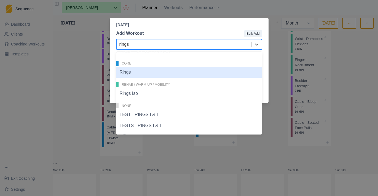
click at [159, 72] on div "Rings" at bounding box center [189, 72] width 146 height 11
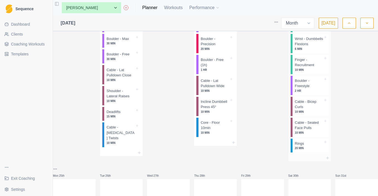
click at [298, 146] on p "Rings" at bounding box center [299, 144] width 9 height 6
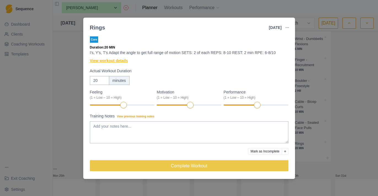
click at [117, 62] on link "View workout details" at bounding box center [109, 61] width 38 height 6
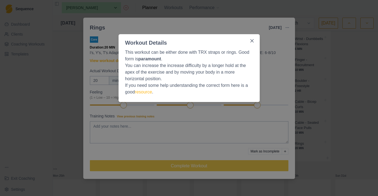
click at [288, 48] on div "Workout Details This workout can be either done with TRX straps or rings. Good …" at bounding box center [189, 98] width 378 height 196
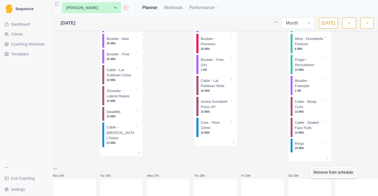
click at [320, 173] on div "Remove from schedule" at bounding box center [333, 172] width 44 height 9
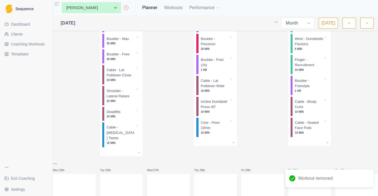
click at [33, 43] on span "Coaching Workouts" at bounding box center [28, 44] width 34 height 6
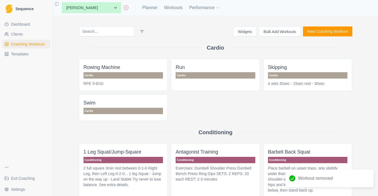
click at [117, 33] on input at bounding box center [106, 31] width 55 height 10
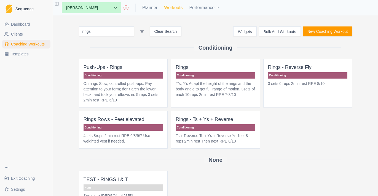
type input "rings"
click at [173, 6] on link "Workouts" at bounding box center [173, 7] width 18 height 7
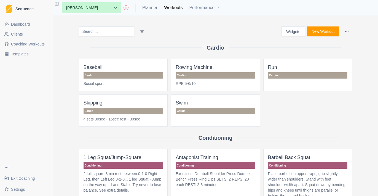
click at [123, 33] on input at bounding box center [106, 31] width 55 height 10
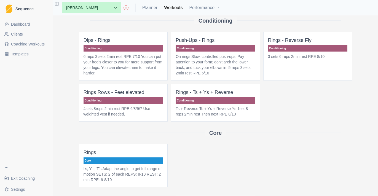
scroll to position [64, 0]
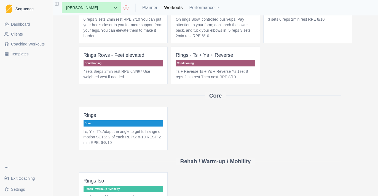
type input "rings"
click at [168, 154] on div "Delete Workout" at bounding box center [161, 155] width 33 height 9
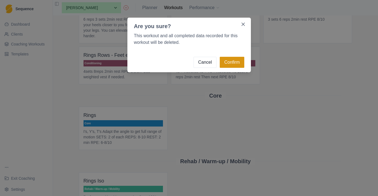
click at [240, 60] on button "Confirm" at bounding box center [232, 62] width 24 height 11
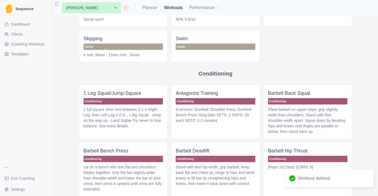
click at [39, 39] on ul "Dashboard Clients Coaching Workouts Templates" at bounding box center [26, 39] width 48 height 39
click at [38, 44] on span "Coaching Workouts" at bounding box center [28, 44] width 34 height 6
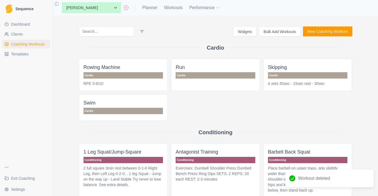
click at [112, 33] on input at bounding box center [106, 31] width 55 height 10
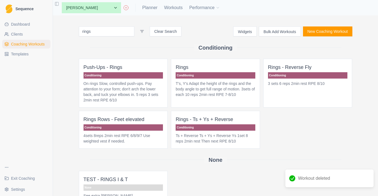
type input "rings"
click at [225, 84] on p "T's, Y's Adapt the height of the rings and the body angle to get full range of …" at bounding box center [216, 89] width 80 height 17
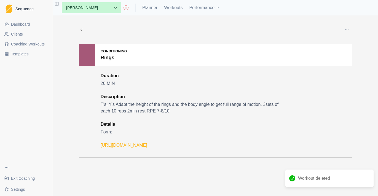
click at [349, 35] on button "button" at bounding box center [346, 29] width 11 height 11
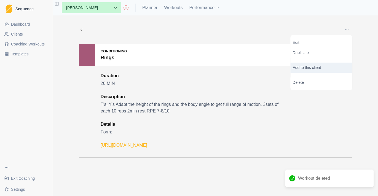
click at [322, 66] on p "Add to this client" at bounding box center [322, 68] width 62 height 10
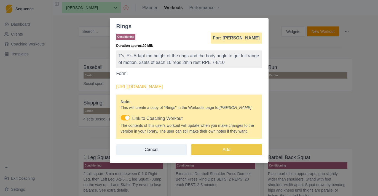
click at [125, 114] on div "Note: This will create a copy of " Rings " in the Workouts page for Amelia Lim …" at bounding box center [189, 117] width 146 height 44
click at [127, 115] on span at bounding box center [125, 118] width 9 height 6
click at [121, 115] on input "Link to Coaching Workout" at bounding box center [121, 115] width 0 height 0
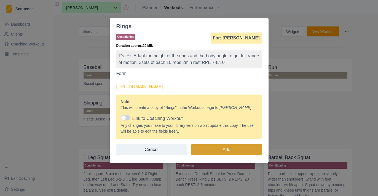
click at [228, 152] on button "Add" at bounding box center [226, 149] width 71 height 11
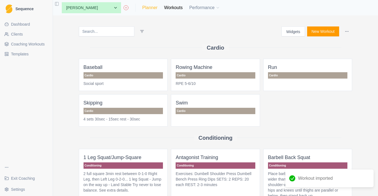
click at [151, 5] on link "Planner" at bounding box center [149, 7] width 15 height 7
select select "month"
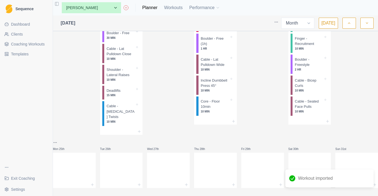
scroll to position [234, 0]
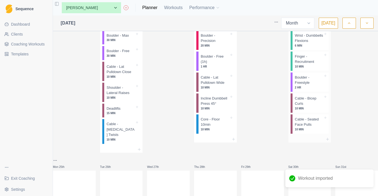
click at [323, 143] on div at bounding box center [309, 139] width 43 height 7
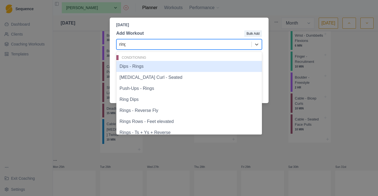
type input "rings"
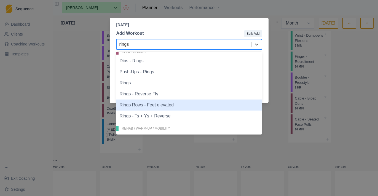
scroll to position [7, 0]
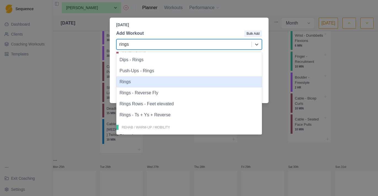
click at [159, 85] on div "Rings" at bounding box center [189, 81] width 146 height 11
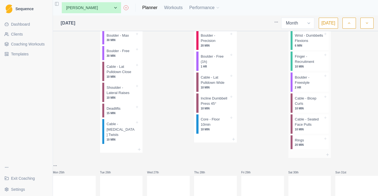
scroll to position [231, 0]
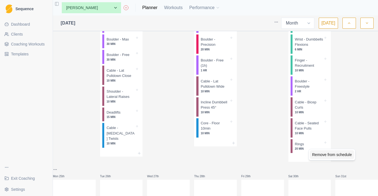
click at [317, 156] on div "Remove from schedule" at bounding box center [332, 154] width 44 height 9
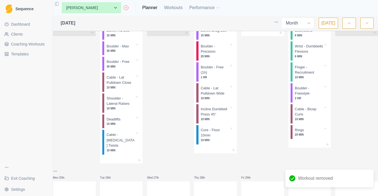
scroll to position [221, 0]
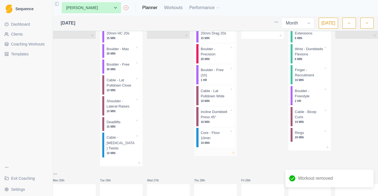
click at [234, 155] on icon at bounding box center [233, 153] width 4 height 4
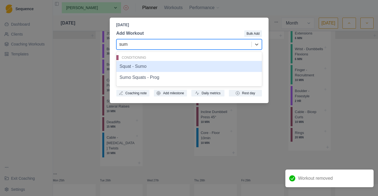
type input "sumo"
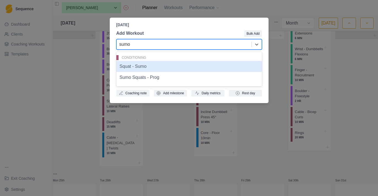
click at [163, 69] on div "Squat - Sumo" at bounding box center [189, 66] width 146 height 11
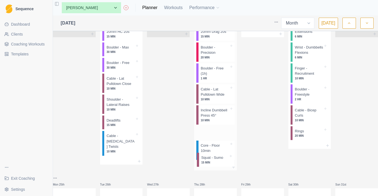
drag, startPoint x: 221, startPoint y: 173, endPoint x: 222, endPoint y: 151, distance: 22.9
click at [222, 151] on div "Warm-up Routine 30 MIN Finger - Lift 20mm Drag 20s 15 MIN Boulder - Precision 2…" at bounding box center [215, 83] width 43 height 162
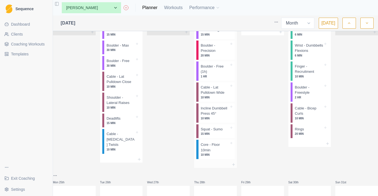
scroll to position [224, 0]
click at [221, 116] on p "Incline Dumbbell Press 45°" at bounding box center [215, 111] width 28 height 11
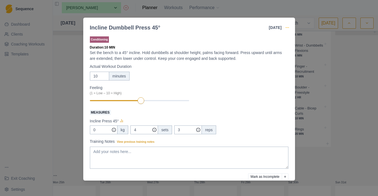
click at [285, 27] on icon "button" at bounding box center [287, 27] width 4 height 4
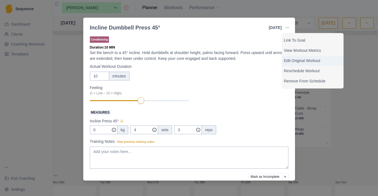
click at [294, 58] on p "Edit Original Workout" at bounding box center [312, 61] width 57 height 6
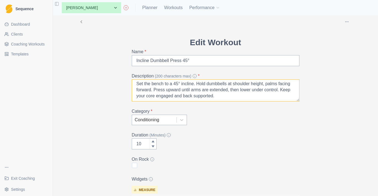
scroll to position [1, 0]
click at [205, 92] on textarea "Set the bench to a 45° incline. Hold dumbbells at shoulder height, palms facing…" at bounding box center [216, 90] width 168 height 22
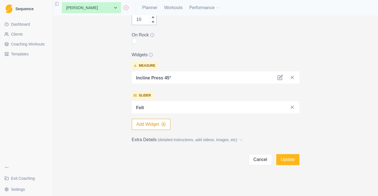
scroll to position [0, 0]
click at [175, 142] on span "(detailed instructions, add videos, images, etc)" at bounding box center [197, 140] width 79 height 6
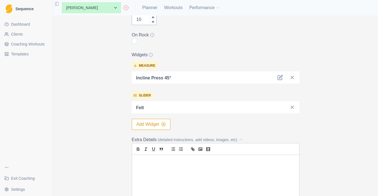
click at [168, 165] on div "To enrich screen reader interactions, please activate Accessibility in Grammarl…" at bounding box center [215, 189] width 167 height 69
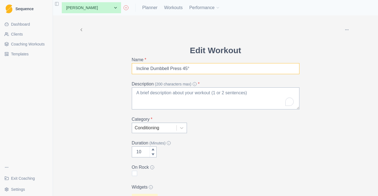
drag, startPoint x: 171, startPoint y: 68, endPoint x: 175, endPoint y: 68, distance: 3.9
click at [171, 68] on input "Incline Dumbbell Press 45°" at bounding box center [216, 68] width 168 height 11
click at [155, 90] on textarea "Description (200 characters max) *" at bounding box center [216, 98] width 168 height 22
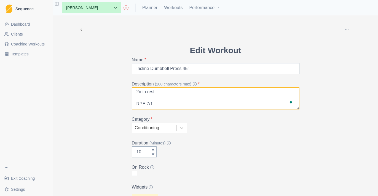
type textarea "4sets 12 reps 2min rest RPE 7/10"
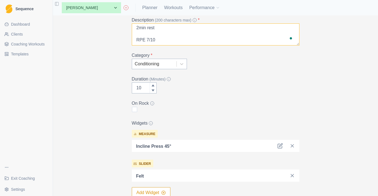
type input "11"
type textarea "4sets 12 reps 2min rest RPE 7/10"
click at [156, 84] on div at bounding box center [153, 86] width 7 height 6
type input "12"
click at [156, 84] on div at bounding box center [153, 86] width 7 height 6
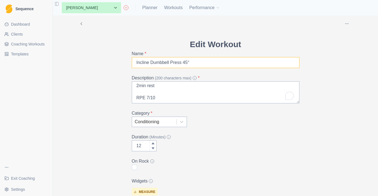
drag, startPoint x: 203, startPoint y: 60, endPoint x: 101, endPoint y: 60, distance: 102.0
click at [101, 60] on div "Archive Delete Edit Workout Name * Incline Dumbbell Press 45° Description (200 …" at bounding box center [215, 190] width 282 height 363
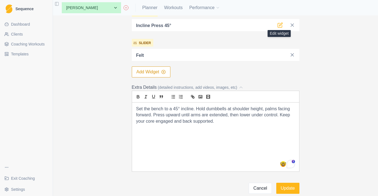
click at [280, 24] on icon at bounding box center [280, 24] width 3 height 3
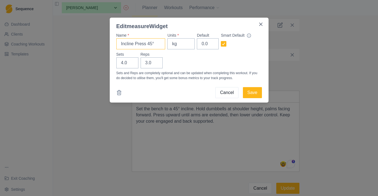
drag, startPoint x: 137, startPoint y: 46, endPoint x: 102, endPoint y: 46, distance: 35.0
click at [102, 46] on div "Edit measure Widget Name * Incline Press 45° Units * kg Default 0.0 Smart Defau…" at bounding box center [189, 98] width 378 height 196
paste input "Dumbbell"
type input "Incline Dumbbell Press 45°"
click at [156, 62] on input "4" at bounding box center [152, 62] width 22 height 11
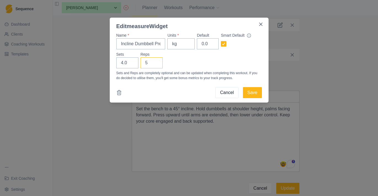
click at [156, 62] on input "5" at bounding box center [152, 62] width 22 height 11
click at [156, 62] on input "6" at bounding box center [152, 62] width 22 height 11
click at [156, 62] on input "7" at bounding box center [152, 62] width 22 height 11
click at [156, 62] on input "8" at bounding box center [152, 62] width 22 height 11
click at [156, 62] on input "9" at bounding box center [152, 62] width 22 height 11
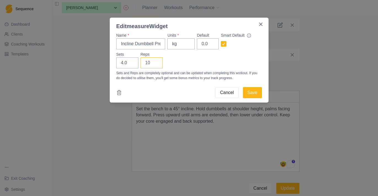
click at [156, 62] on input "10" at bounding box center [152, 62] width 22 height 11
click at [156, 62] on input "11" at bounding box center [152, 62] width 22 height 11
type input "12"
click at [156, 62] on input "12" at bounding box center [152, 62] width 22 height 11
click at [246, 94] on button "Save" at bounding box center [252, 92] width 19 height 11
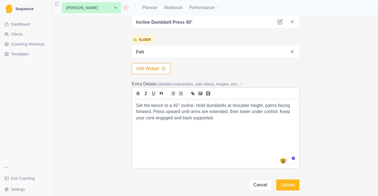
click at [209, 140] on div "Set the bench to a 45° incline. Hold dumbbells at shoulder height, palms facing…" at bounding box center [215, 133] width 167 height 69
paste div "To enrich screen reader interactions, please activate Accessibility in Grammarl…"
click at [178, 125] on p "To enrich screen reader interactions, please activate Accessibility in Grammarl…" at bounding box center [215, 124] width 159 height 6
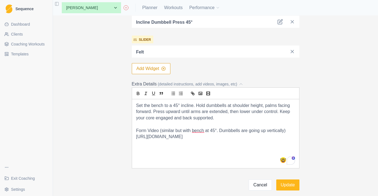
drag, startPoint x: 252, startPoint y: 137, endPoint x: 115, endPoint y: 132, distance: 137.4
click at [115, 132] on div "Archive Delete Edit Workout Name * Incline Dumbbell Press 45° Description (200 …" at bounding box center [215, 8] width 282 height 363
click at [221, 132] on p "Form Video (similar but with bench at 45°. Dumbbells are going up vertically)" at bounding box center [215, 131] width 159 height 6
drag, startPoint x: 242, startPoint y: 135, endPoint x: 129, endPoint y: 134, distance: 112.8
click at [128, 135] on div "Edit Workout Name * Incline Dumbbell Press 45° Description (200 characters max)…" at bounding box center [215, 23] width 176 height 334
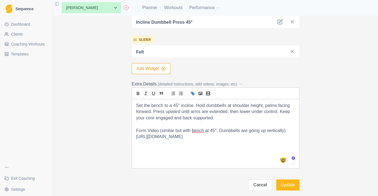
click at [195, 94] on icon "link" at bounding box center [192, 93] width 5 height 5
type input "https://training.fit/exercise/dumbbell-shoulder-press/"
click at [228, 149] on link at bounding box center [221, 146] width 14 height 5
click at [194, 130] on p "Form Video (similar but with a bench at 45°. Dumbbells are going up vertically)" at bounding box center [215, 131] width 159 height 6
click at [236, 131] on p "Form Video (similar but with the bench at 45°. Dumbbells are going up verticall…" at bounding box center [215, 131] width 159 height 6
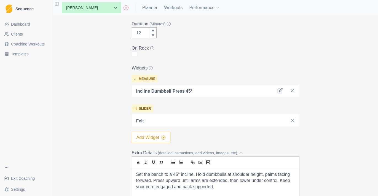
scroll to position [124, 0]
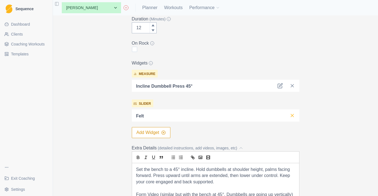
click at [290, 116] on icon at bounding box center [293, 116] width 6 height 6
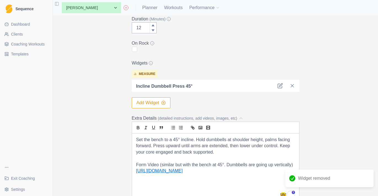
click at [166, 106] on button "Add Widget" at bounding box center [151, 102] width 39 height 11
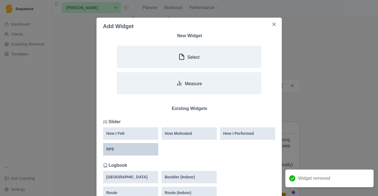
click at [145, 148] on div "RPE" at bounding box center [130, 149] width 49 height 6
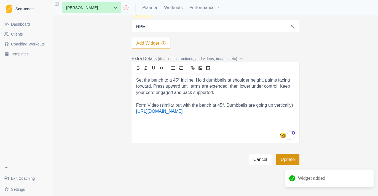
click at [280, 159] on button "Update" at bounding box center [287, 159] width 23 height 11
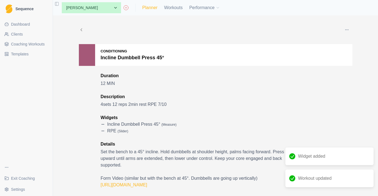
click at [149, 10] on link "Planner" at bounding box center [149, 7] width 15 height 7
select select "month"
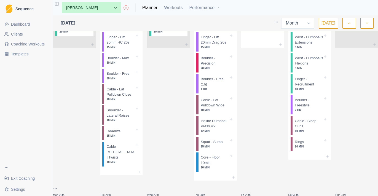
scroll to position [211, 0]
click at [128, 66] on p "30 MIN" at bounding box center [120, 63] width 28 height 4
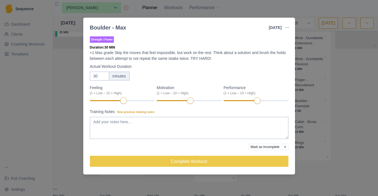
click at [287, 25] on button "button" at bounding box center [287, 27] width 11 height 11
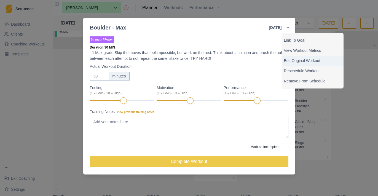
click at [293, 60] on p "Edit Original Workout" at bounding box center [312, 61] width 57 height 6
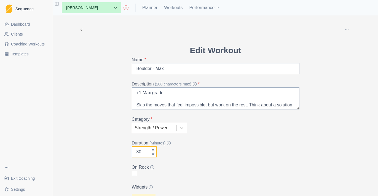
click at [138, 150] on input "30" at bounding box center [144, 151] width 25 height 11
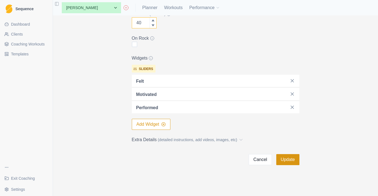
scroll to position [130, 0]
type input "40"
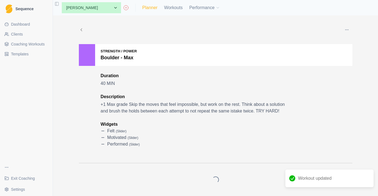
click at [151, 9] on link "Planner" at bounding box center [149, 7] width 15 height 7
select select "month"
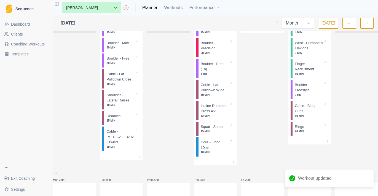
scroll to position [229, 0]
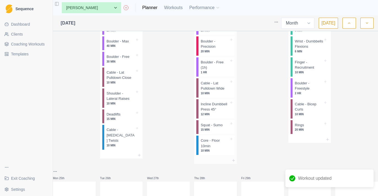
click at [222, 128] on p "Squat - Sumo" at bounding box center [212, 125] width 22 height 6
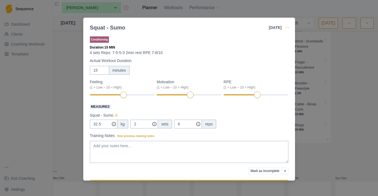
click at [287, 26] on icon "button" at bounding box center [287, 27] width 4 height 4
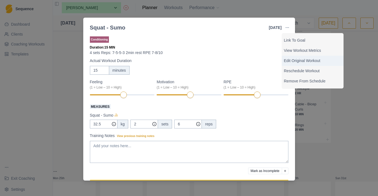
click at [294, 61] on p "Edit Original Workout" at bounding box center [312, 61] width 57 height 6
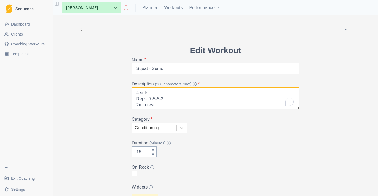
click at [141, 92] on textarea "4 sets Reps: 7-5-5-3 2min rest RPE 7-8/10" at bounding box center [216, 98] width 168 height 22
drag, startPoint x: 172, startPoint y: 95, endPoint x: 121, endPoint y: 95, distance: 51.0
click at [121, 95] on div "Archive Delete Edit Workout Name * Squat - Sumo Description (200 characters max…" at bounding box center [215, 169] width 282 height 309
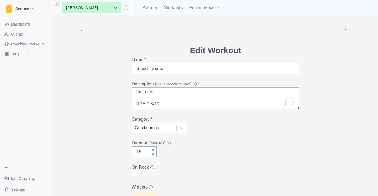
click at [151, 105] on textarea "3 sets 8 reps 2min rest RPE 7-8/10" at bounding box center [216, 98] width 168 height 22
type textarea "3 sets 8 reps 2min rest RPE 8/10"
type input "14"
type textarea "3 sets 8 reps 2min rest RPE 8/10"
click at [153, 154] on icon at bounding box center [153, 155] width 3 height 2
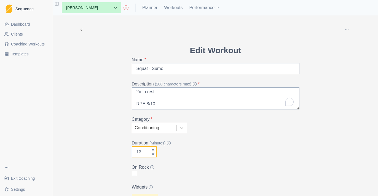
click at [153, 154] on icon at bounding box center [153, 155] width 3 height 2
type input "10"
click at [153, 154] on icon at bounding box center [153, 155] width 3 height 2
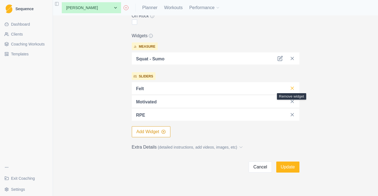
click at [294, 89] on icon at bounding box center [293, 88] width 6 height 6
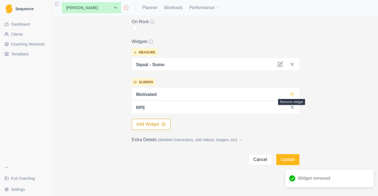
click at [292, 94] on line at bounding box center [292, 94] width 3 height 3
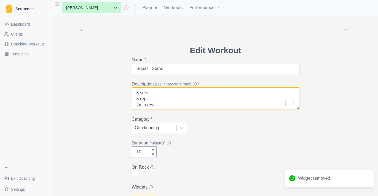
scroll to position [0, 0]
click at [137, 93] on textarea "3 sets 8 reps 2min rest RPE 8/10" at bounding box center [216, 98] width 168 height 22
drag, startPoint x: 180, startPoint y: 93, endPoint x: 120, endPoint y: 93, distance: 59.6
click at [120, 93] on div "Archive Delete Edit Workout Name * Squat - Sumo Description (200 characters max…" at bounding box center [215, 156] width 282 height 282
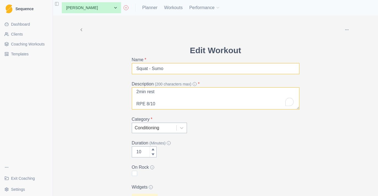
type textarea "Feet about 2x shoulder width 3 sets 8 reps 2min rest RPE 8/10"
drag, startPoint x: 171, startPoint y: 68, endPoint x: 132, endPoint y: 68, distance: 38.6
click at [132, 68] on input "Squat - Sumo" at bounding box center [216, 68] width 168 height 11
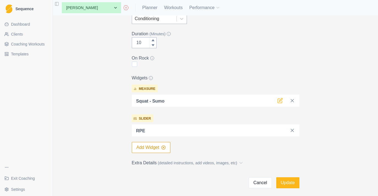
click at [279, 100] on icon at bounding box center [280, 101] width 6 height 6
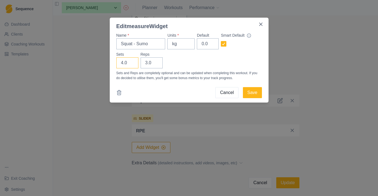
type input "3"
click at [132, 64] on input "3" at bounding box center [127, 62] width 22 height 11
drag, startPoint x: 152, startPoint y: 63, endPoint x: 139, endPoint y: 62, distance: 13.6
click at [138, 62] on div "Sets 3 Reps 3.0" at bounding box center [189, 60] width 146 height 17
type input "8"
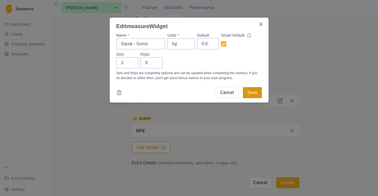
click at [255, 92] on button "Save" at bounding box center [252, 92] width 19 height 11
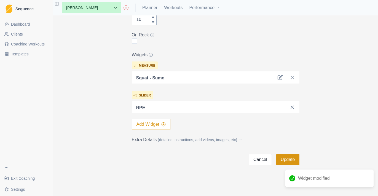
click at [290, 159] on button "Update" at bounding box center [287, 159] width 23 height 11
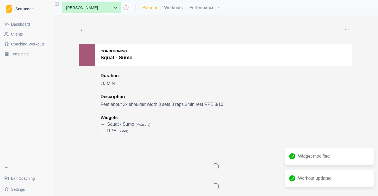
click at [152, 5] on link "Planner" at bounding box center [149, 7] width 15 height 7
select select "month"
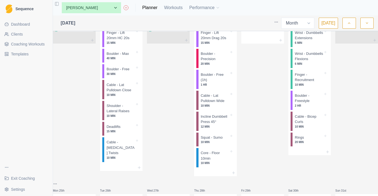
scroll to position [224, 0]
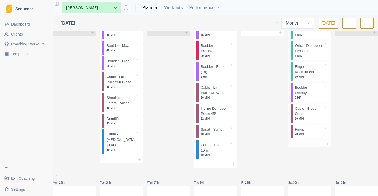
click at [295, 132] on p "Rings" at bounding box center [299, 130] width 9 height 6
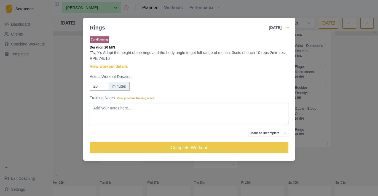
click at [288, 28] on icon "button" at bounding box center [287, 27] width 4 height 4
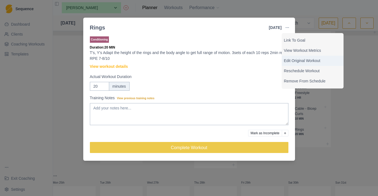
click at [318, 60] on p "Edit Original Workout" at bounding box center [312, 61] width 57 height 6
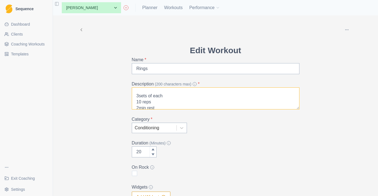
scroll to position [24, 0]
click at [141, 100] on textarea "T's, Y's Adapt the height of the rings and the body angle to get full range of …" at bounding box center [216, 98] width 168 height 22
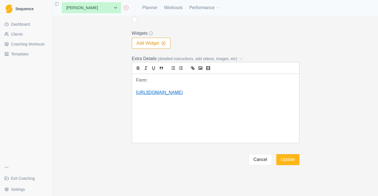
scroll to position [154, 0]
type textarea "T's, Y's Adapt the height of the rings and the body angle to get full range of …"
click at [286, 160] on button "Update" at bounding box center [287, 159] width 23 height 11
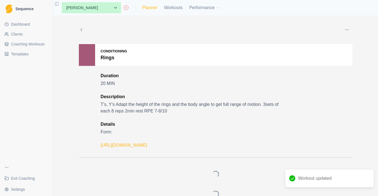
click at [153, 7] on link "Planner" at bounding box center [149, 7] width 15 height 7
select select "month"
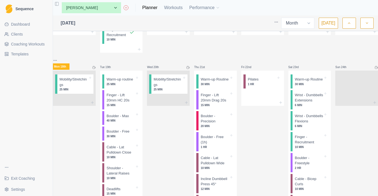
scroll to position [154, 0]
click at [60, 61] on html "Sequence Dashboard Clients Coaching Workouts Templates Exit Coaching Settings T…" at bounding box center [189, 98] width 378 height 196
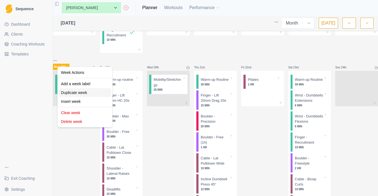
click at [82, 91] on div "Duplicate week" at bounding box center [85, 92] width 52 height 9
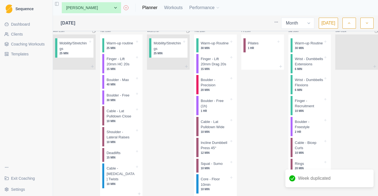
scroll to position [383, 0]
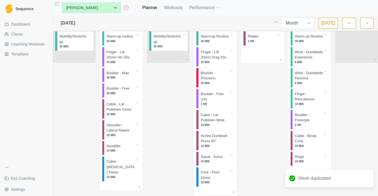
click at [60, 38] on html "Sequence Dashboard Clients Coaching Workouts Templates Exit Coaching Settings T…" at bounding box center [189, 98] width 378 height 196
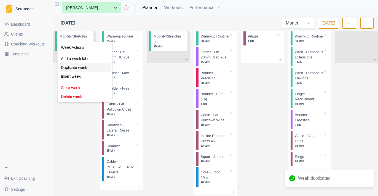
click at [82, 68] on div "Duplicate week" at bounding box center [85, 67] width 52 height 9
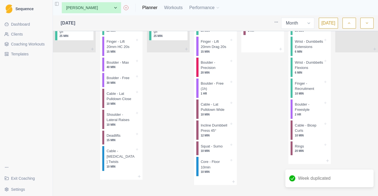
scroll to position [435, 0]
click at [368, 25] on icon "button" at bounding box center [367, 23] width 4 height 6
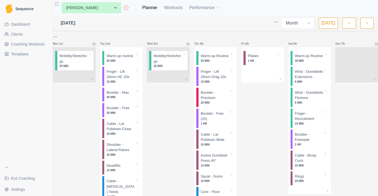
scroll to position [0, 0]
click at [355, 26] on button "button" at bounding box center [348, 23] width 13 height 11
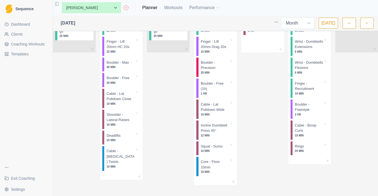
click at [372, 23] on button "button" at bounding box center [366, 23] width 13 height 11
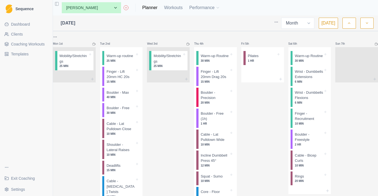
click at [61, 38] on html "Sequence Dashboard Clients Coaching Workouts Templates Exit Coaching Settings T…" at bounding box center [189, 98] width 378 height 196
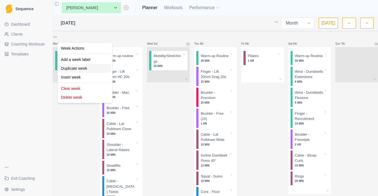
click at [82, 67] on div "Duplicate week" at bounding box center [85, 68] width 52 height 9
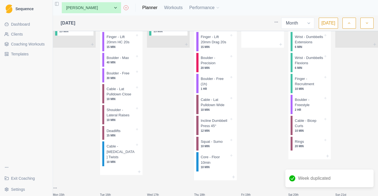
scroll to position [221, 0]
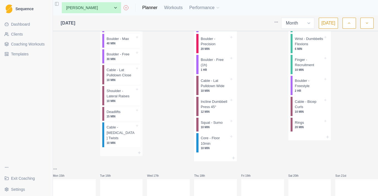
click at [127, 147] on div "Cable - Oblique Twists 10 MIN" at bounding box center [122, 134] width 36 height 25
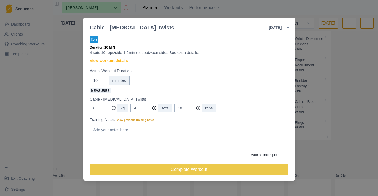
click at [71, 143] on div "Cable - Oblique Twists 9 Sep 2025 Link To Goal View Workout Metrics Edit Origin…" at bounding box center [189, 98] width 378 height 196
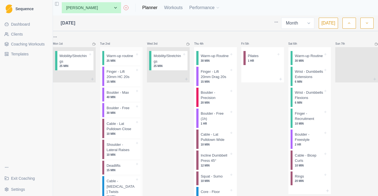
click at [121, 168] on p "Deadlifts" at bounding box center [113, 166] width 14 height 6
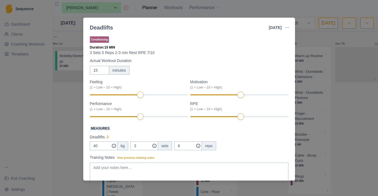
click at [283, 31] on button "button" at bounding box center [287, 27] width 11 height 11
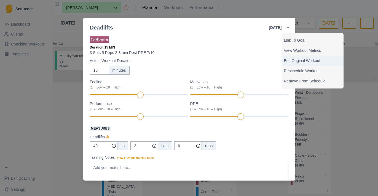
click at [297, 60] on p "Edit Original Workout" at bounding box center [312, 61] width 57 height 6
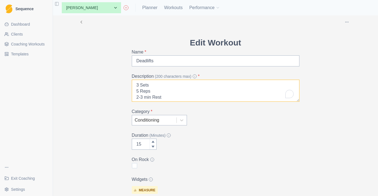
click at [141, 85] on textarea "3 Sets 5 Reps 2-3 min Rest RPE 7/10" at bounding box center [216, 91] width 168 height 22
type textarea "3 sets 10 reps 2min Rest RPE 6-7/10"
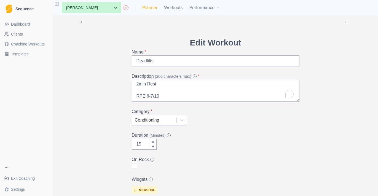
click at [148, 7] on link "Planner" at bounding box center [149, 7] width 15 height 7
select select "month"
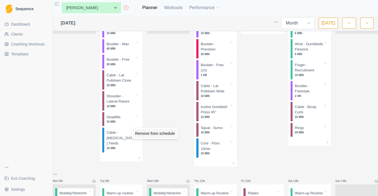
click at [138, 132] on div "Remove from schedule" at bounding box center [155, 133] width 44 height 9
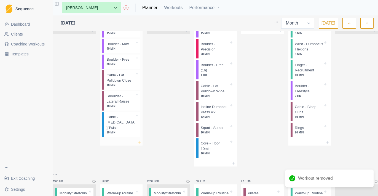
click at [141, 142] on line at bounding box center [139, 142] width 2 height 0
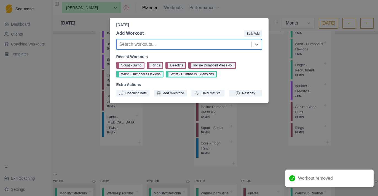
click at [155, 143] on div "Tuesday, September 2nd, 2025 Add Workout Bulk Add option , selected. Select is …" at bounding box center [189, 98] width 378 height 196
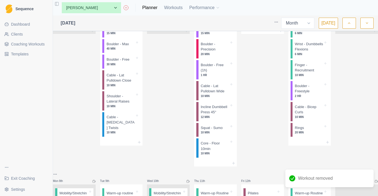
click at [347, 23] on button "button" at bounding box center [348, 23] width 13 height 11
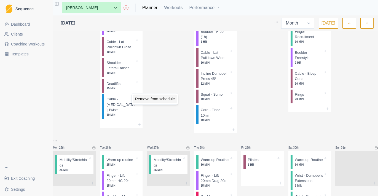
click at [141, 97] on div "Remove from schedule" at bounding box center [155, 99] width 44 height 9
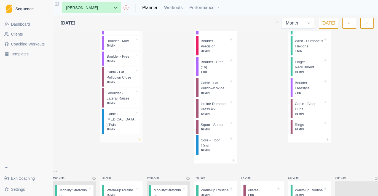
click at [141, 141] on icon at bounding box center [139, 139] width 4 height 4
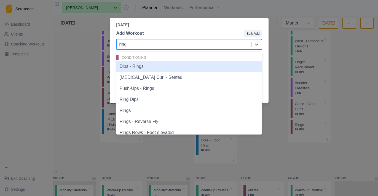
type input "rings"
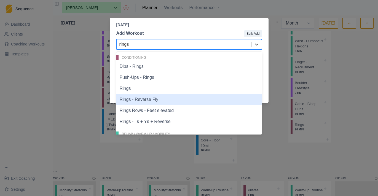
click at [141, 93] on div "Rings" at bounding box center [189, 88] width 146 height 11
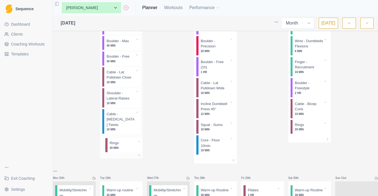
drag, startPoint x: 124, startPoint y: 146, endPoint x: 124, endPoint y: 123, distance: 22.3
click at [124, 123] on div "Warm-up routine 25 MIN Finger - Lift 20mm HC 20s 15 MIN Boulder - Max 40 MIN Bo…" at bounding box center [121, 74] width 43 height 156
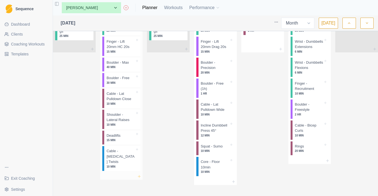
click at [141, 174] on icon at bounding box center [139, 176] width 4 height 4
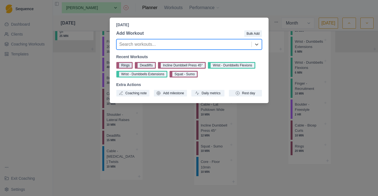
click at [130, 65] on button "Rings" at bounding box center [124, 65] width 17 height 7
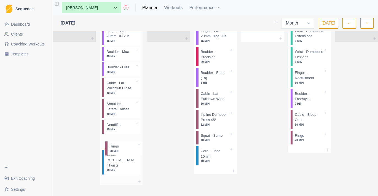
drag, startPoint x: 125, startPoint y: 171, endPoint x: 125, endPoint y: 145, distance: 25.9
click at [125, 145] on div "Warm-up routine 25 MIN Finger - Lift 20mm HC 20s 15 MIN Boulder - Max 40 MIN Bo…" at bounding box center [121, 92] width 43 height 172
click at [132, 134] on div "Remove from schedule" at bounding box center [150, 136] width 44 height 9
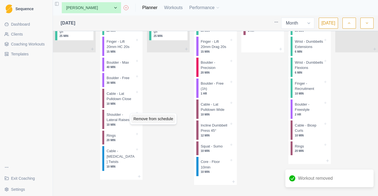
click at [137, 118] on div "Remove from schedule" at bounding box center [153, 118] width 44 height 9
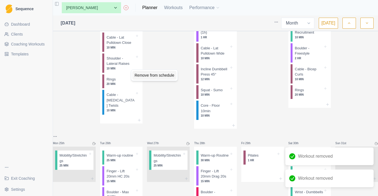
click at [138, 73] on div "Remove from schedule" at bounding box center [154, 75] width 44 height 9
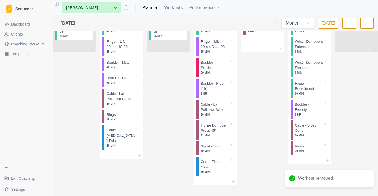
click at [367, 23] on polyline "button" at bounding box center [367, 23] width 2 height 1
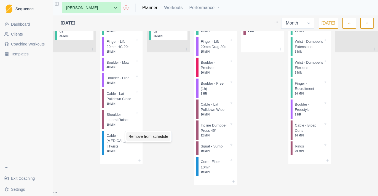
click at [137, 137] on div "Remove from schedule" at bounding box center [148, 136] width 44 height 9
click at [141, 163] on icon at bounding box center [139, 161] width 4 height 4
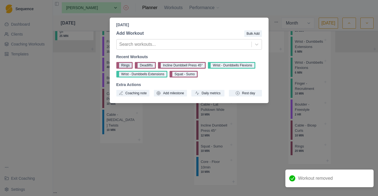
click at [128, 66] on button "Rings" at bounding box center [124, 65] width 17 height 7
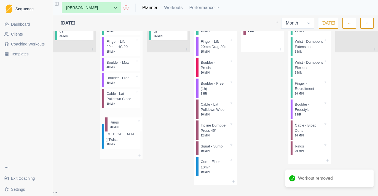
drag, startPoint x: 123, startPoint y: 144, endPoint x: 123, endPoint y: 122, distance: 22.6
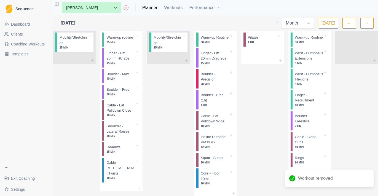
scroll to position [213, 0]
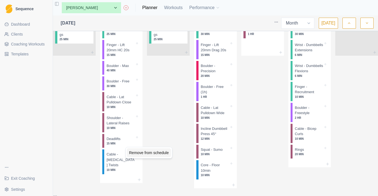
click at [135, 151] on div "Remove from schedule" at bounding box center [149, 152] width 44 height 9
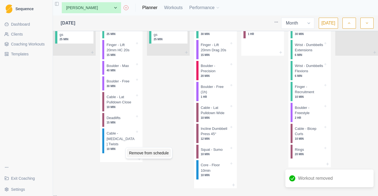
click at [136, 150] on div "Remove from schedule" at bounding box center [149, 153] width 44 height 9
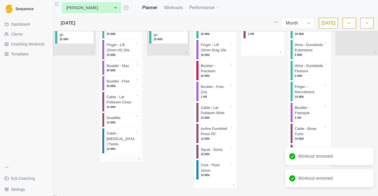
click at [141, 161] on icon at bounding box center [139, 159] width 4 height 4
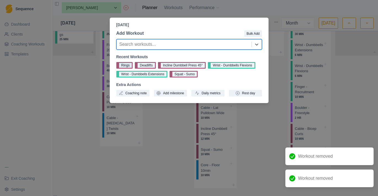
click at [127, 63] on button "Rings" at bounding box center [124, 65] width 17 height 7
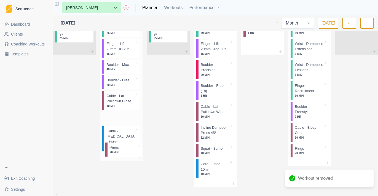
drag, startPoint x: 126, startPoint y: 169, endPoint x: 126, endPoint y: 145, distance: 24.3
click at [126, 145] on div "Warm-up routine 25 MIN Finger - Lift 20mm HC 20s 15 MIN Boulder - Max 40 MIN Bo…" at bounding box center [121, 86] width 43 height 135
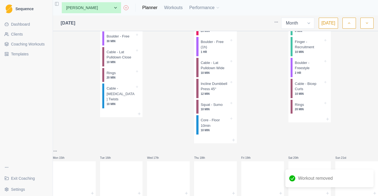
scroll to position [259, 0]
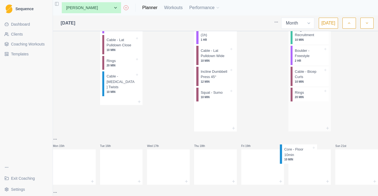
drag, startPoint x: 216, startPoint y: 162, endPoint x: 304, endPoint y: 154, distance: 88.6
click at [304, 155] on div "Mon 1st Mobility/Stretchings 25 MIN Tue 2nd Warm-up routine 25 MIN Finger - Lif…" at bounding box center [215, 27] width 325 height 527
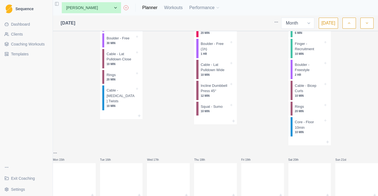
scroll to position [123, 0]
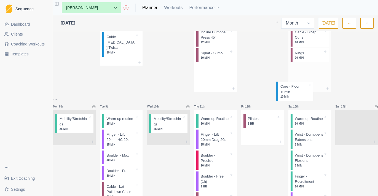
drag, startPoint x: 203, startPoint y: 94, endPoint x: 299, endPoint y: 90, distance: 95.8
click at [299, 90] on div "Mon 1st Mobility/Stretchings 25 MIN Tue 2nd Warm-up routine 25 MIN Finger - Lif…" at bounding box center [215, 173] width 325 height 527
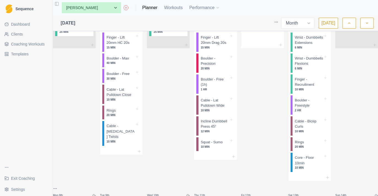
scroll to position [82, 0]
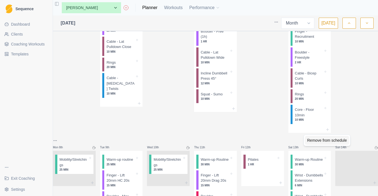
click at [312, 140] on div "Remove from schedule" at bounding box center [327, 140] width 44 height 9
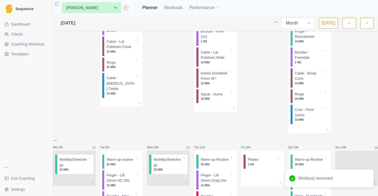
scroll to position [250, 0]
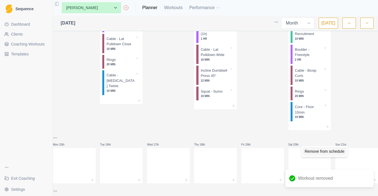
click at [308, 150] on div "Remove from schedule" at bounding box center [325, 151] width 44 height 9
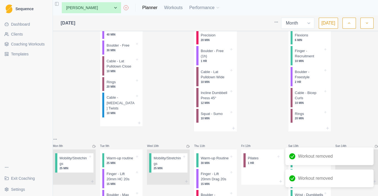
scroll to position [7, 0]
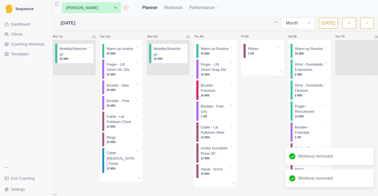
click at [349, 22] on icon "button" at bounding box center [349, 23] width 4 height 6
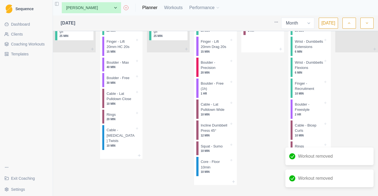
scroll to position [0, 0]
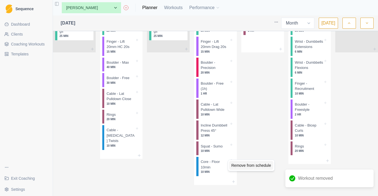
click at [239, 164] on div "Remove from schedule" at bounding box center [251, 165] width 44 height 9
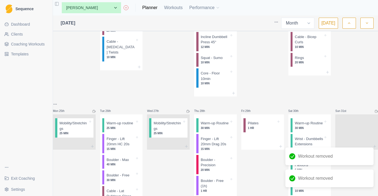
scroll to position [237, 0]
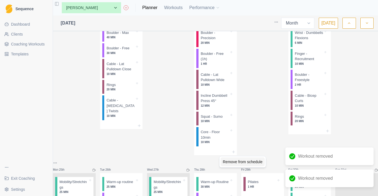
click at [227, 162] on div "Remove from schedule" at bounding box center [243, 161] width 44 height 9
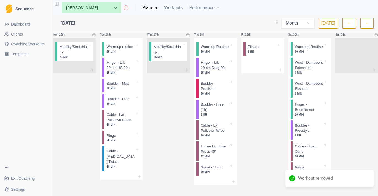
scroll to position [392, 0]
click at [365, 23] on icon "button" at bounding box center [367, 23] width 4 height 6
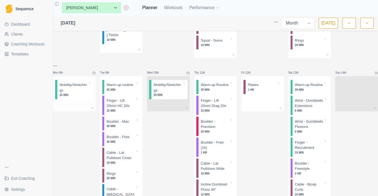
scroll to position [143, 0]
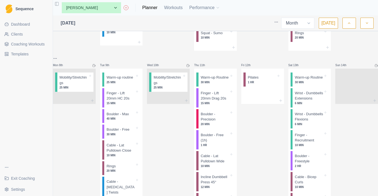
click at [59, 76] on html "Sequence Dashboard Clients Coaching Workouts Templates Exit Coaching Settings T…" at bounding box center [189, 98] width 378 height 196
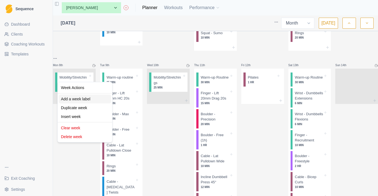
click at [85, 100] on div "Add a week label" at bounding box center [85, 99] width 52 height 9
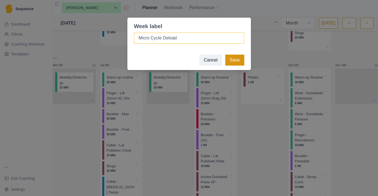
type input "Micro Cycle Deload"
click at [236, 63] on button "Save" at bounding box center [234, 60] width 19 height 11
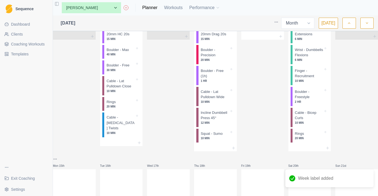
scroll to position [208, 0]
click at [141, 145] on icon at bounding box center [139, 142] width 4 height 4
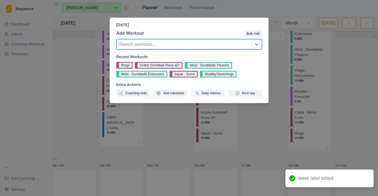
click at [146, 112] on div "[DATE] Add Workout Bulk Add Search workouts... Recent Workouts Rings Incline Du…" at bounding box center [189, 98] width 378 height 196
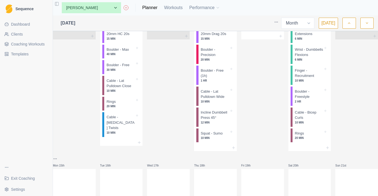
scroll to position [197, 0]
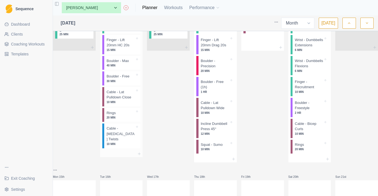
click at [131, 52] on p "15 MIN" at bounding box center [120, 50] width 28 height 4
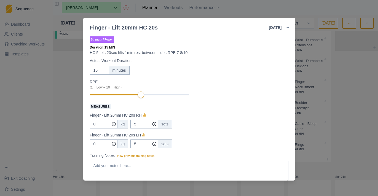
click at [79, 166] on div "Finger - Lift 20mm HC 20s 9 Sep 2025 Link To Goal View Workout Metrics Edit Ori…" at bounding box center [189, 98] width 378 height 196
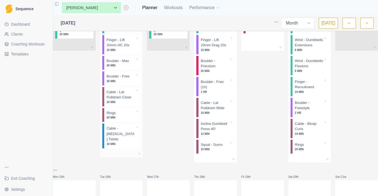
click at [139, 155] on line at bounding box center [139, 153] width 0 height 2
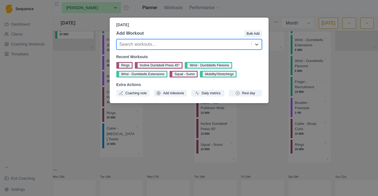
click at [225, 138] on div "[DATE] Add Workout Bulk Add Search workouts... Recent Workouts Rings Incline Du…" at bounding box center [189, 98] width 378 height 196
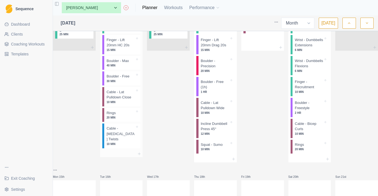
click at [124, 48] on p "Finger - Lift 20mm HC 20s" at bounding box center [120, 42] width 28 height 11
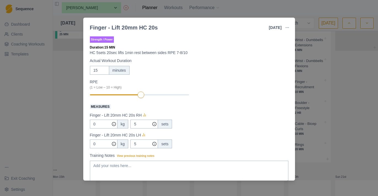
click at [285, 27] on button "button" at bounding box center [287, 27] width 11 height 11
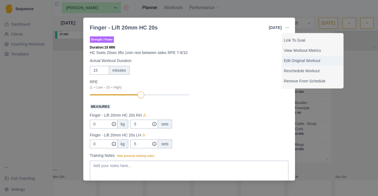
click at [295, 60] on p "Edit Original Workout" at bounding box center [312, 61] width 57 height 6
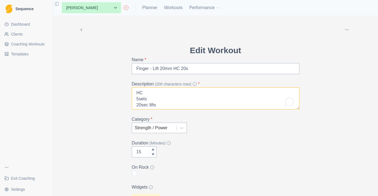
click at [145, 94] on textarea "HC 5sets 20sec lifts 1min rest between sides RPE 7-8/10" at bounding box center [216, 98] width 168 height 22
type textarea "Half Crimp 5sets 20sec lifts 1min rest between sides RPE 7-8/10"
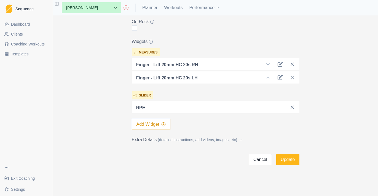
scroll to position [146, 0]
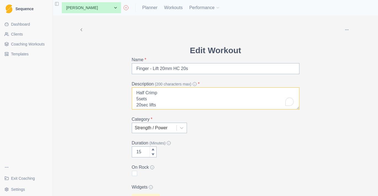
scroll to position [19, 0]
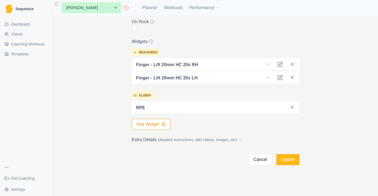
type textarea "Half Crimp 5sets 20sec lifts 1min rest between sides RPE 7-8/10"
click at [170, 140] on span "(detailed instructions, add videos, images, etc)" at bounding box center [197, 140] width 79 height 6
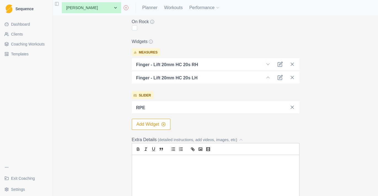
click at [163, 170] on div "To enrich screen reader interactions, please activate Accessibility in Grammarl…" at bounding box center [215, 189] width 167 height 69
drag, startPoint x: 239, startPoint y: 167, endPoint x: 115, endPoint y: 162, distance: 124.2
click at [115, 162] on div "Archive Delete Edit Workout Name * Finger - Lift 20mm HC 20s Description (200 c…" at bounding box center [215, 58] width 282 height 376
click at [204, 176] on div "To check form and set up [URL][DOMAIN_NAME]" at bounding box center [215, 189] width 167 height 69
drag, startPoint x: 233, startPoint y: 168, endPoint x: 117, endPoint y: 168, distance: 115.5
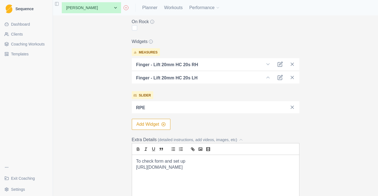
click at [117, 168] on div "Archive Delete Edit Workout Name * Finger - Lift 20mm HC 20s Description (200 c…" at bounding box center [215, 58] width 282 height 376
click at [195, 148] on button "link" at bounding box center [193, 149] width 8 height 7
type input "[URL][DOMAIN_NAME]"
click at [218, 176] on link at bounding box center [218, 177] width 14 height 5
click at [201, 162] on p "To check form and set up" at bounding box center [215, 161] width 159 height 6
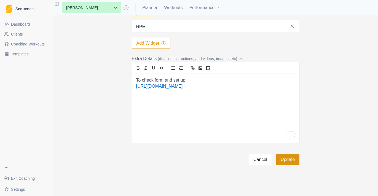
scroll to position [227, 0]
click at [290, 160] on button "Update" at bounding box center [287, 159] width 23 height 11
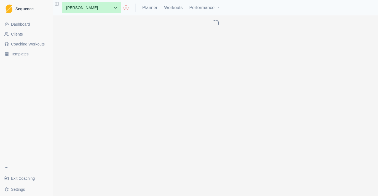
scroll to position [0, 0]
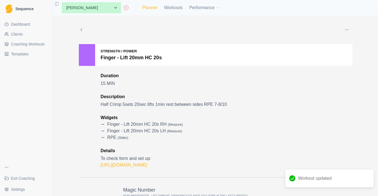
click at [157, 10] on link "Planner" at bounding box center [149, 7] width 15 height 7
select select "month"
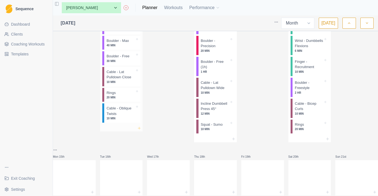
scroll to position [218, 0]
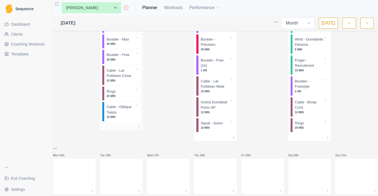
click at [141, 129] on icon at bounding box center [139, 127] width 4 height 4
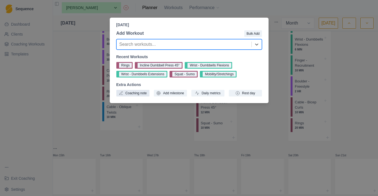
click at [147, 93] on button "Coaching note" at bounding box center [132, 93] width 33 height 7
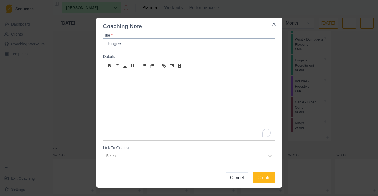
click at [141, 95] on div "To enrich screen reader interactions, please activate Accessibility in Grammarl…" at bounding box center [189, 105] width 172 height 69
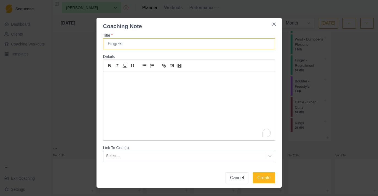
click at [148, 44] on input "Fingers" at bounding box center [189, 43] width 172 height 11
type input "Fingers - Only 3 sets"
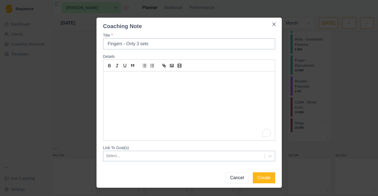
click at [151, 118] on div "To enrich screen reader interactions, please activate Accessibility in Grammarl…" at bounding box center [189, 105] width 172 height 69
click at [263, 178] on button "Create" at bounding box center [264, 177] width 22 height 11
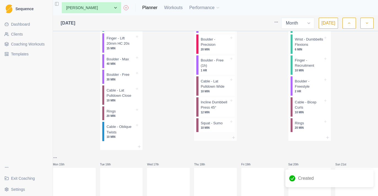
click at [230, 141] on div at bounding box center [215, 137] width 43 height 7
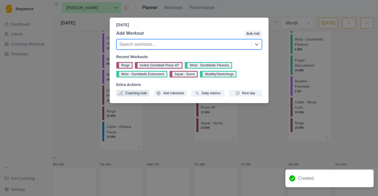
click at [135, 95] on button "Coaching note" at bounding box center [132, 93] width 33 height 7
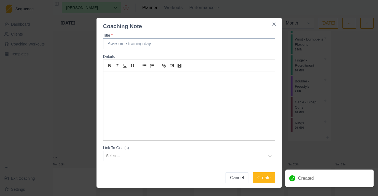
click at [160, 97] on div at bounding box center [189, 105] width 172 height 69
click at [152, 38] on label "Title *" at bounding box center [187, 36] width 169 height 6
click at [152, 38] on input "Title *" at bounding box center [189, 43] width 172 height 11
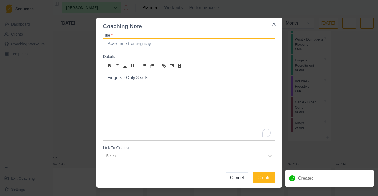
click at [151, 42] on input "Title *" at bounding box center [189, 43] width 172 height 11
paste input "Fingers - Only 3 sets"
type input "Fingers - Only 3 sets"
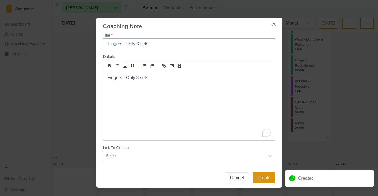
click at [263, 183] on button "Create" at bounding box center [264, 177] width 22 height 11
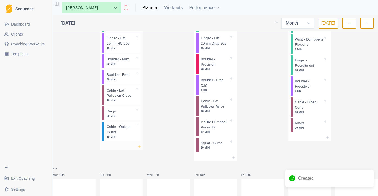
click at [139, 148] on line at bounding box center [139, 146] width 0 height 2
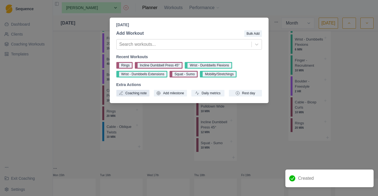
click at [143, 91] on button "Coaching note" at bounding box center [132, 93] width 33 height 7
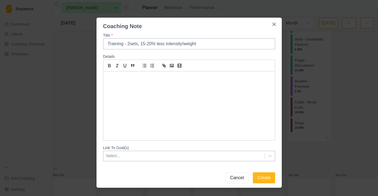
type input "Training - 2sets, 15-20% less intensity/weight"
click at [172, 106] on div "To enrich screen reader interactions, please activate Accessibility in Grammarl…" at bounding box center [189, 105] width 172 height 69
click at [270, 176] on button "Create" at bounding box center [264, 177] width 22 height 11
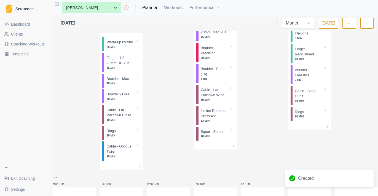
scroll to position [233, 0]
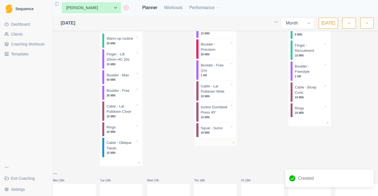
click at [234, 145] on icon at bounding box center [233, 142] width 4 height 4
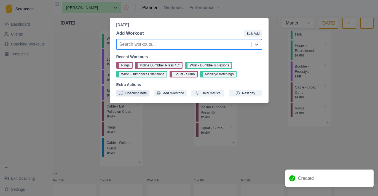
click at [138, 91] on button "Coaching note" at bounding box center [132, 93] width 33 height 7
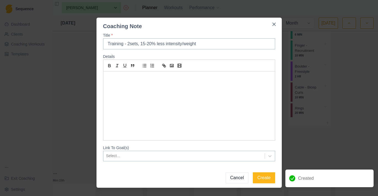
type input "Training - 2sets, 15-20% less intensity/weight"
click at [151, 109] on div "To enrich screen reader interactions, please activate Accessibility in Grammarl…" at bounding box center [189, 105] width 172 height 69
click at [262, 182] on button "Create" at bounding box center [264, 177] width 22 height 11
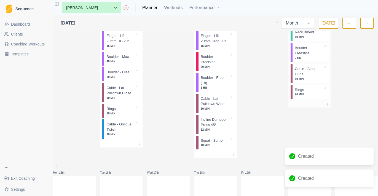
scroll to position [262, 0]
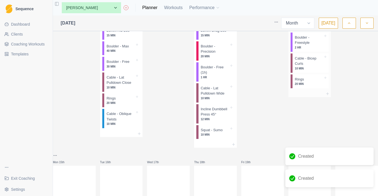
click at [324, 97] on div at bounding box center [309, 93] width 43 height 7
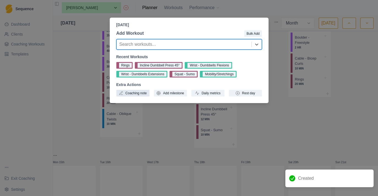
click at [144, 93] on button "Coaching note" at bounding box center [132, 93] width 33 height 7
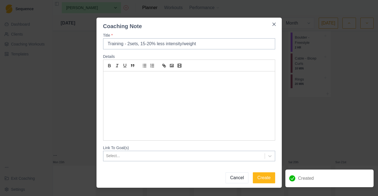
type input "Training - 2sets, 15-20% less intensity/weight"
click at [155, 93] on div at bounding box center [189, 105] width 172 height 69
click at [263, 174] on button "Create" at bounding box center [264, 177] width 22 height 11
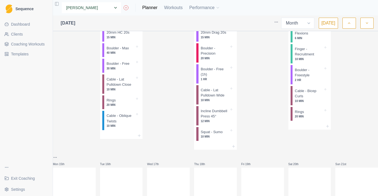
scroll to position [269, 0]
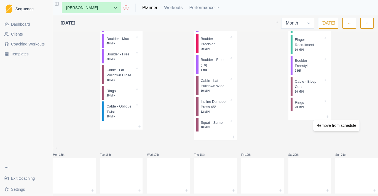
click at [273, 132] on html "Sequence Dashboard Clients Coaching Workouts Templates Exit Coaching Settings T…" at bounding box center [189, 98] width 378 height 196
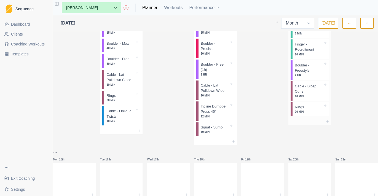
scroll to position [263, 0]
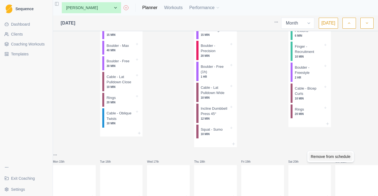
click at [317, 156] on div "Remove from schedule" at bounding box center [331, 156] width 44 height 9
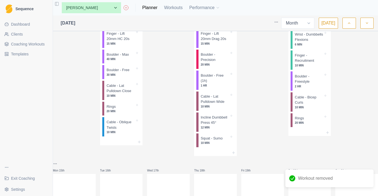
scroll to position [252, 0]
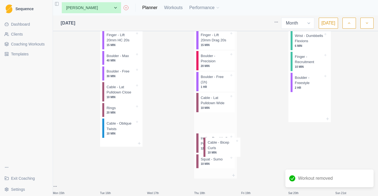
drag, startPoint x: 297, startPoint y: 137, endPoint x: 210, endPoint y: 147, distance: 87.4
click at [210, 147] on div "Mon 1st Mobility/Stretchings 25 MIN Tue 2nd Warm-up routine 25 MIN Finger - Lif…" at bounding box center [215, 59] width 325 height 557
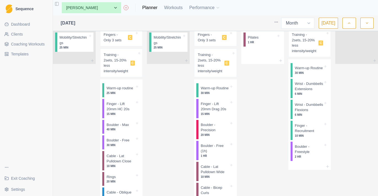
scroll to position [182, 0]
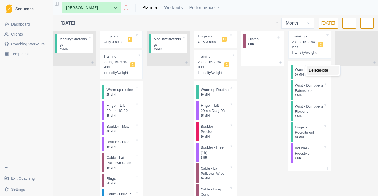
click at [311, 71] on div "Delete Note" at bounding box center [323, 70] width 33 height 9
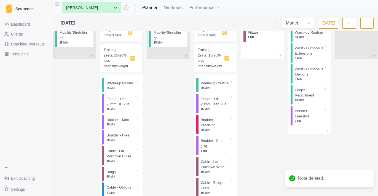
scroll to position [192, 0]
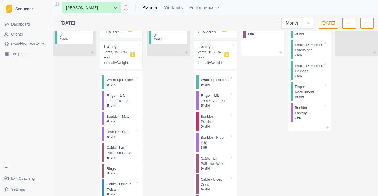
click at [35, 32] on link "Clients" at bounding box center [26, 34] width 48 height 9
